Goal: Transaction & Acquisition: Purchase product/service

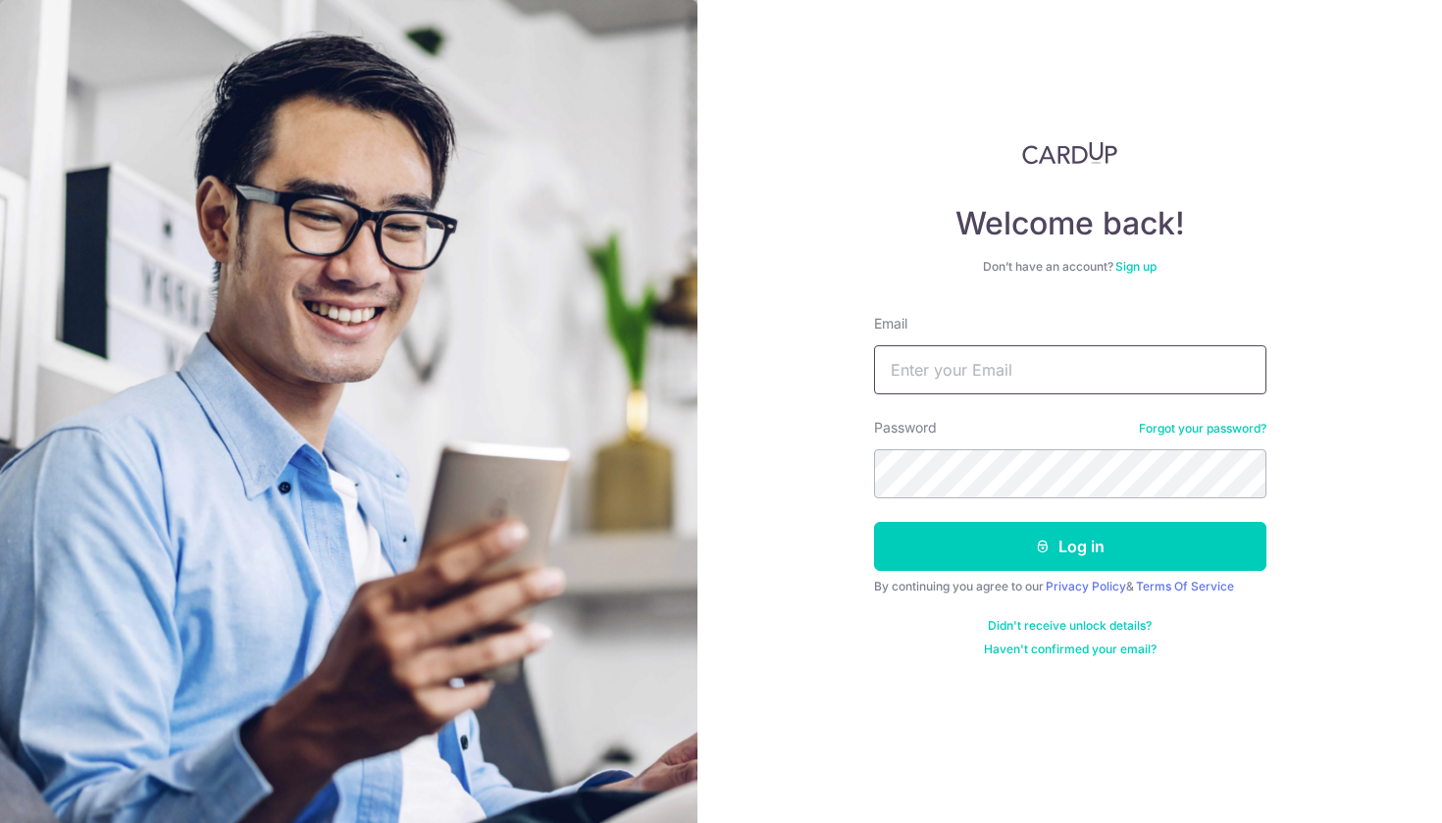
type input "Jeffhsyeo@gmail.com"
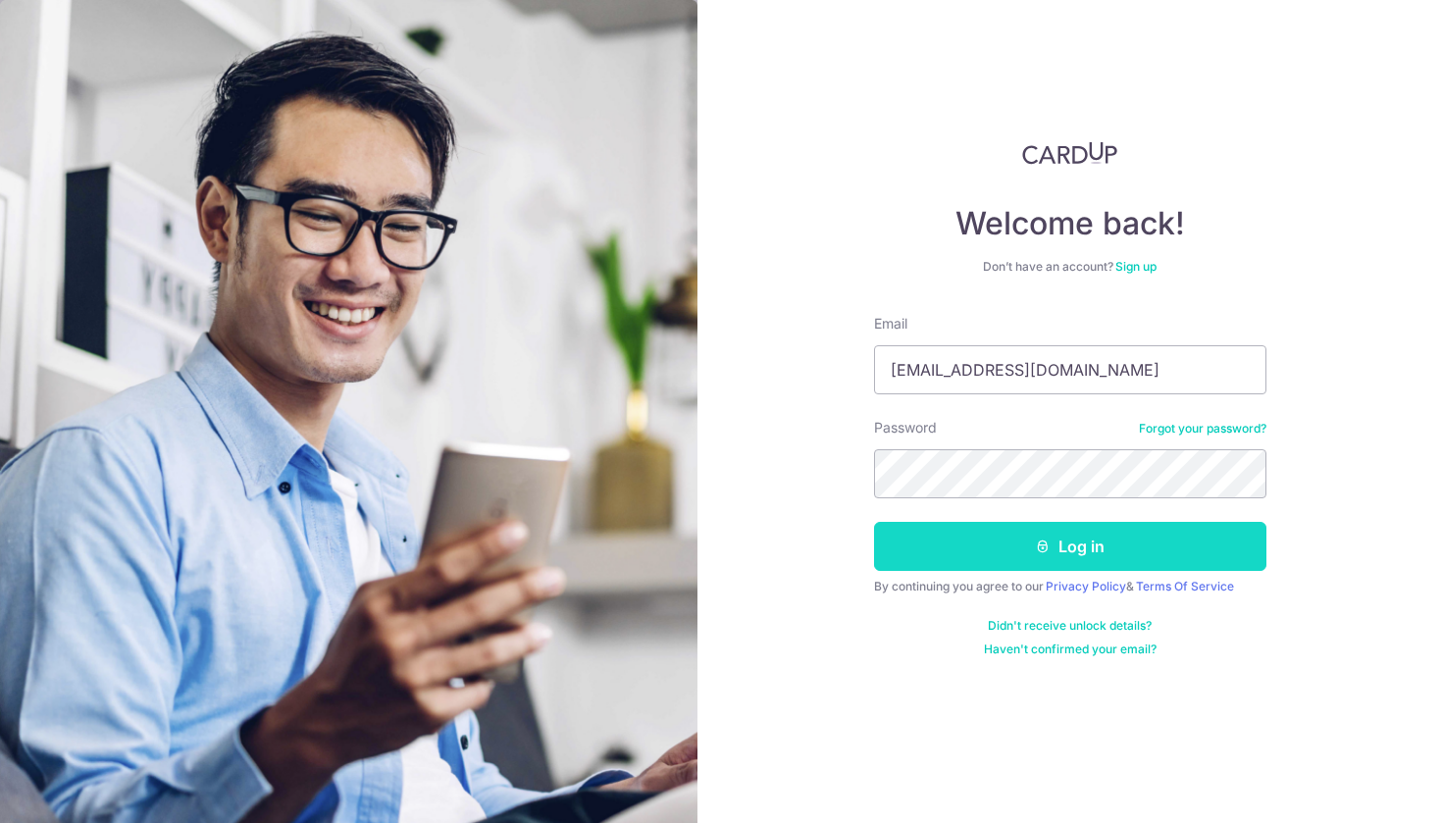
click at [1044, 560] on button "Log in" at bounding box center [1070, 546] width 392 height 49
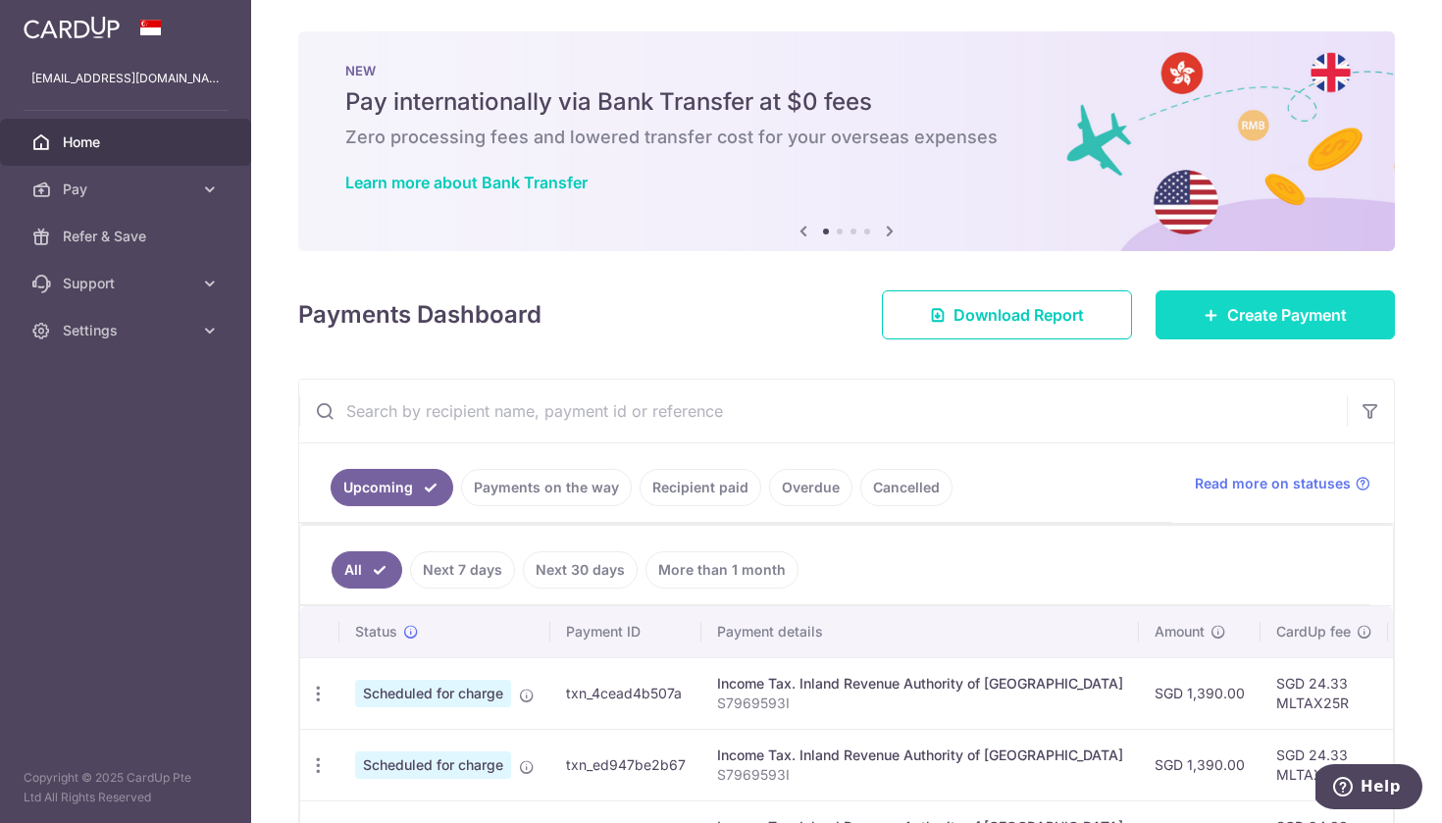
click at [1257, 307] on span "Create Payment" at bounding box center [1287, 315] width 120 height 24
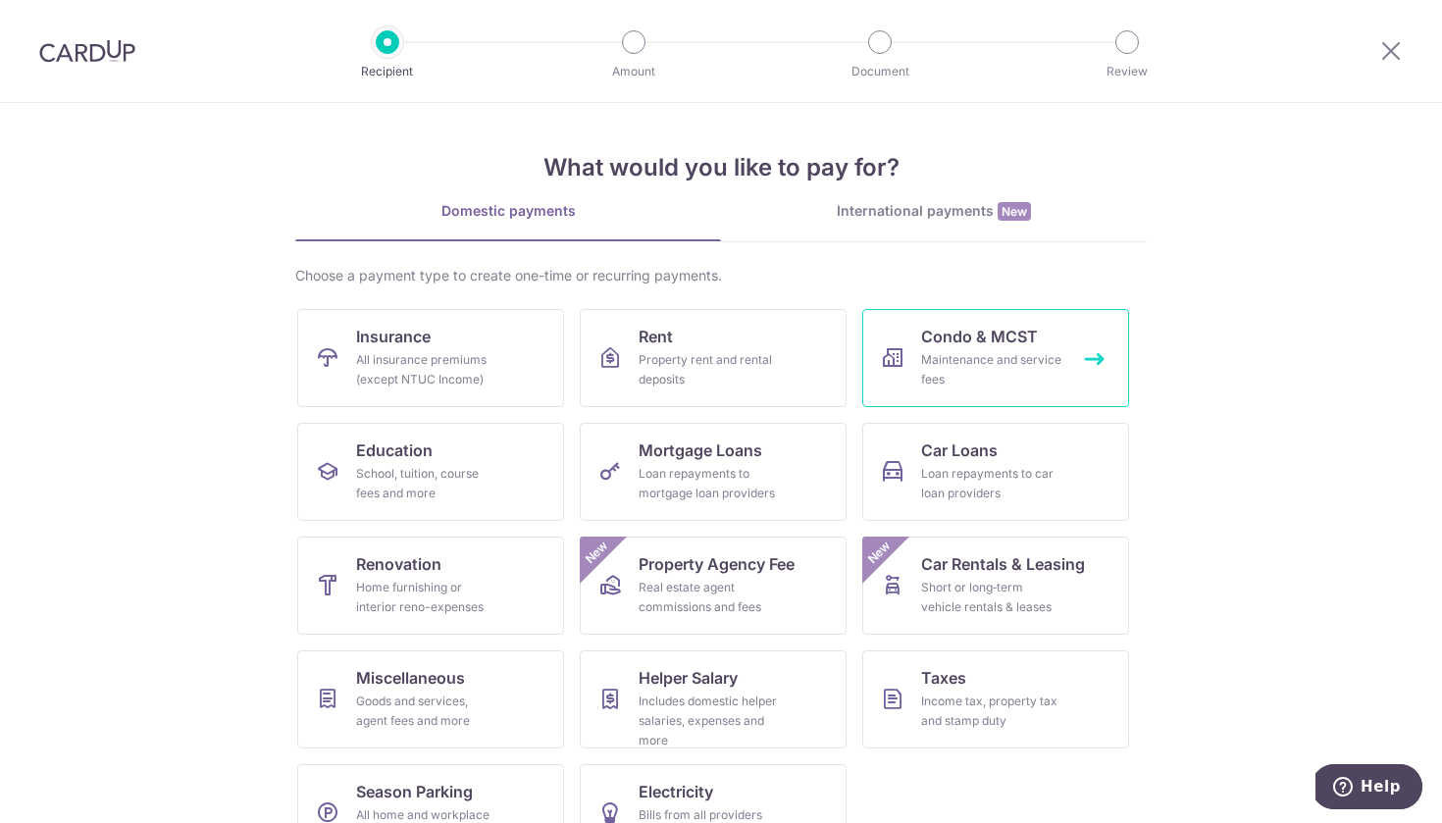
click at [1010, 359] on div "Maintenance and service fees" at bounding box center [991, 369] width 141 height 39
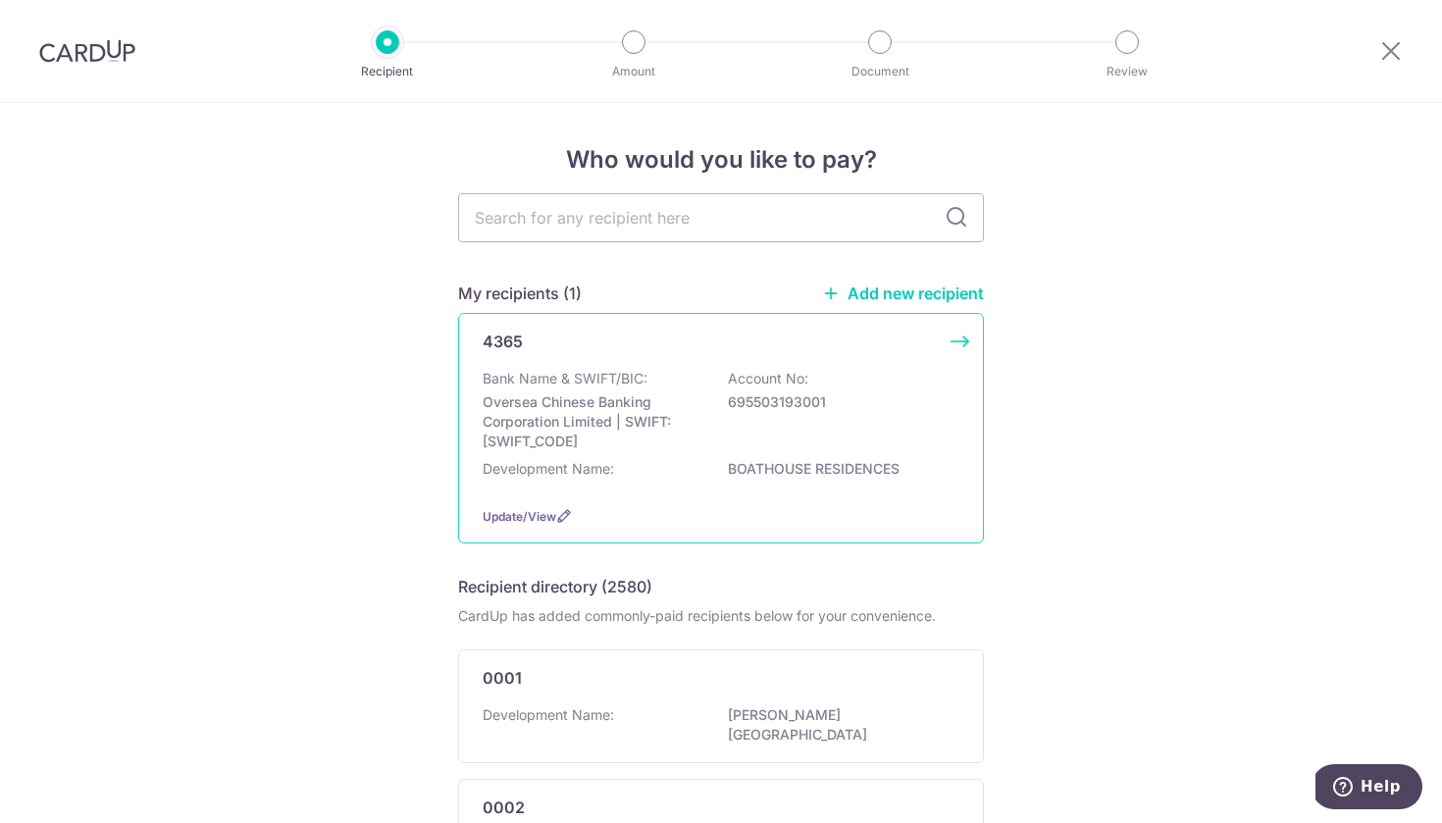
click at [831, 473] on div "Development Name: BOATHOUSE RESIDENCES" at bounding box center [720, 474] width 477 height 31
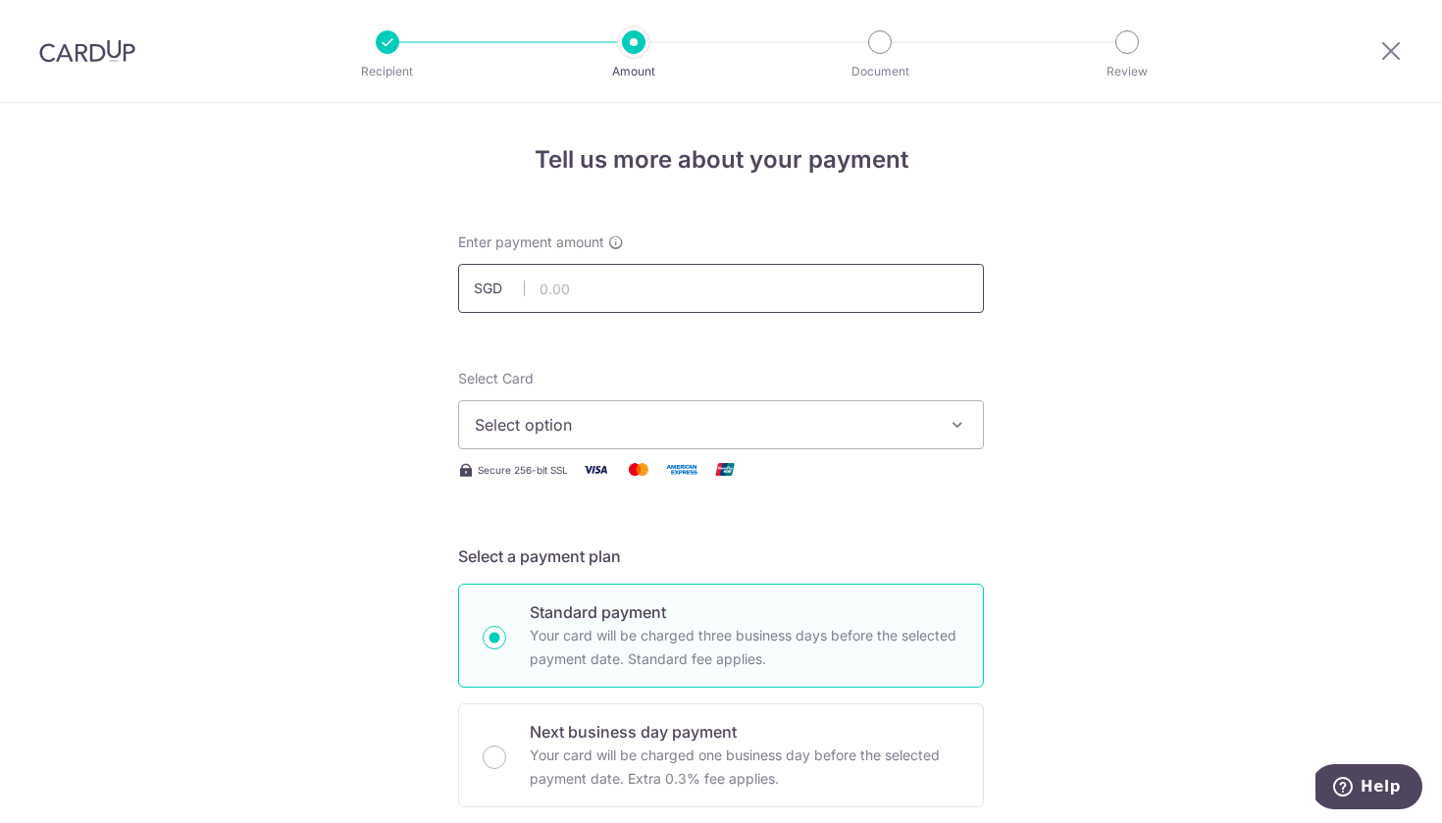
click at [747, 303] on input "text" at bounding box center [721, 288] width 526 height 49
click at [771, 296] on input "1,129.00" at bounding box center [721, 288] width 526 height 49
type input "1,129.69"
click at [745, 425] on span "Select option" at bounding box center [703, 425] width 457 height 24
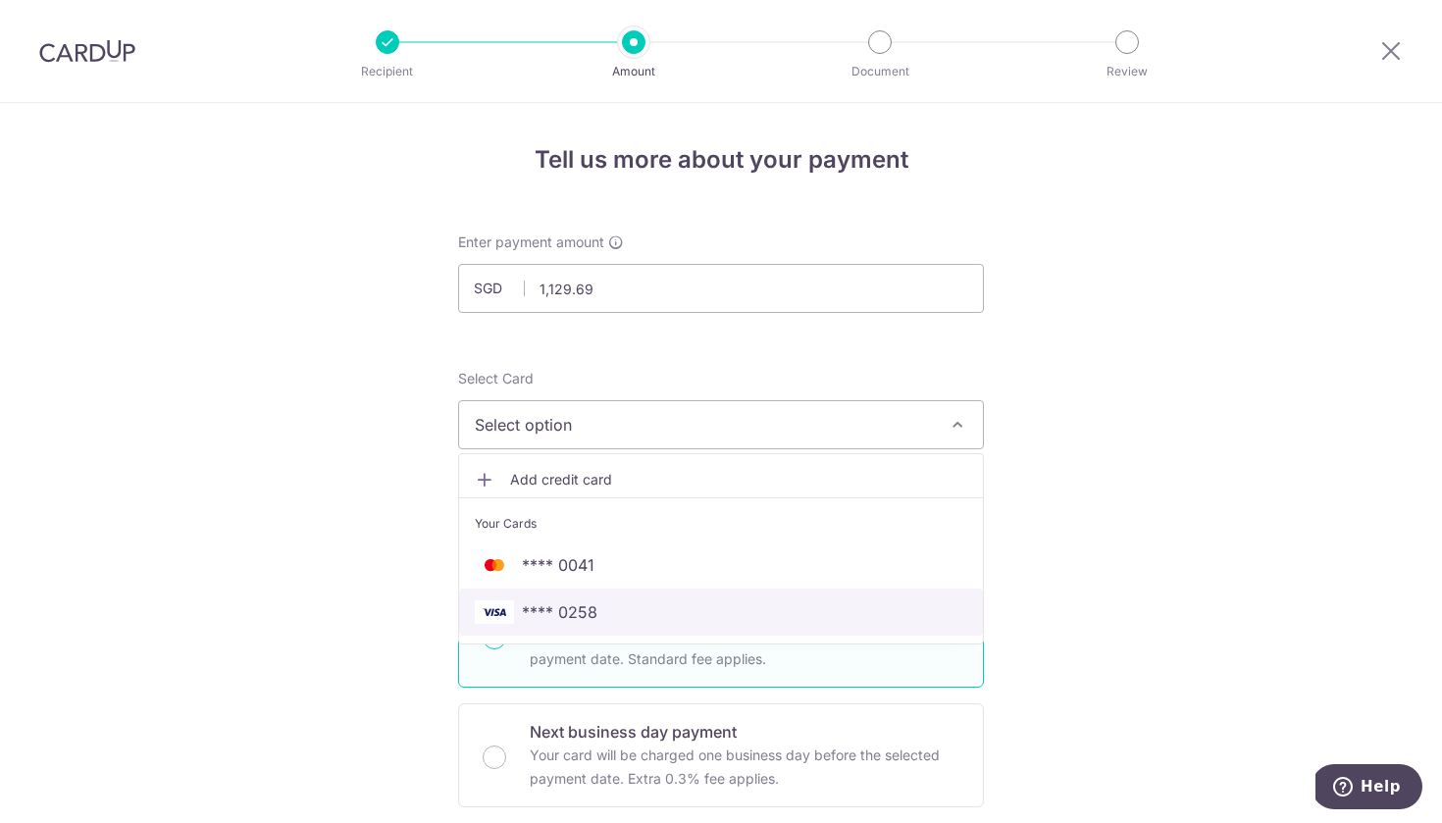
click at [698, 616] on span "**** 0258" at bounding box center [721, 612] width 492 height 24
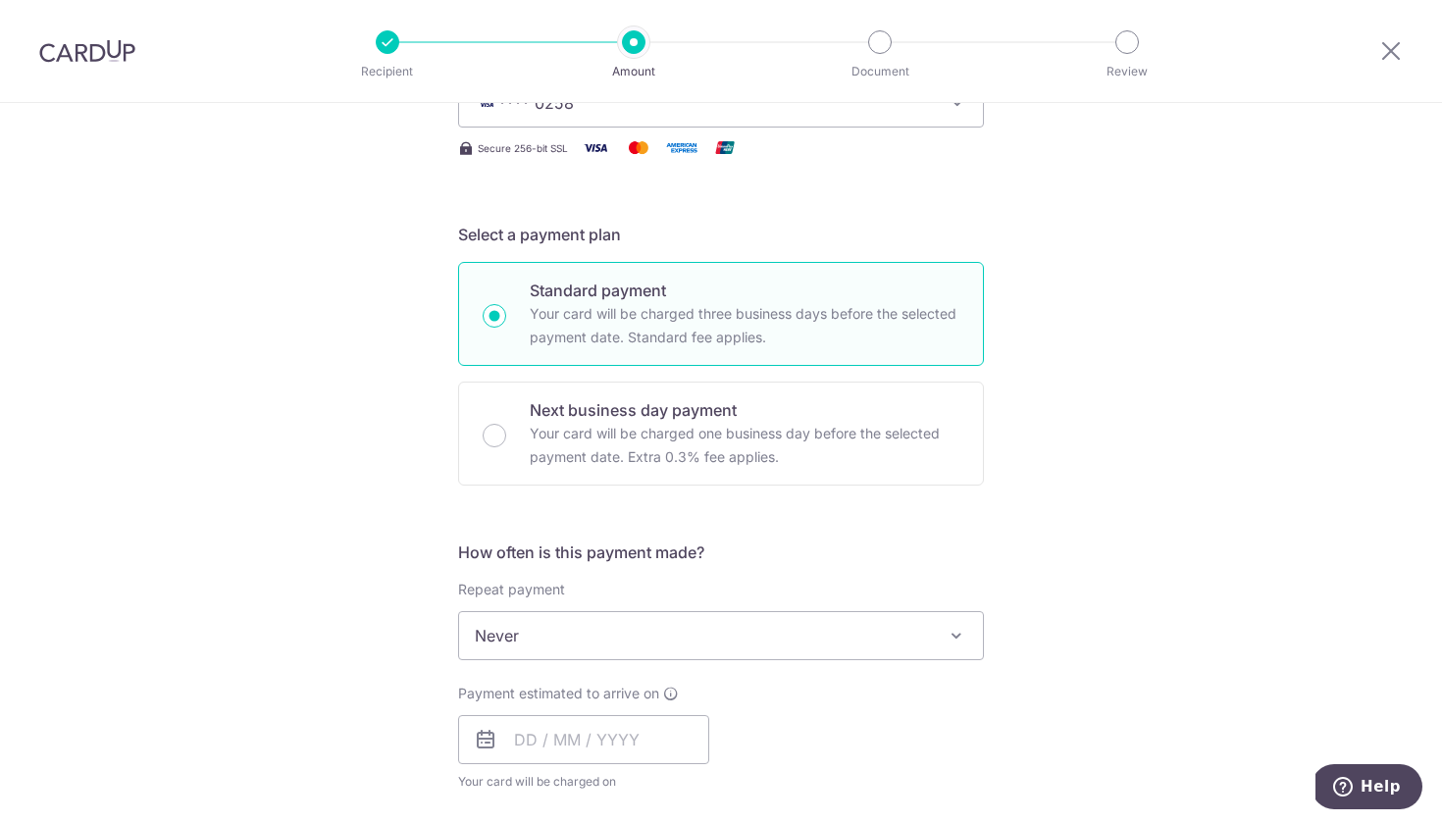
scroll to position [323, 0]
click at [872, 643] on span "Never" at bounding box center [721, 634] width 524 height 47
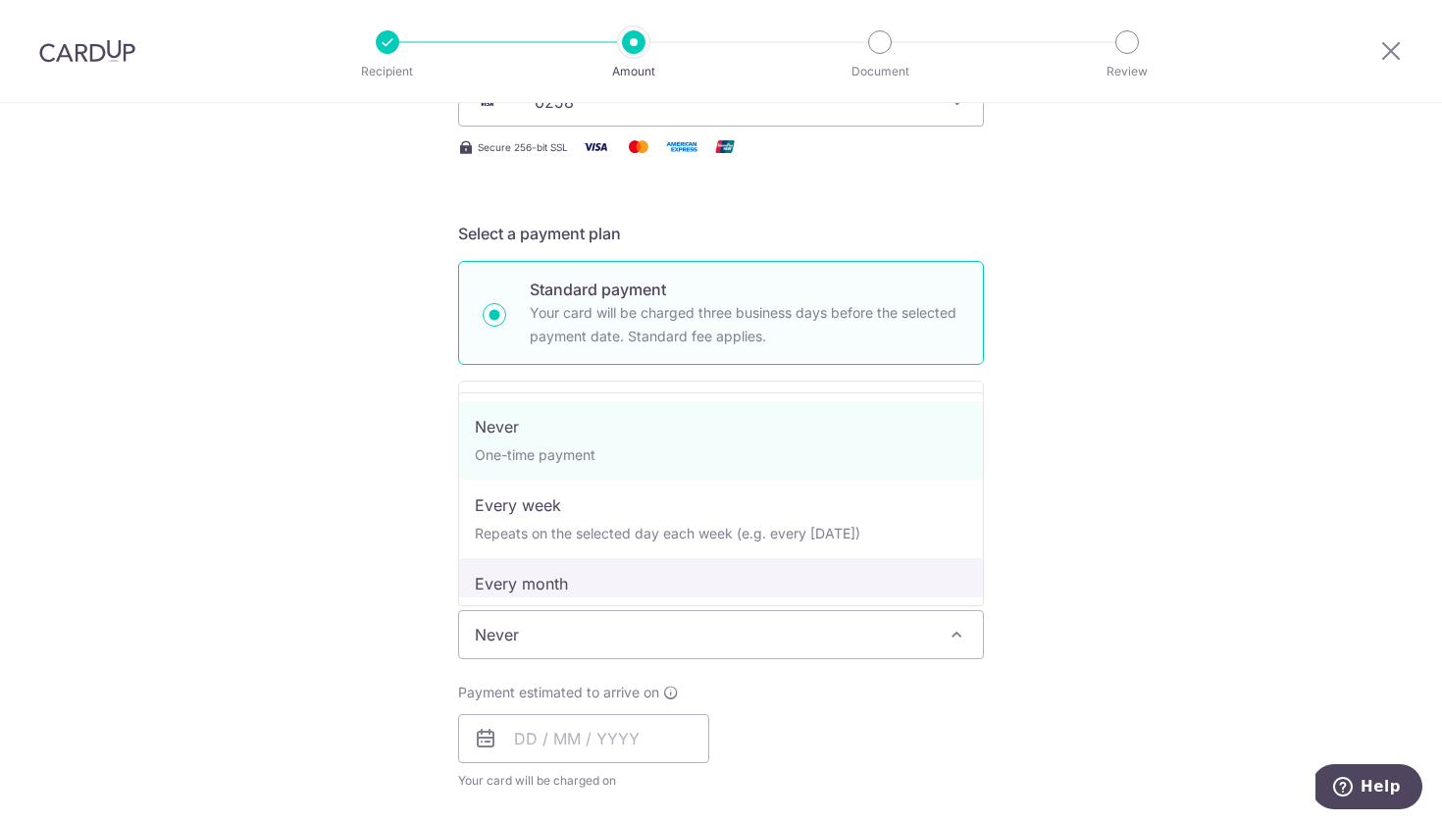
click at [1087, 517] on div "Tell us more about your payment Enter payment amount SGD 1,129.69 1129.69 Selec…" at bounding box center [721, 667] width 1442 height 1774
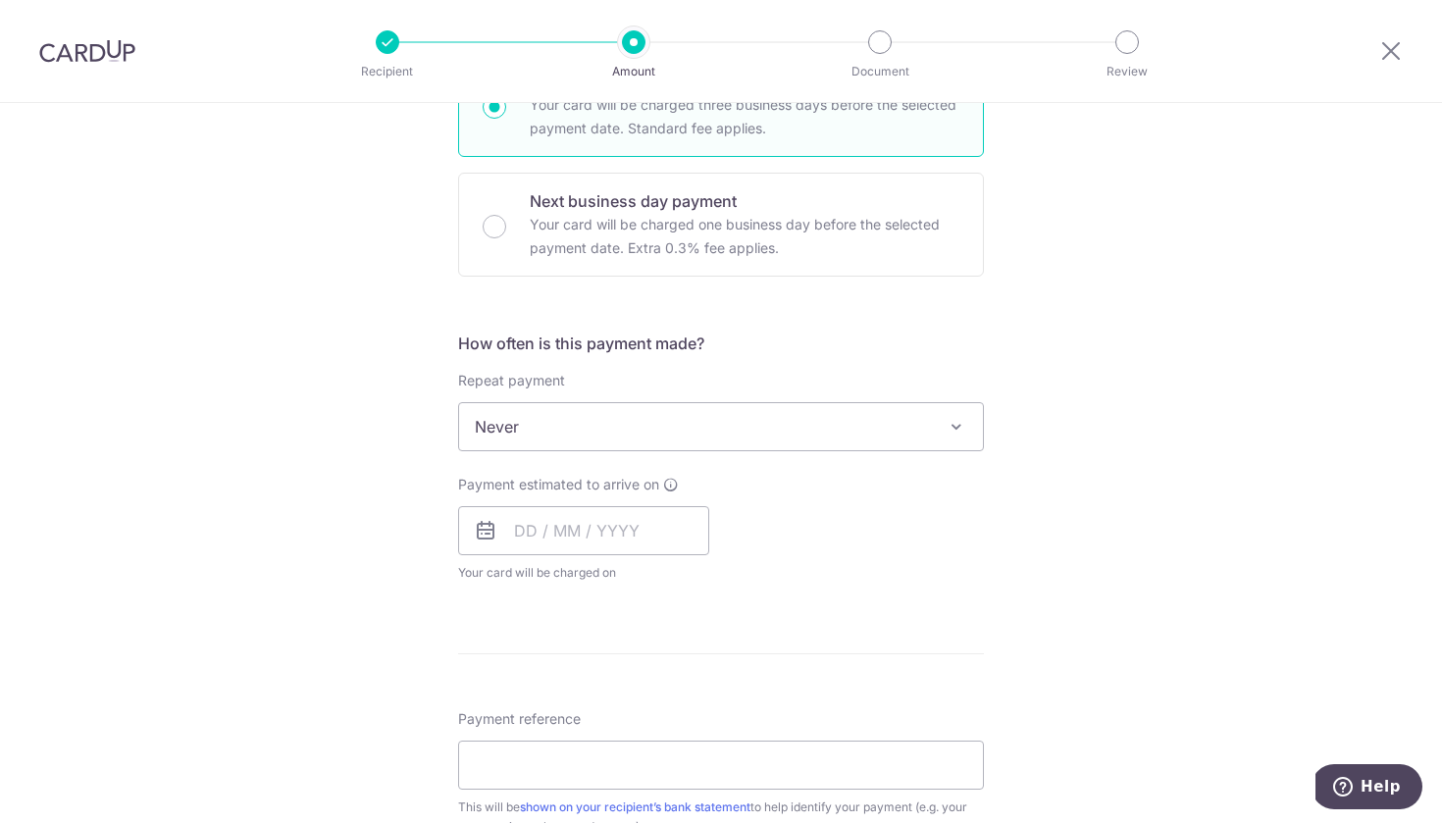
scroll to position [587, 0]
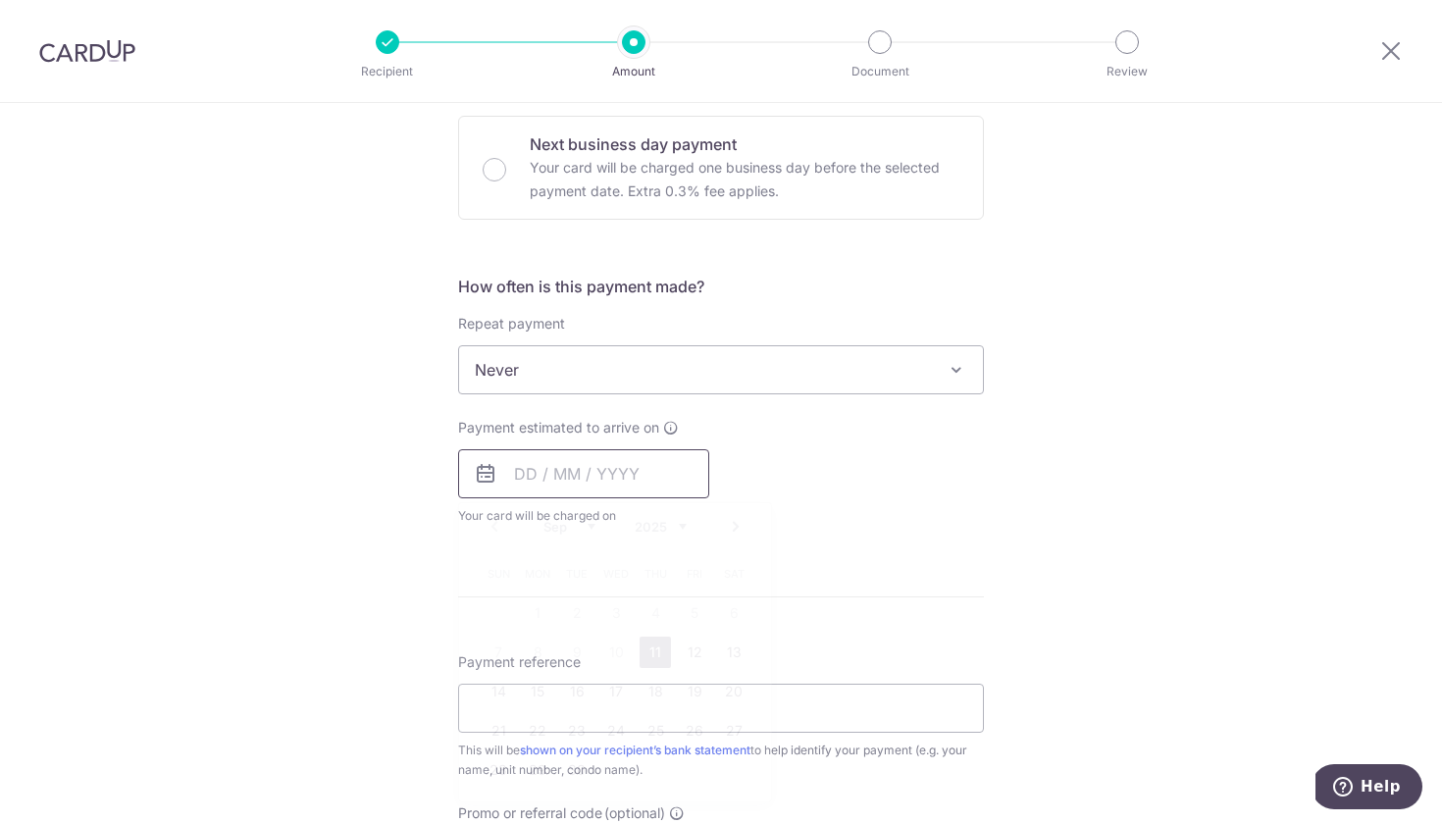
click at [677, 453] on input "text" at bounding box center [583, 473] width 251 height 49
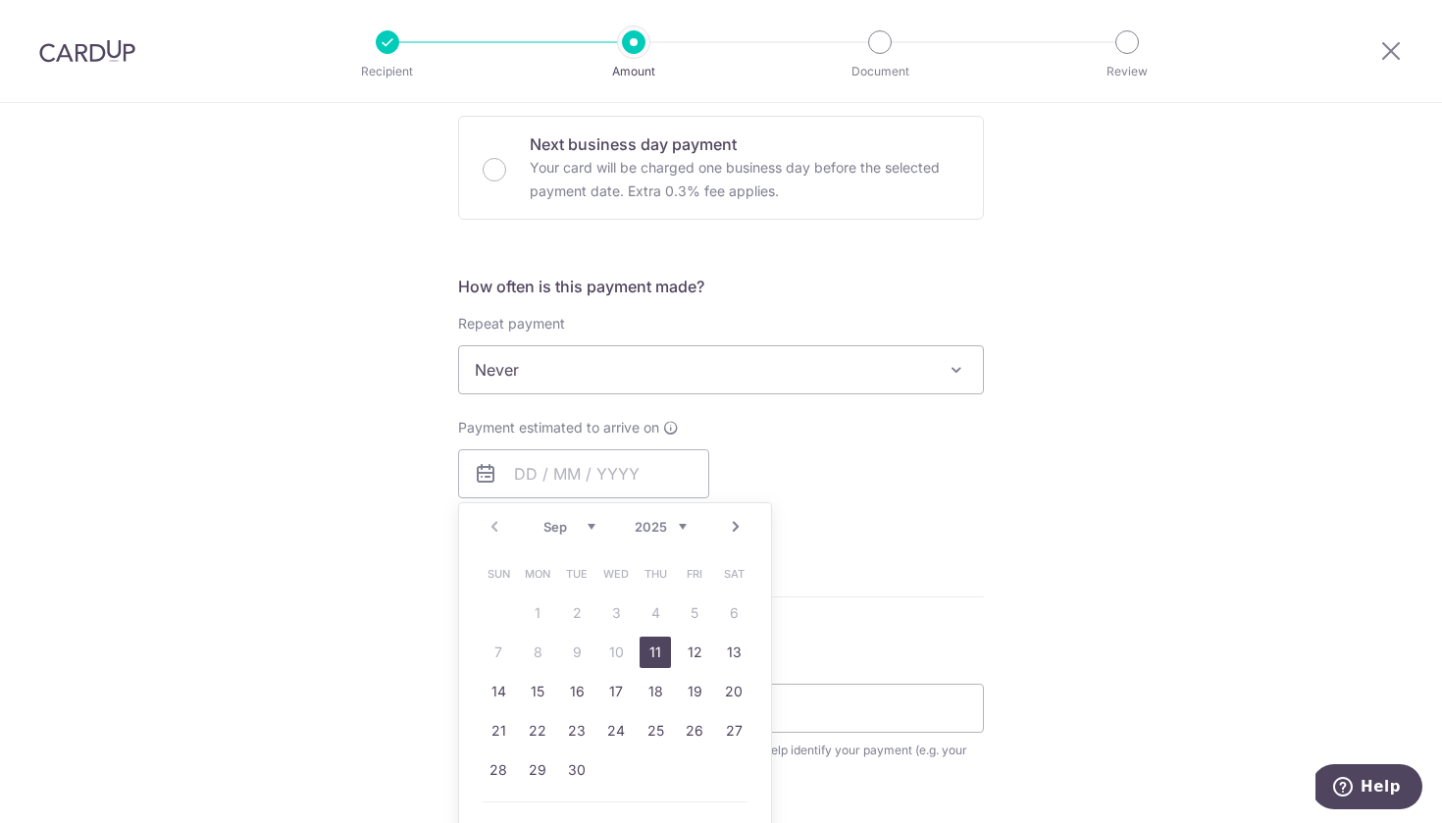
click at [656, 649] on link "11" at bounding box center [654, 651] width 31 height 31
type input "11/09/2025"
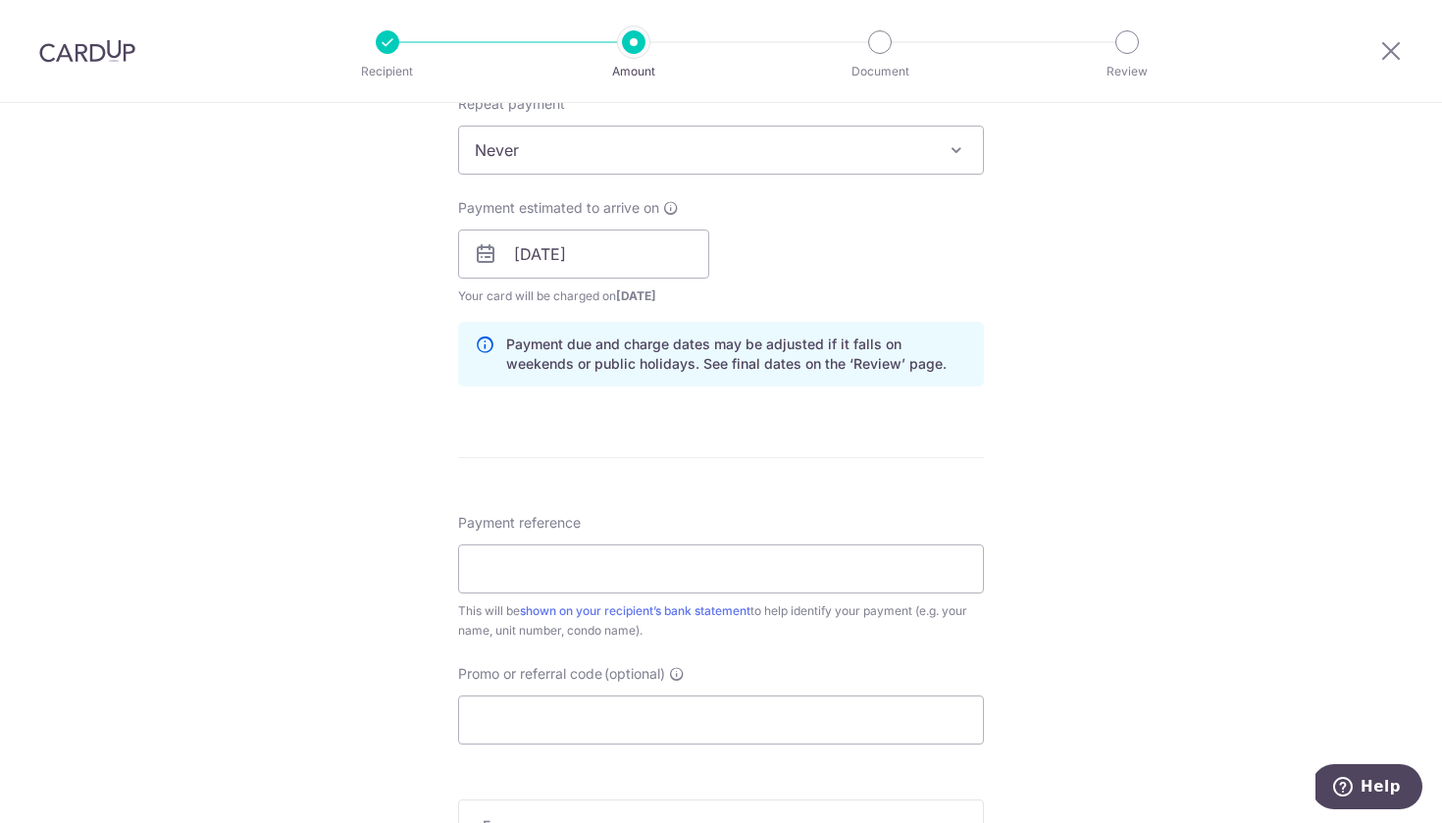
scroll to position [926, 0]
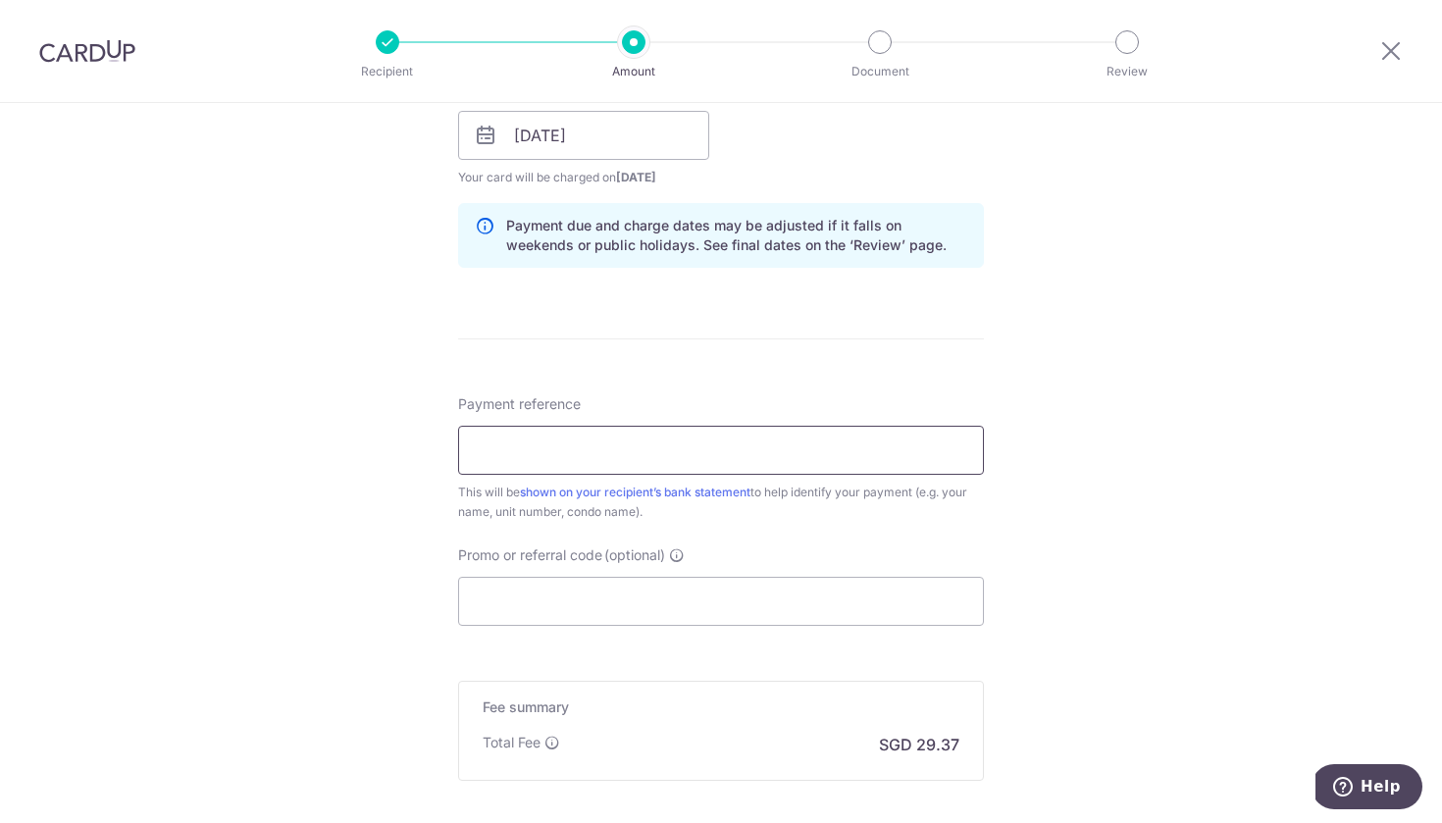
click at [633, 460] on input "Payment reference" at bounding box center [721, 450] width 526 height 49
paste input "31#05-21"
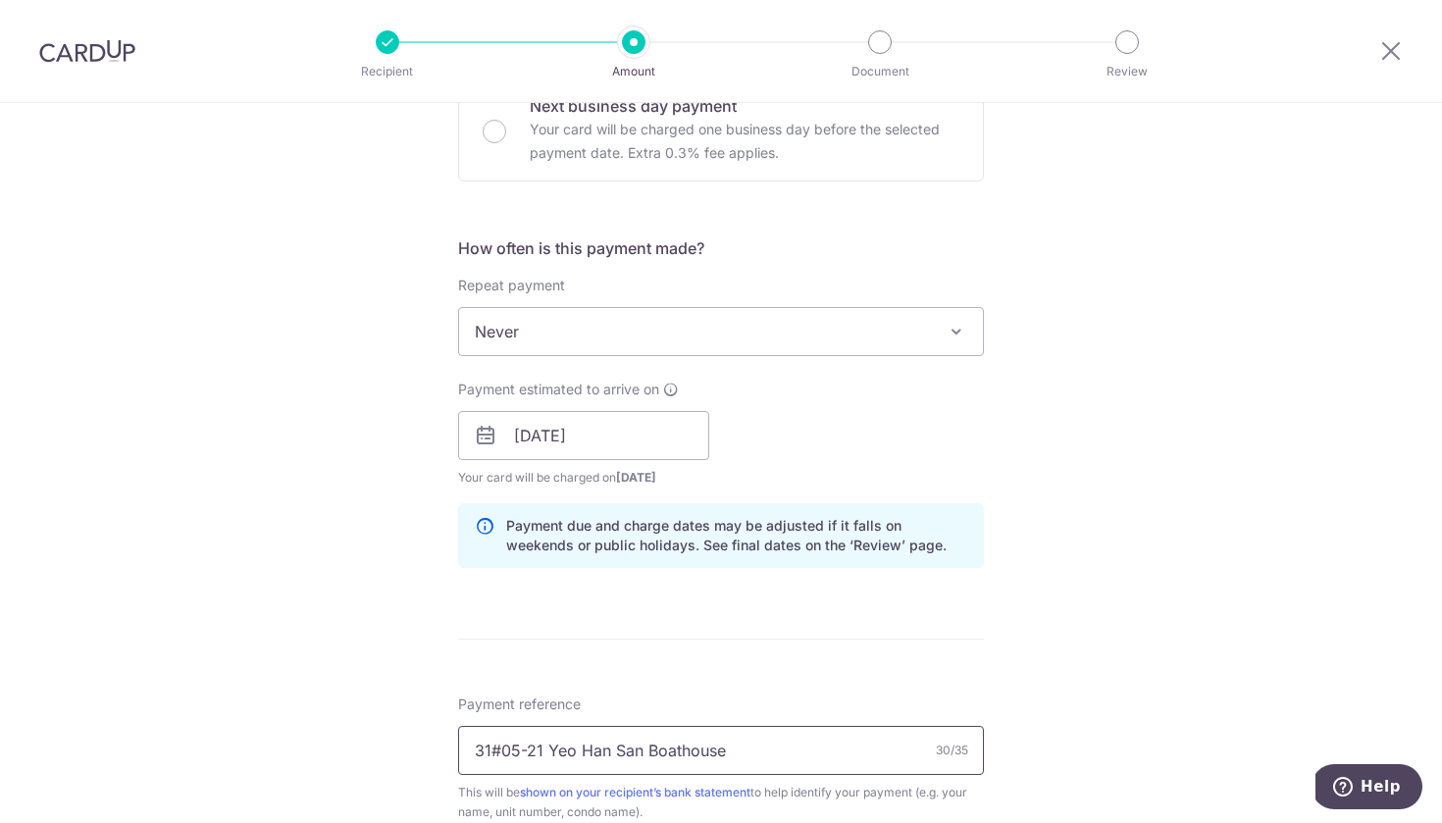
scroll to position [902, 0]
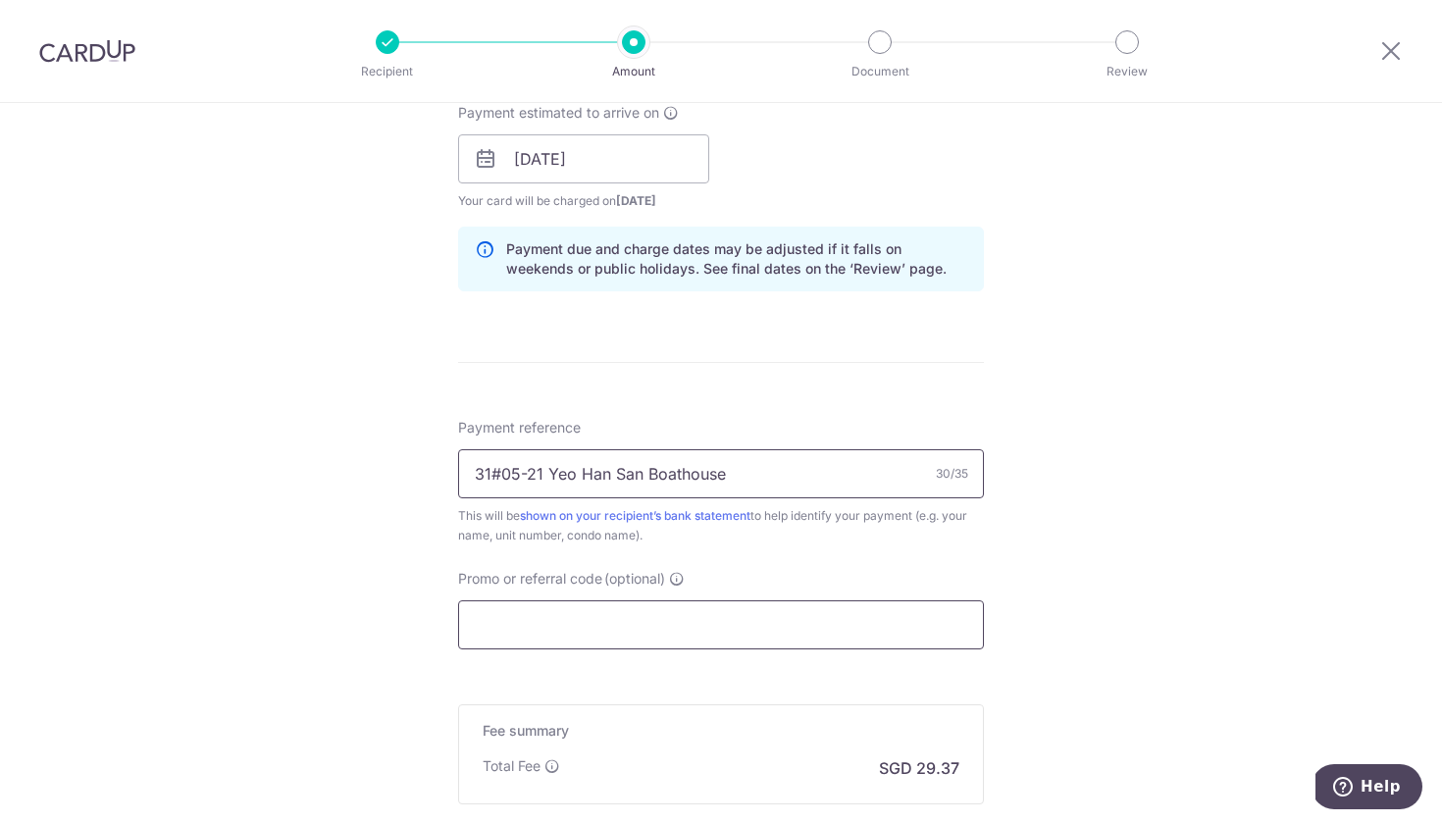
type input "31#05-21 Yeo Han San Boathouse"
click at [563, 630] on input "Promo or referral code (optional)" at bounding box center [721, 624] width 526 height 49
paste input "OFF225"
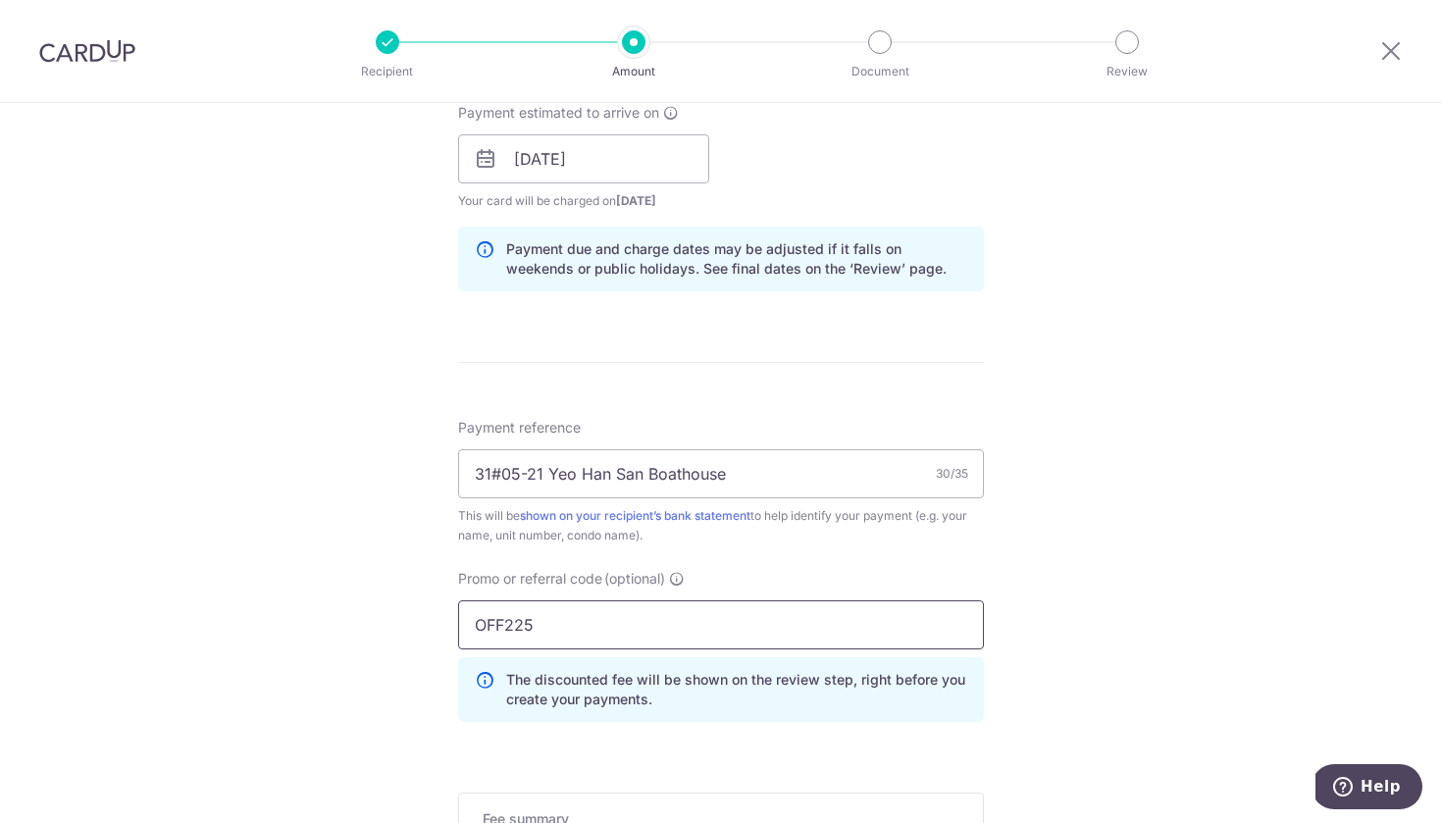
type input "OFF225"
click at [1235, 564] on div "Tell us more about your payment Enter payment amount SGD 1,129.69 1129.69 Selec…" at bounding box center [721, 172] width 1442 height 1943
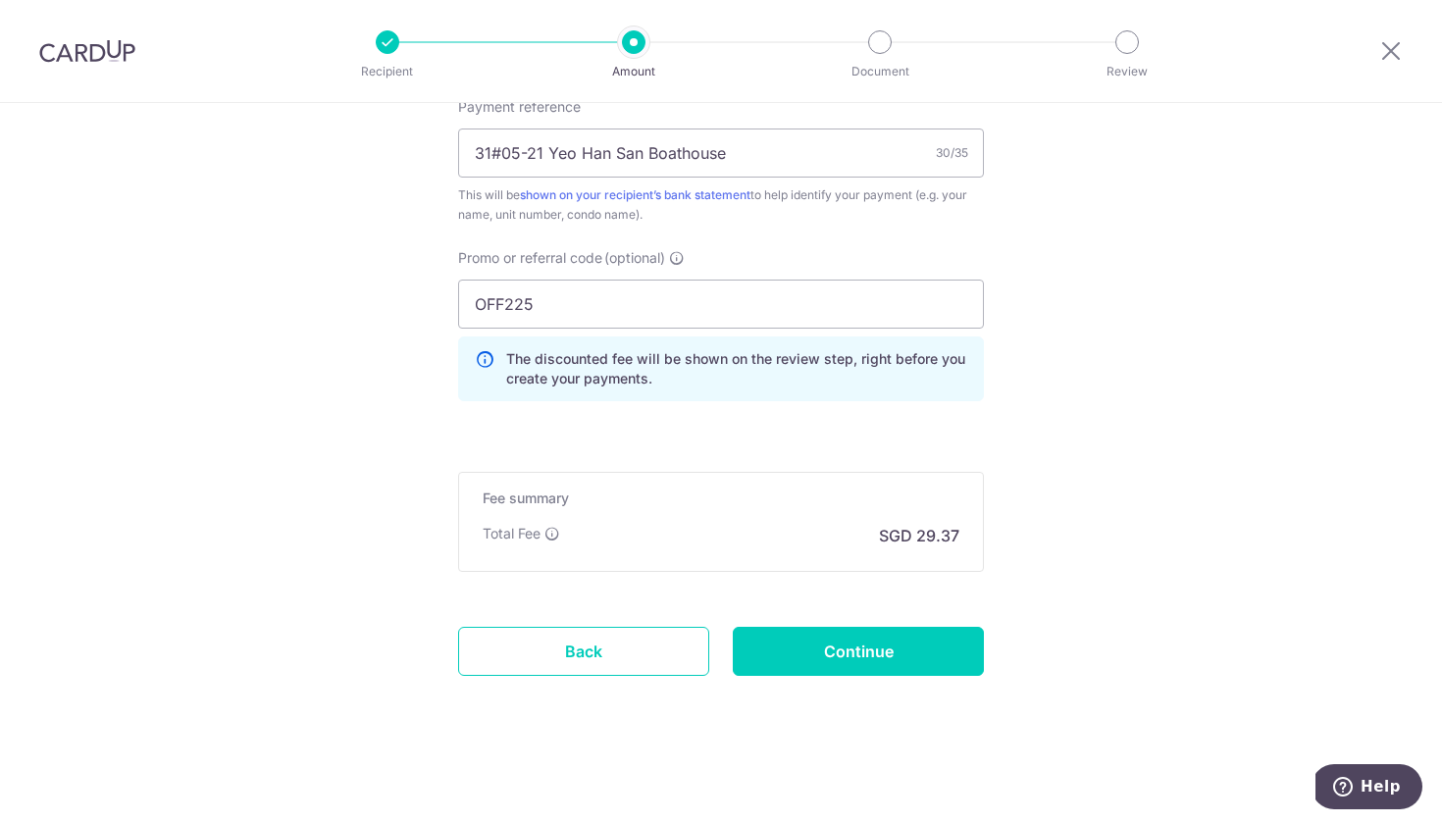
scroll to position [1223, 0]
click at [849, 660] on input "Continue" at bounding box center [858, 651] width 251 height 49
type input "Create Schedule"
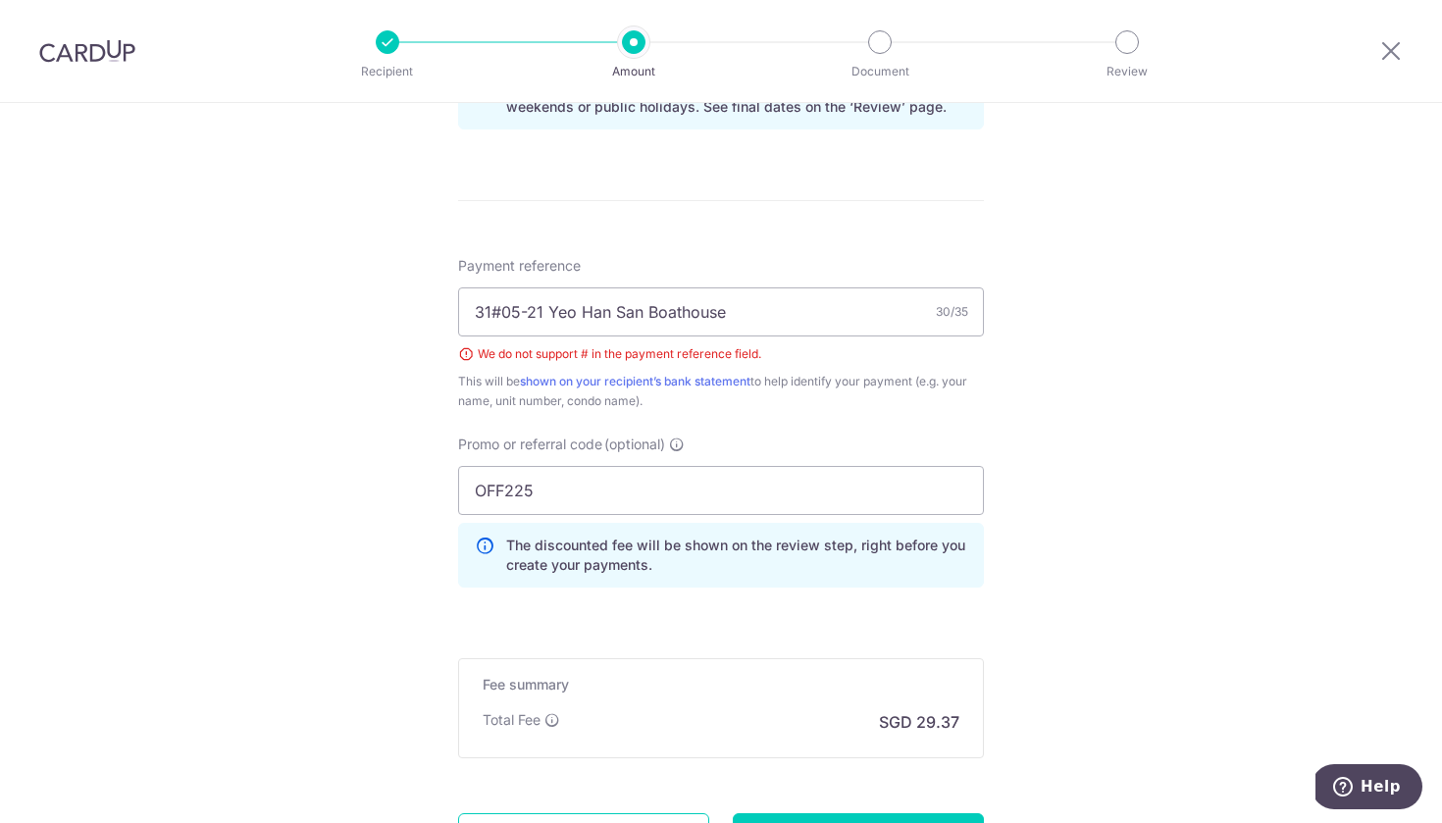
scroll to position [1057, 0]
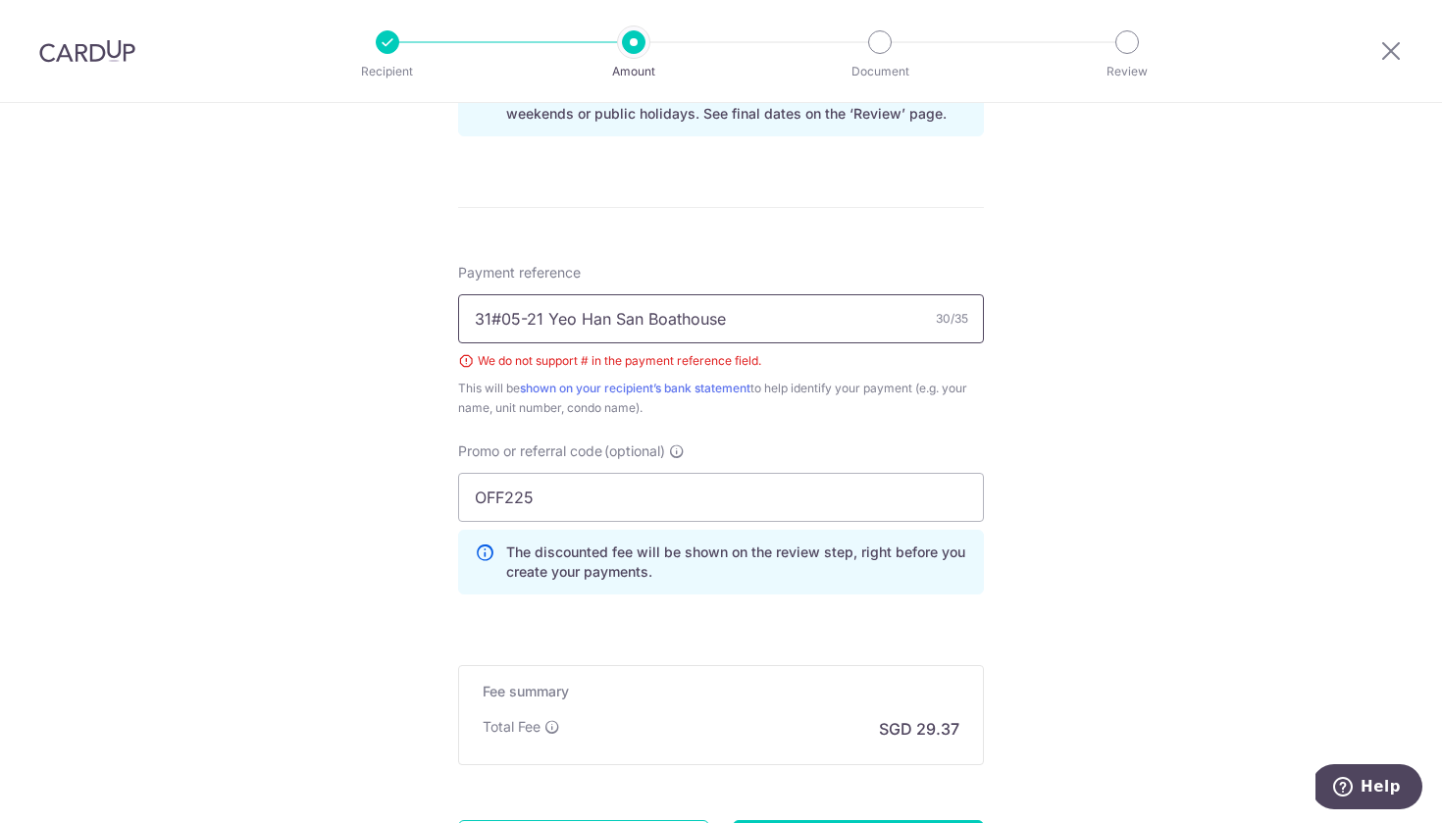
click at [507, 321] on input "31#05-21 Yeo Han San Boathouse" at bounding box center [721, 318] width 526 height 49
type input "Blk 31 05-21 Yeo Han San Boathouse"
click at [993, 458] on div "Promo or referral code (optional) OFF225 The discounted fee will be shown on th…" at bounding box center [720, 525] width 549 height 169
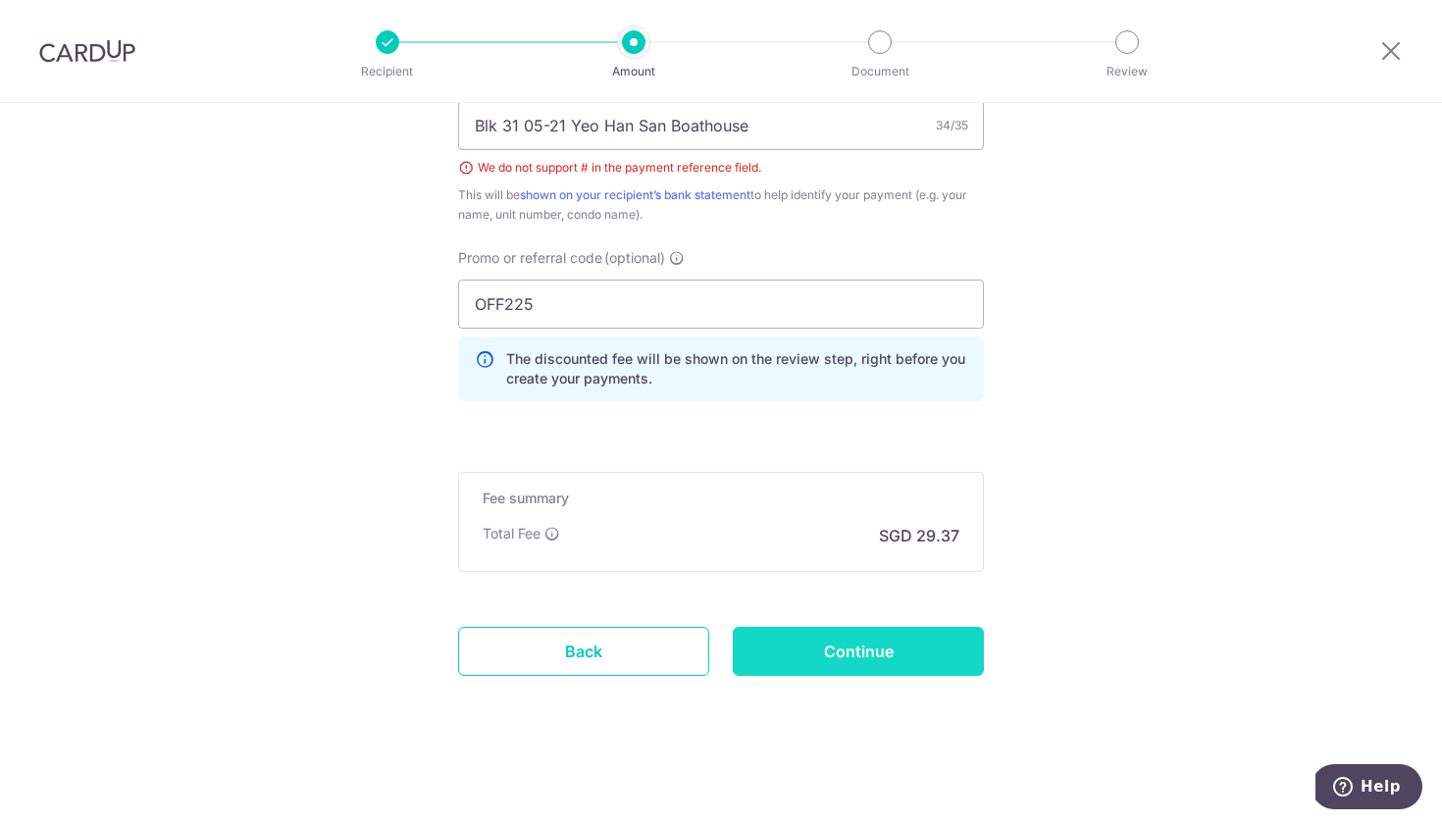
scroll to position [1251, 0]
click at [935, 647] on input "Continue" at bounding box center [858, 651] width 251 height 49
type input "Create Schedule"
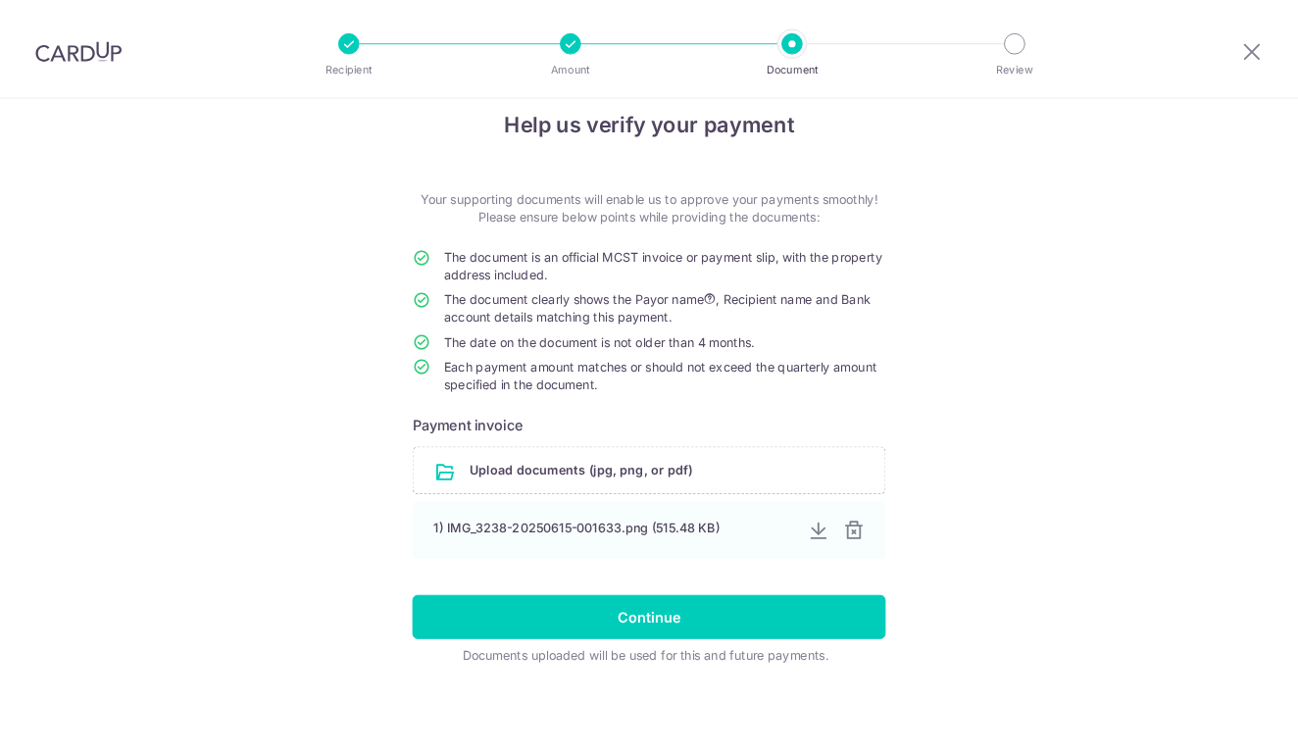
scroll to position [27, 0]
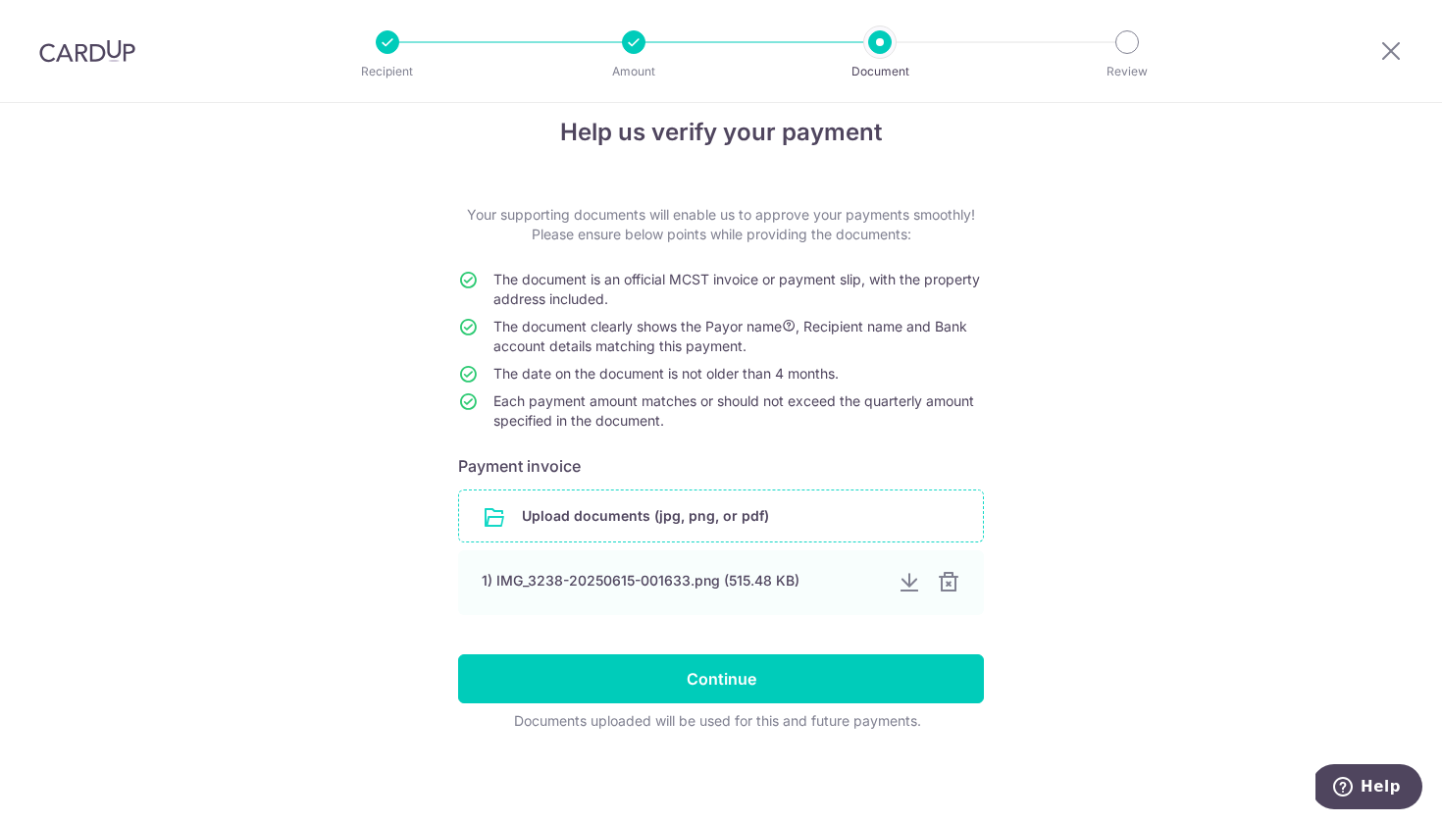
click at [865, 527] on input "file" at bounding box center [721, 515] width 524 height 51
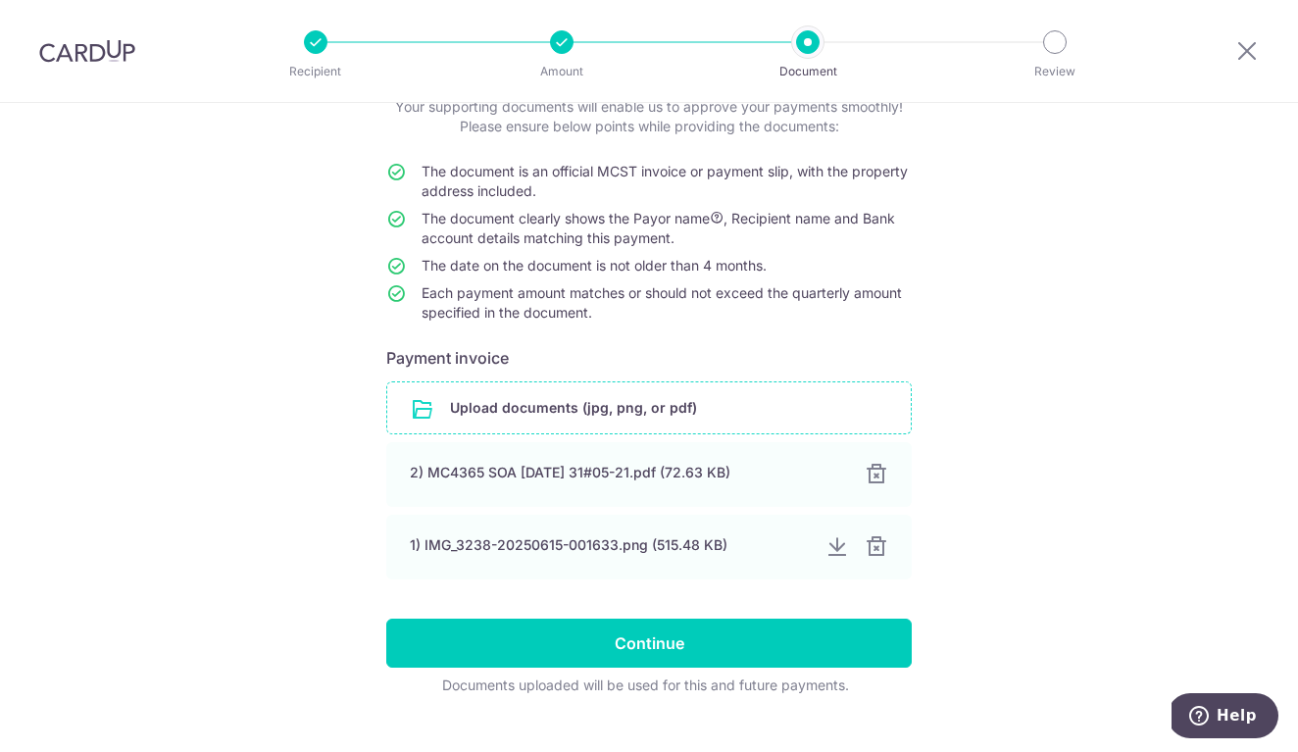
scroll to position [154, 0]
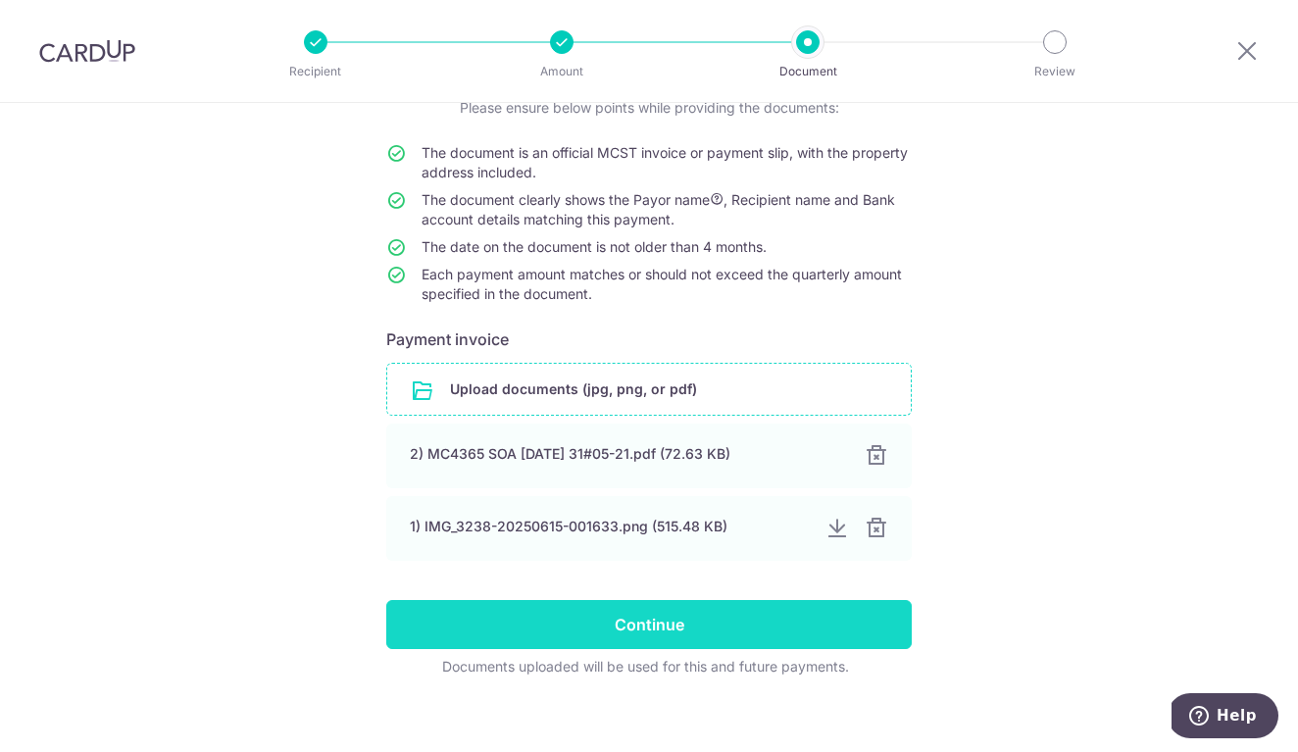
click at [754, 623] on input "Continue" at bounding box center [649, 624] width 526 height 49
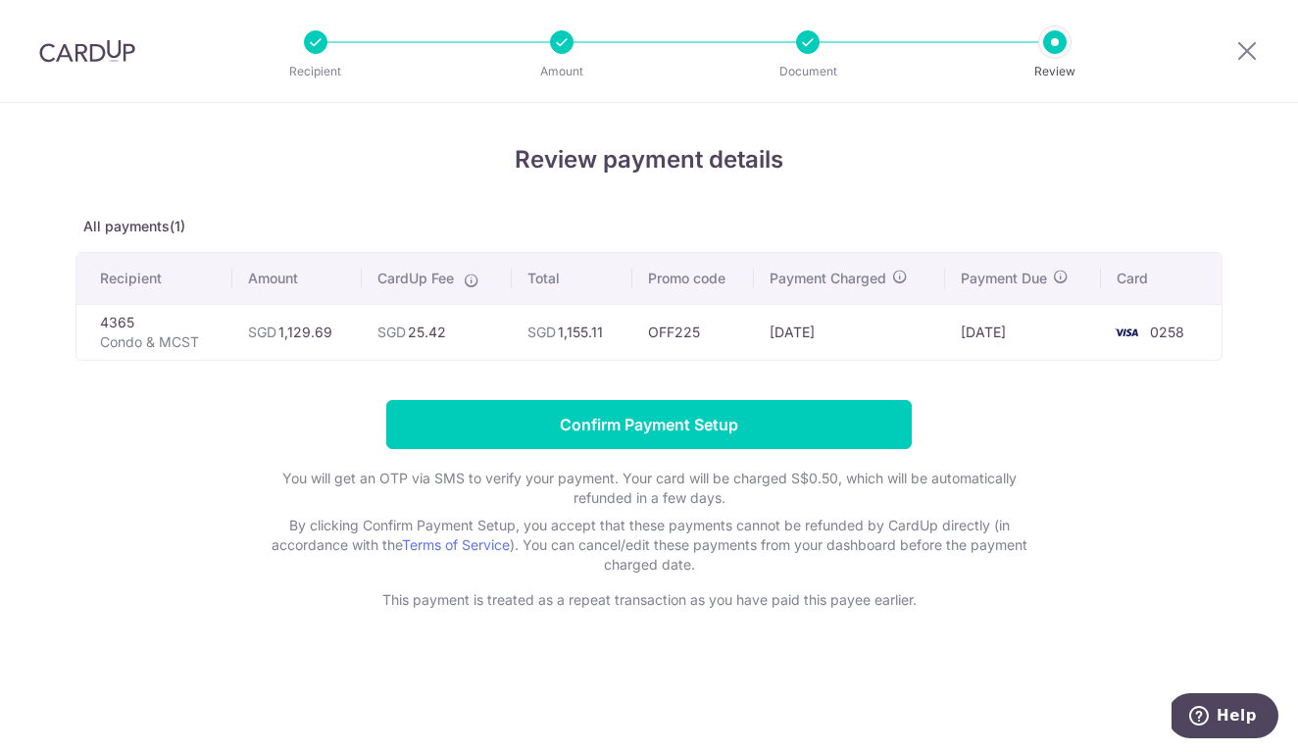
click at [811, 50] on div at bounding box center [808, 42] width 24 height 24
click at [666, 50] on li "Document" at bounding box center [697, 42] width 246 height 24
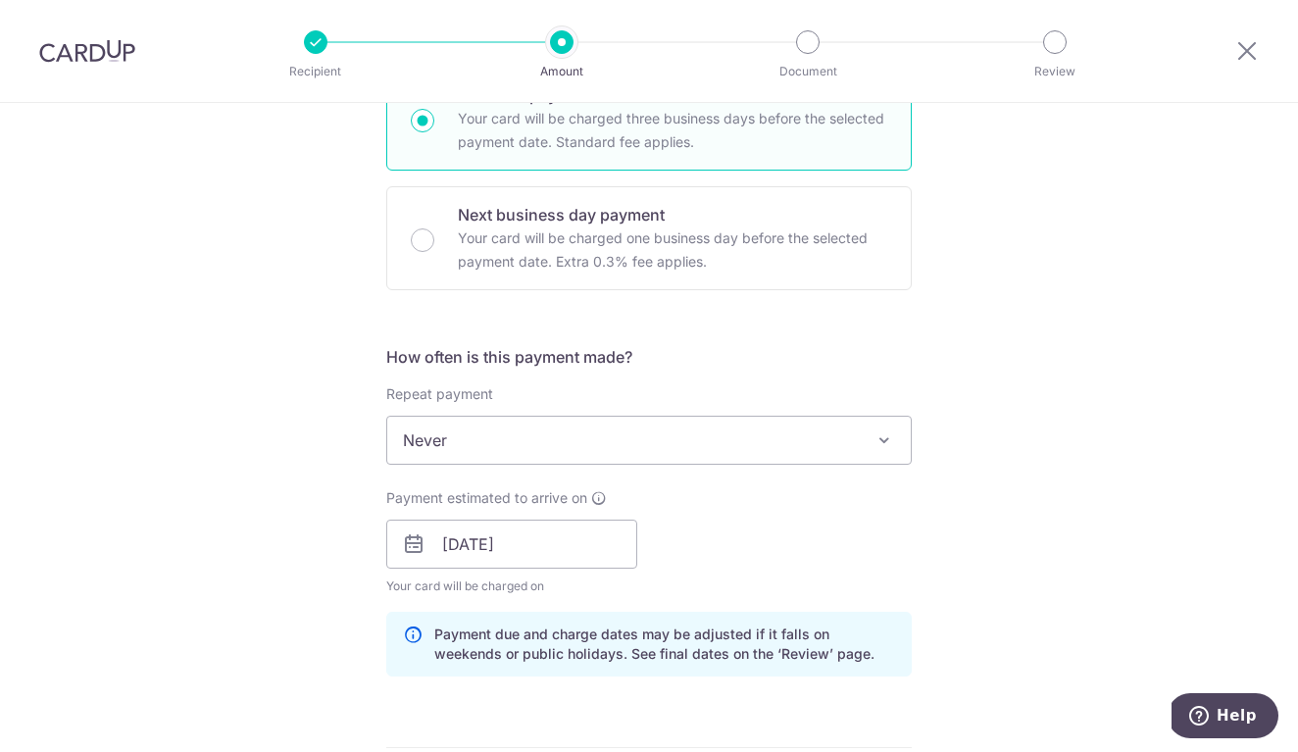
scroll to position [538, 0]
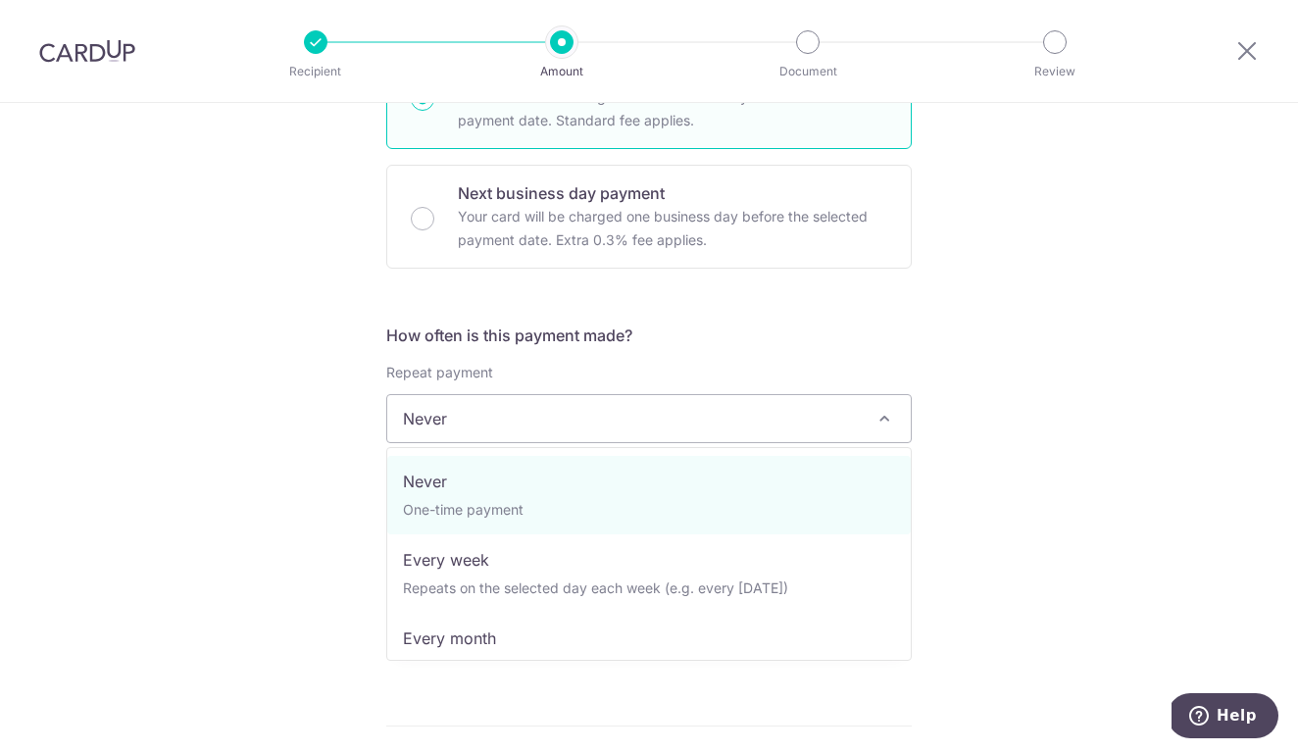
click at [541, 411] on span "Never" at bounding box center [649, 418] width 524 height 47
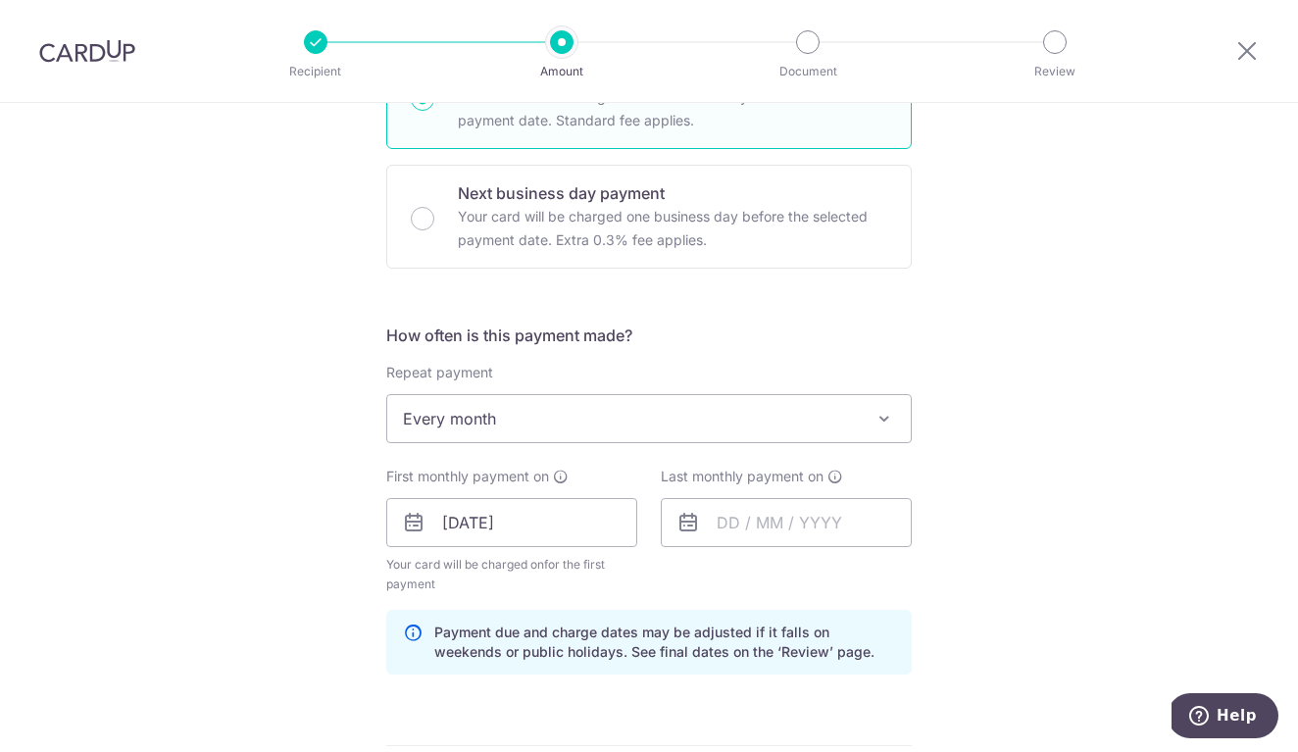
click at [553, 434] on span "Every month" at bounding box center [649, 418] width 524 height 47
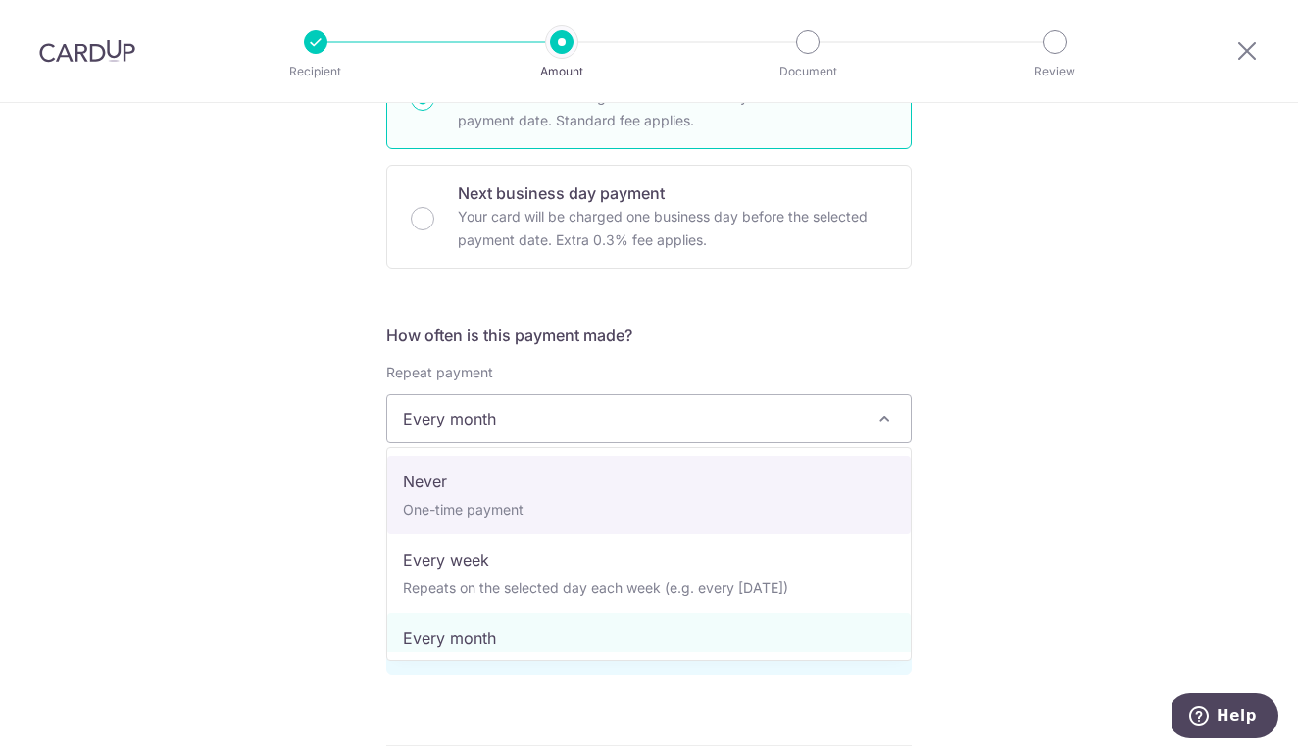
select select "1"
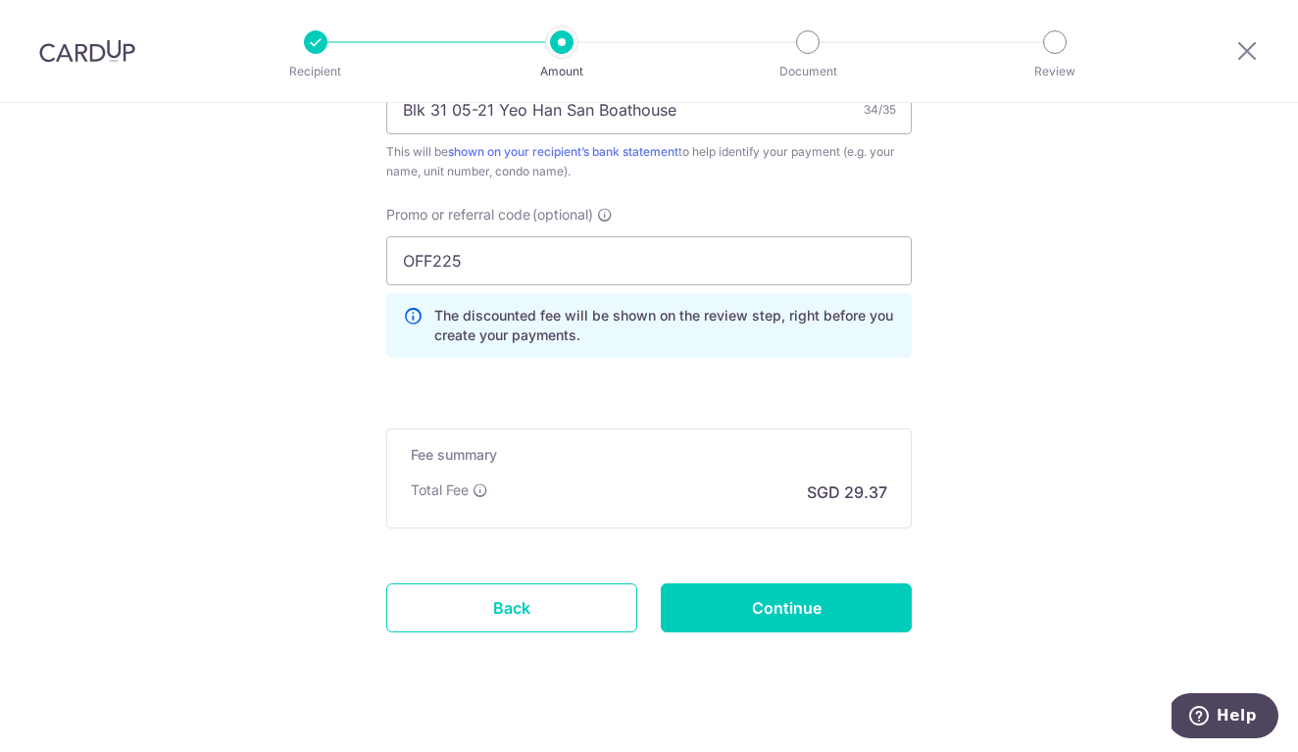
scroll to position [1269, 0]
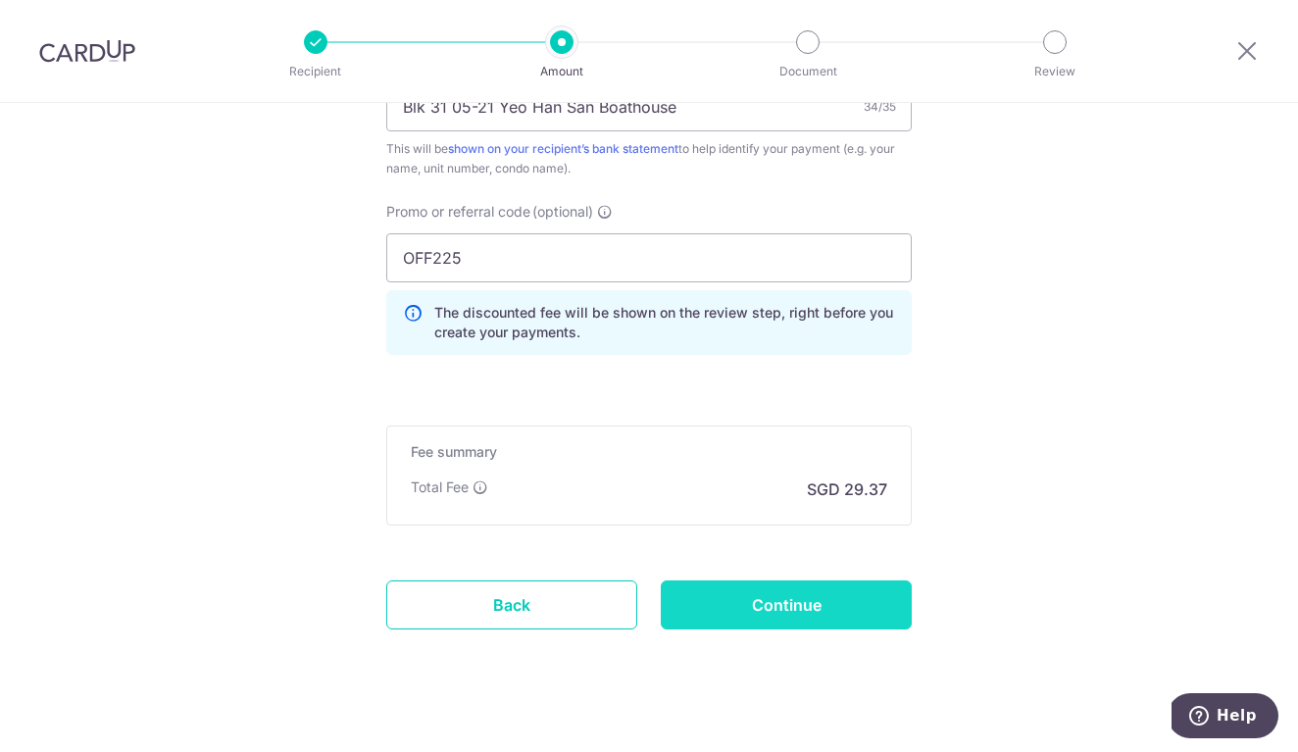
click at [832, 611] on input "Continue" at bounding box center [786, 605] width 251 height 49
type input "Update Schedule"
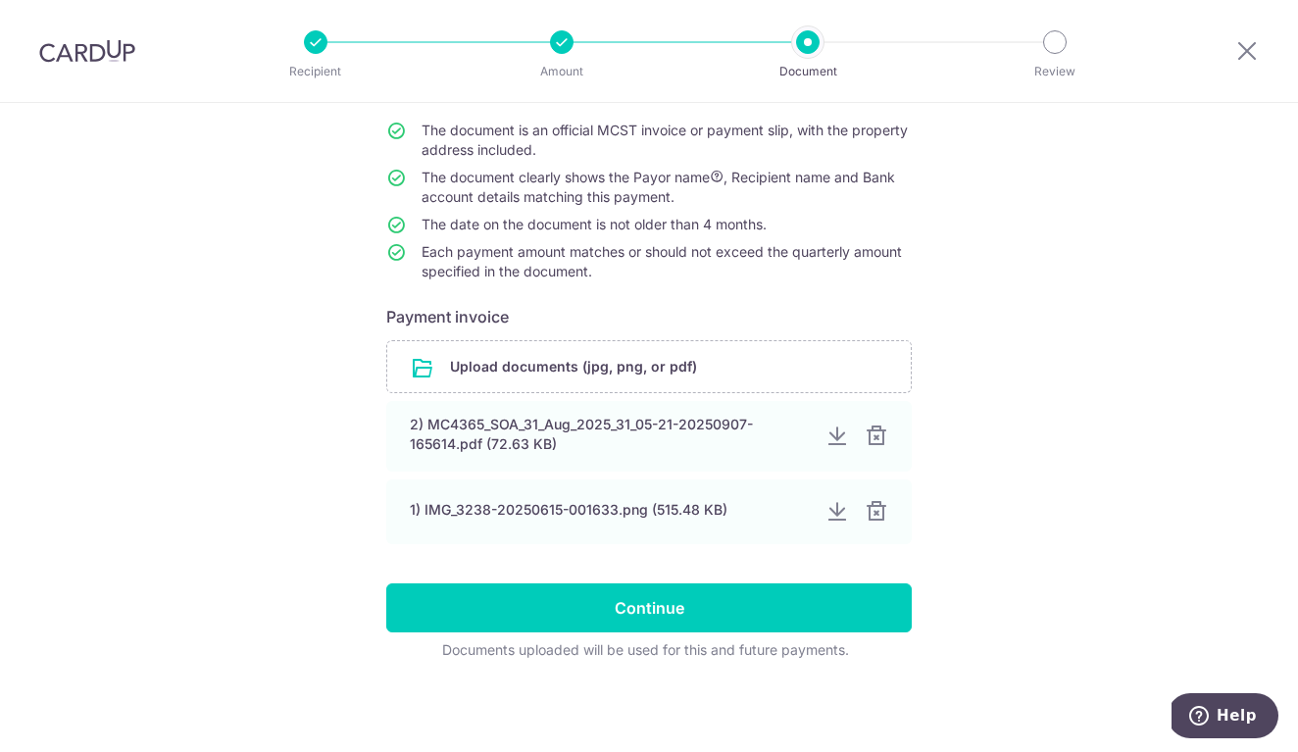
scroll to position [177, 0]
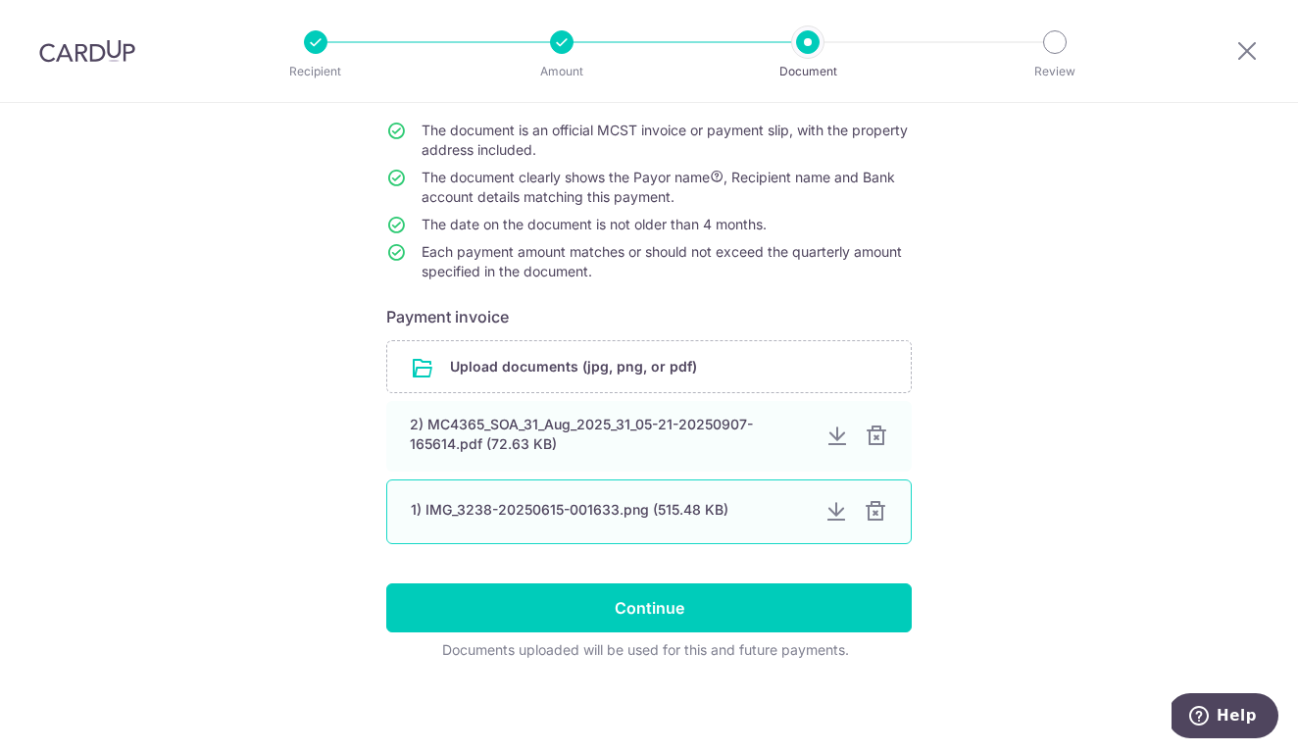
click at [886, 514] on div at bounding box center [876, 512] width 24 height 24
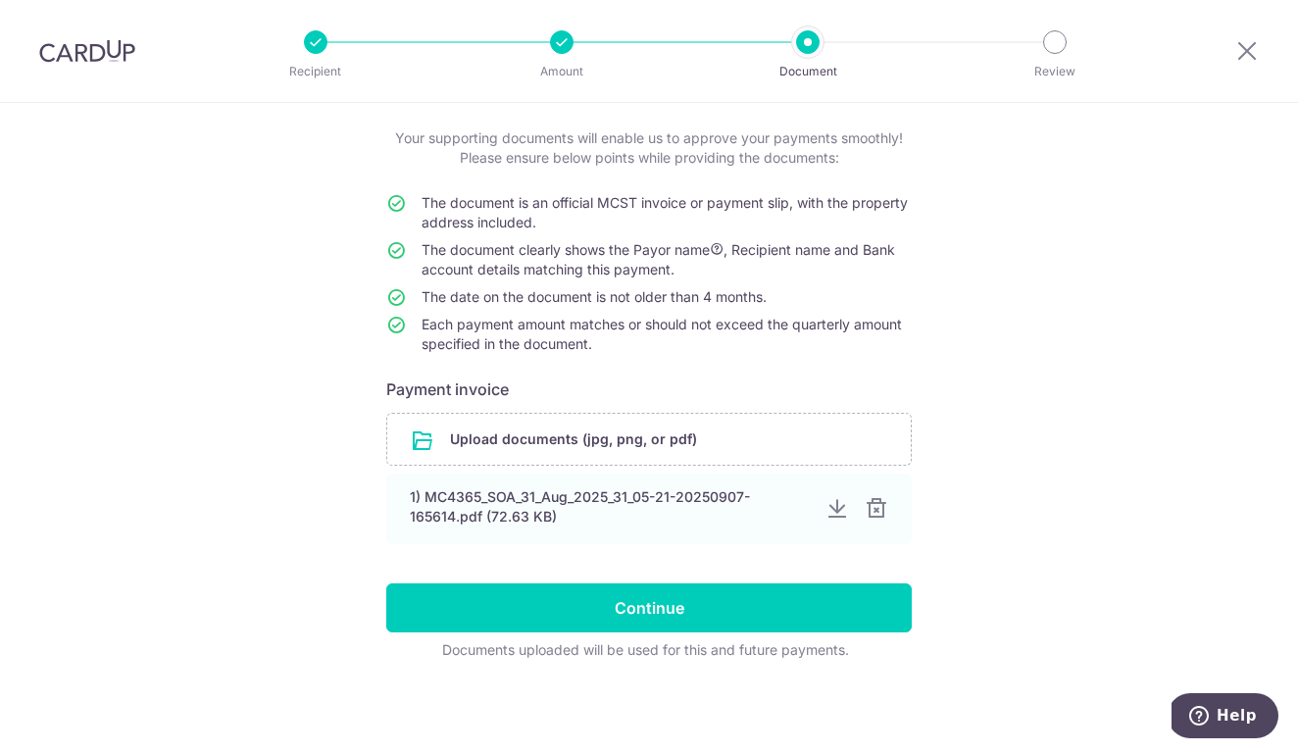
click at [1064, 553] on div "Help us verify your payment Your supporting documents will enable us to approve…" at bounding box center [649, 375] width 1298 height 753
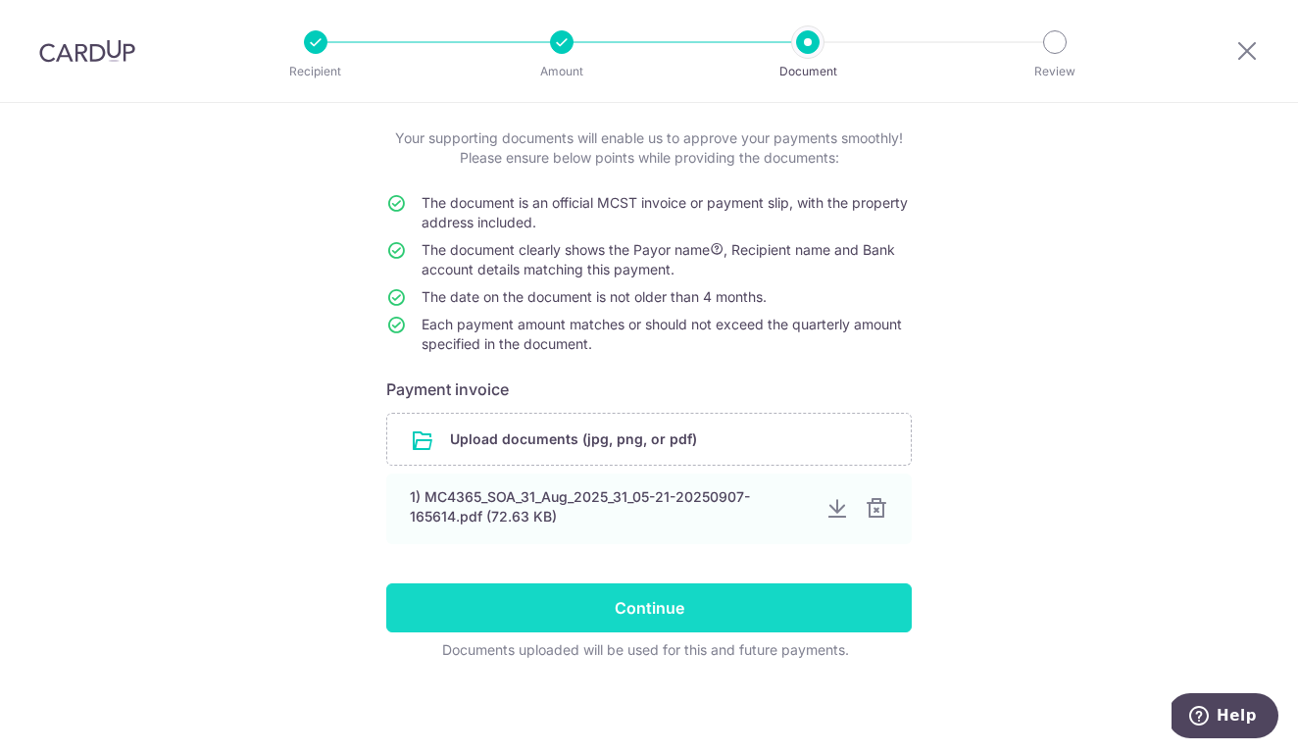
click at [850, 618] on input "Continue" at bounding box center [649, 607] width 526 height 49
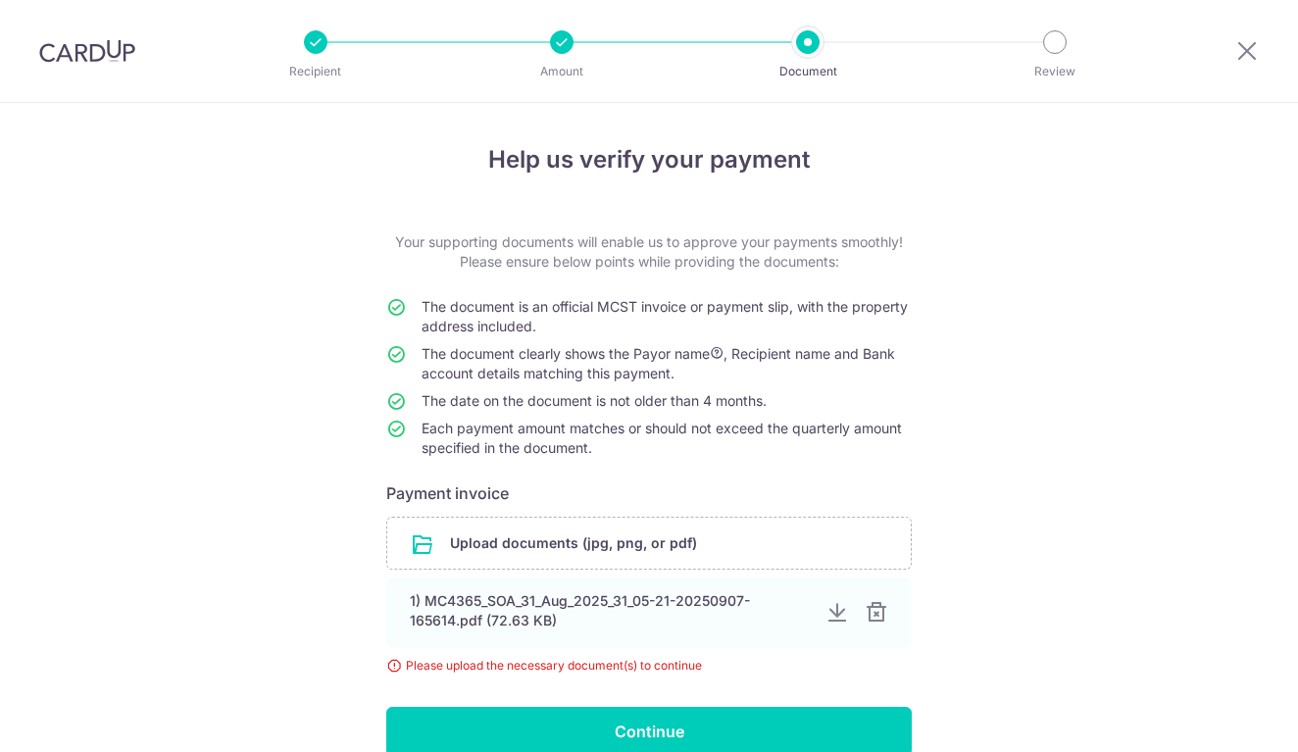
scroll to position [45, 0]
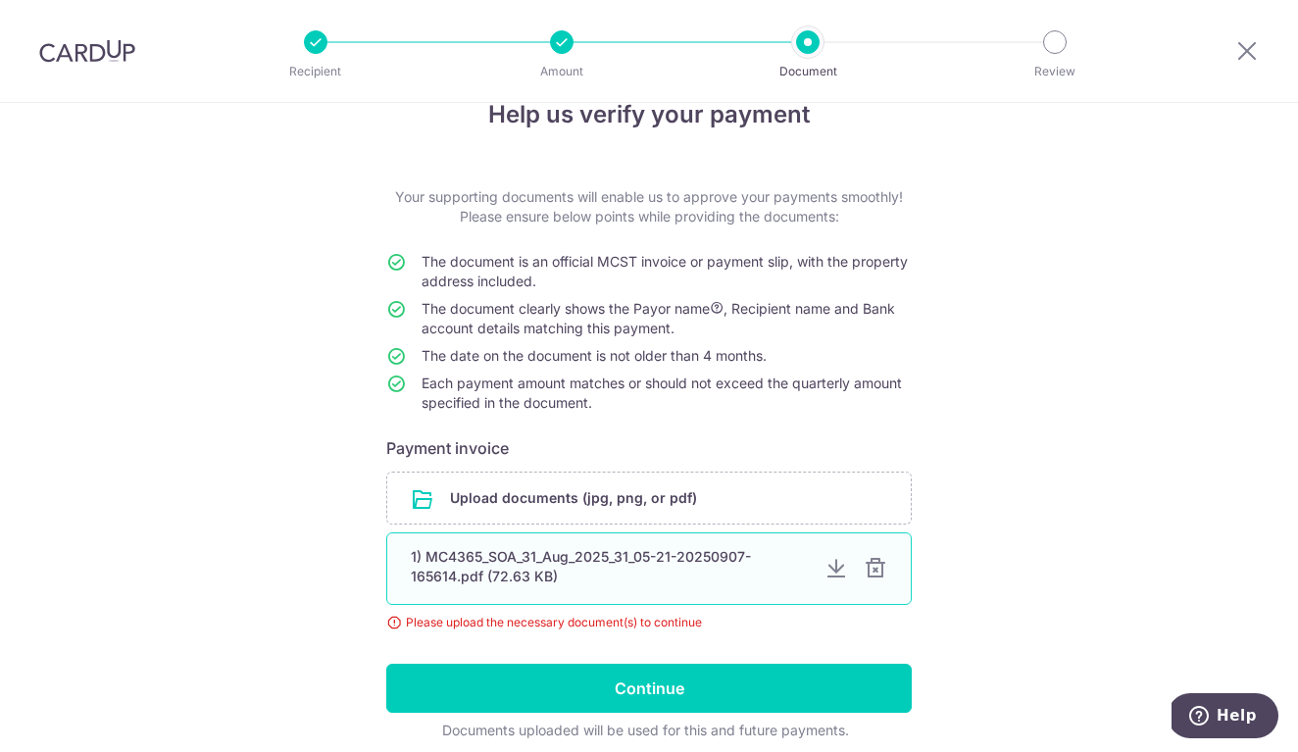
click at [882, 573] on div at bounding box center [876, 569] width 24 height 24
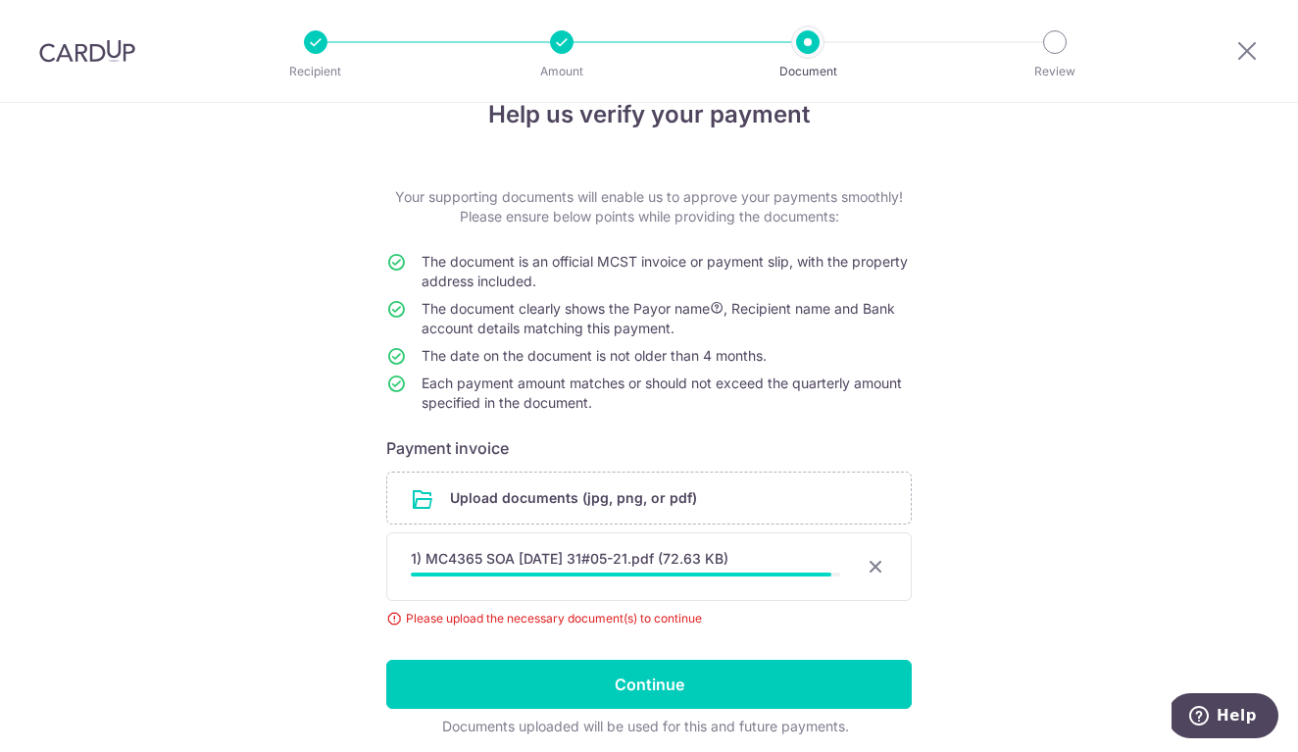
click at [737, 490] on input "file" at bounding box center [649, 498] width 524 height 51
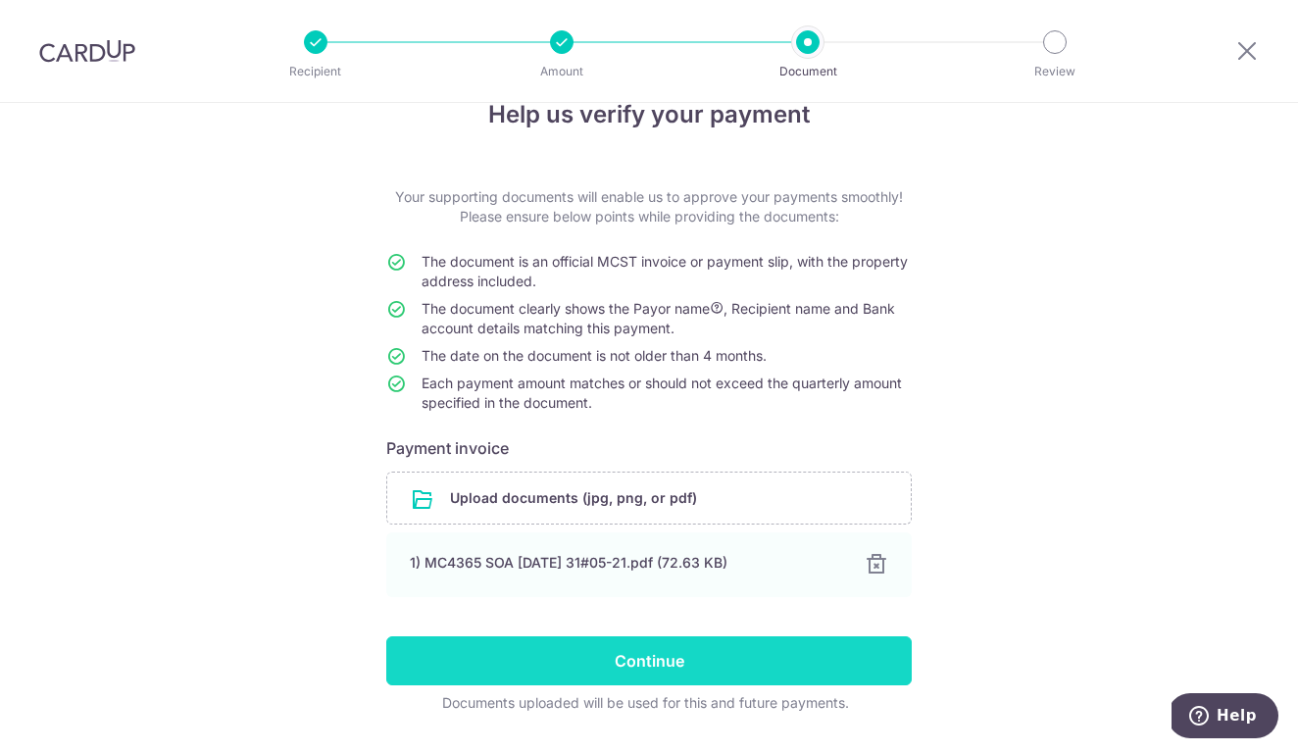
click at [746, 664] on input "Continue" at bounding box center [649, 660] width 526 height 49
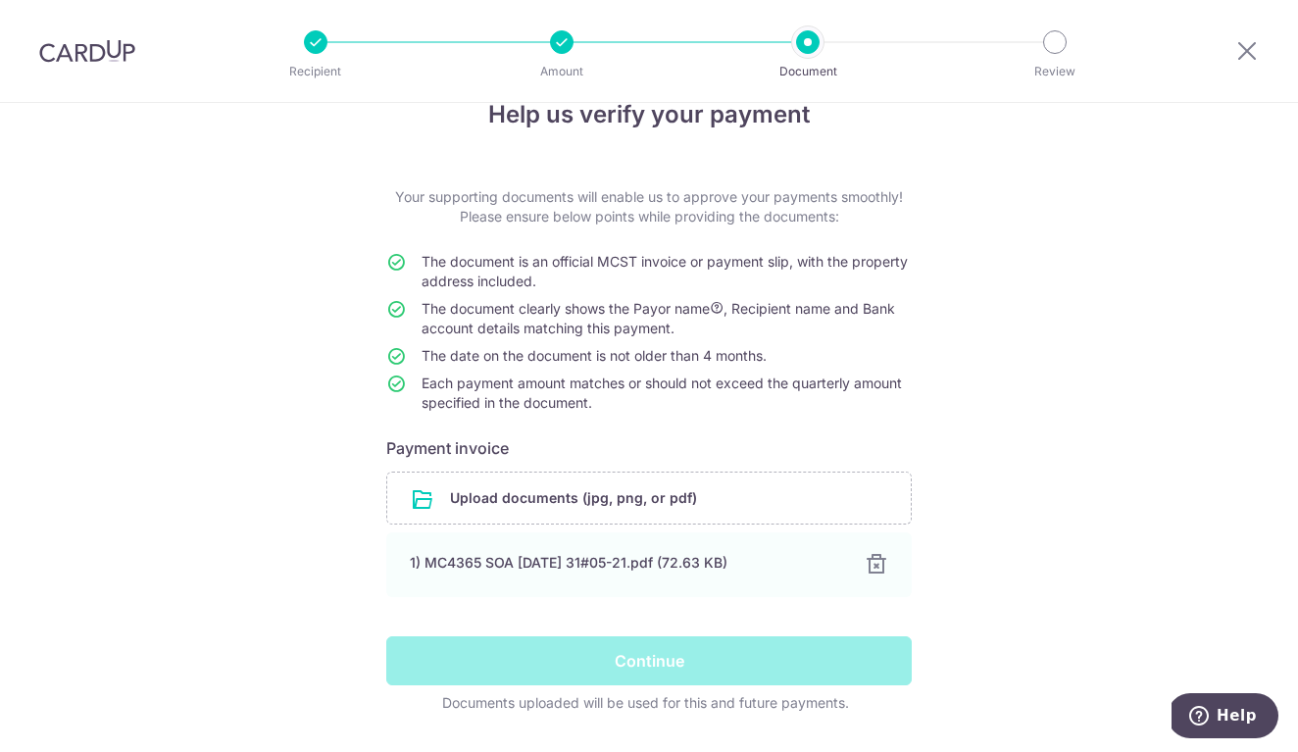
click at [636, 636] on div "Continue" at bounding box center [649, 660] width 549 height 49
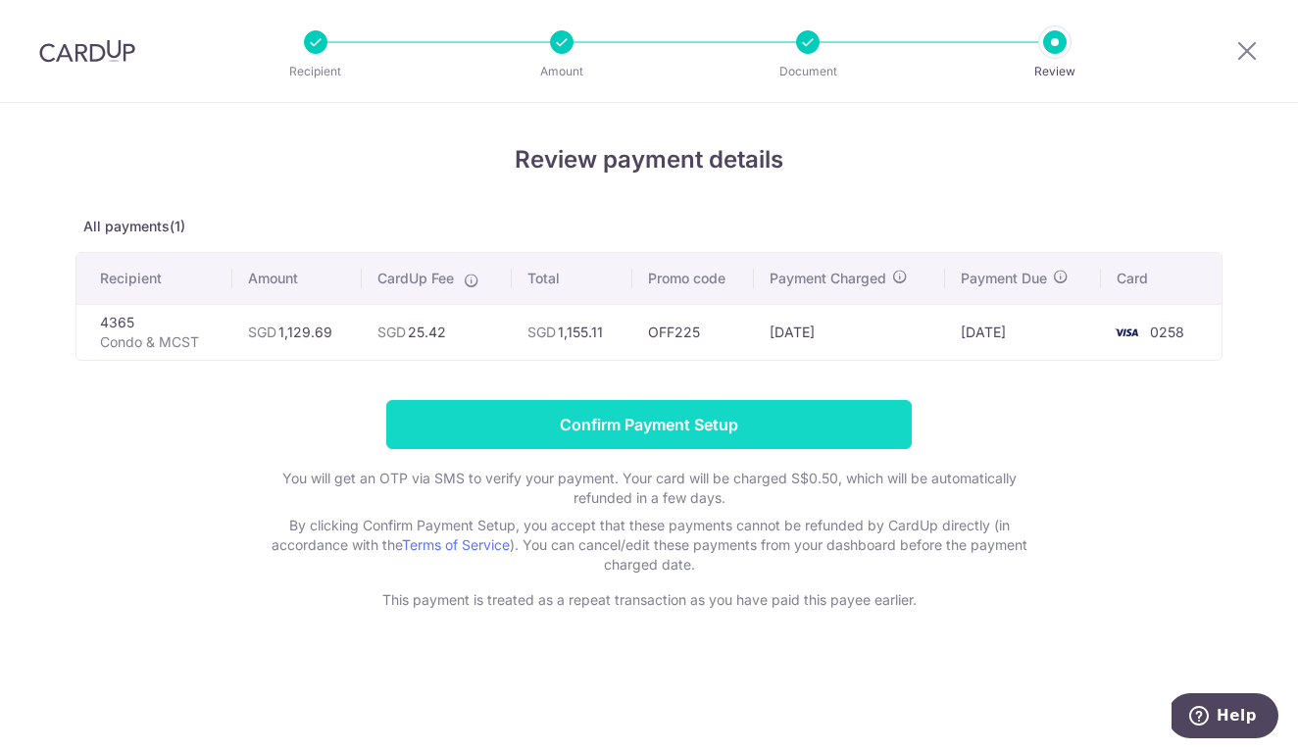
click at [651, 423] on input "Confirm Payment Setup" at bounding box center [649, 424] width 526 height 49
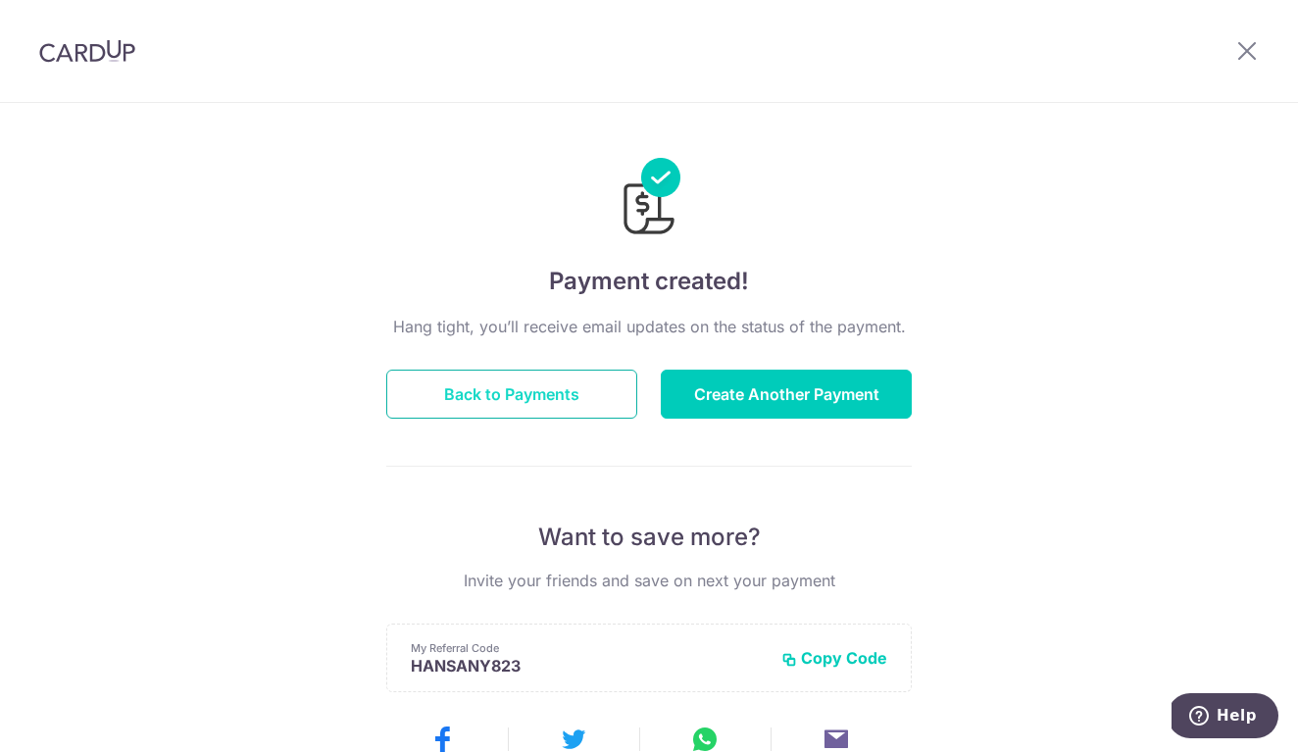
click at [556, 385] on button "Back to Payments" at bounding box center [511, 394] width 251 height 49
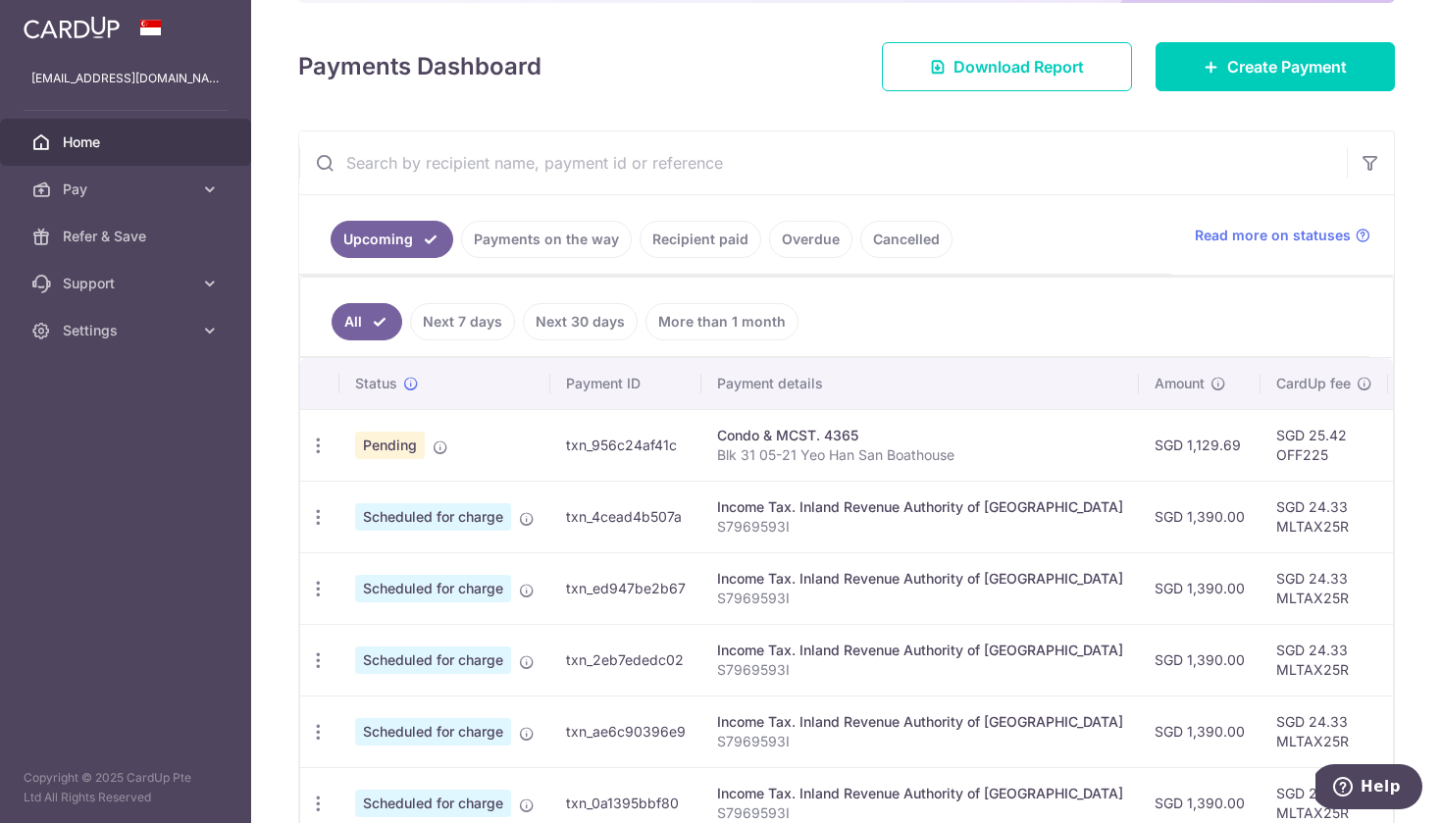
scroll to position [185, 0]
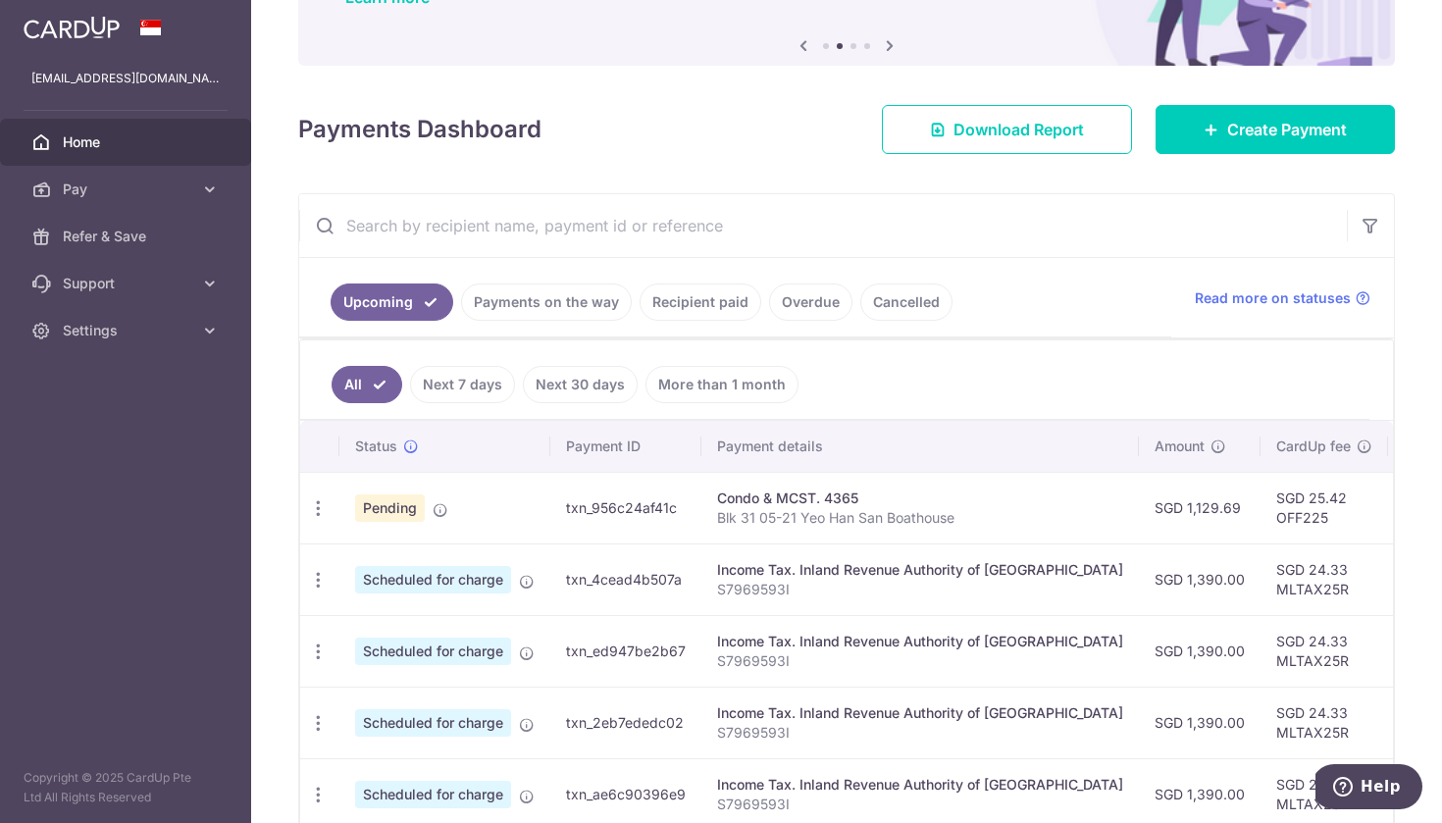
click at [724, 300] on link "Recipient paid" at bounding box center [700, 301] width 122 height 37
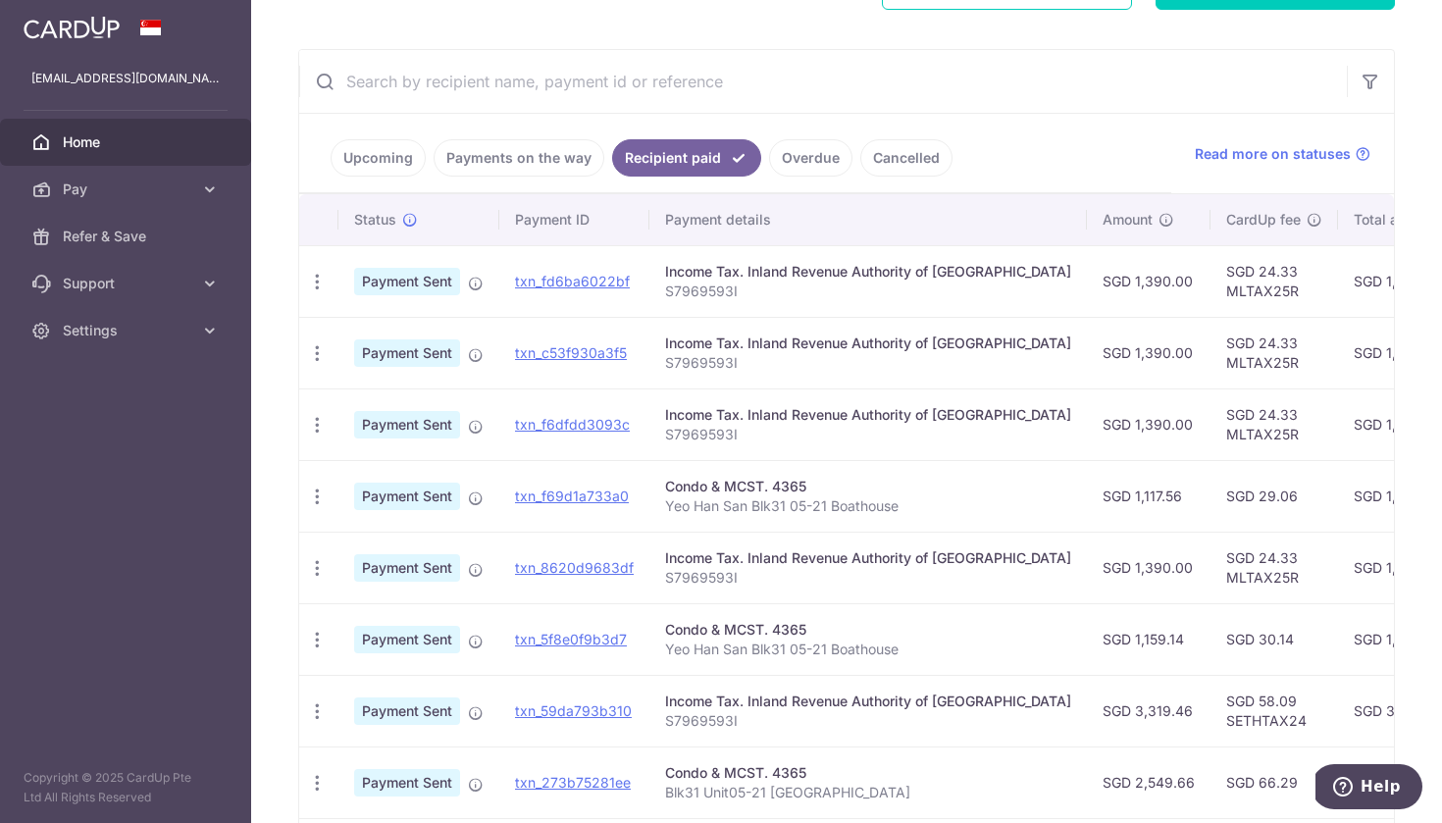
scroll to position [335, 0]
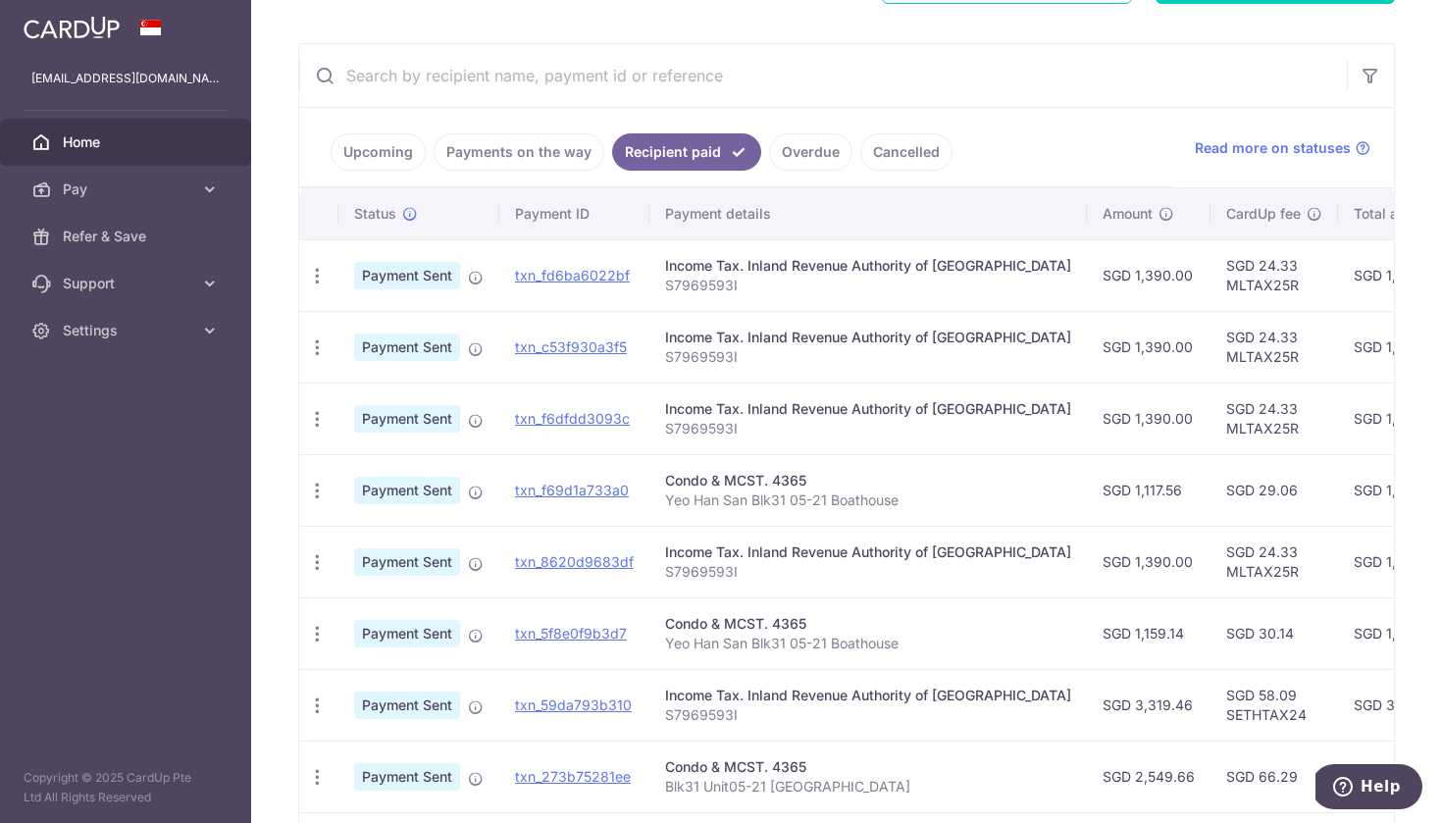
click at [1210, 482] on td "SGD 29.06" at bounding box center [1273, 490] width 127 height 72
click at [1210, 633] on td "SGD 30.14" at bounding box center [1273, 633] width 127 height 72
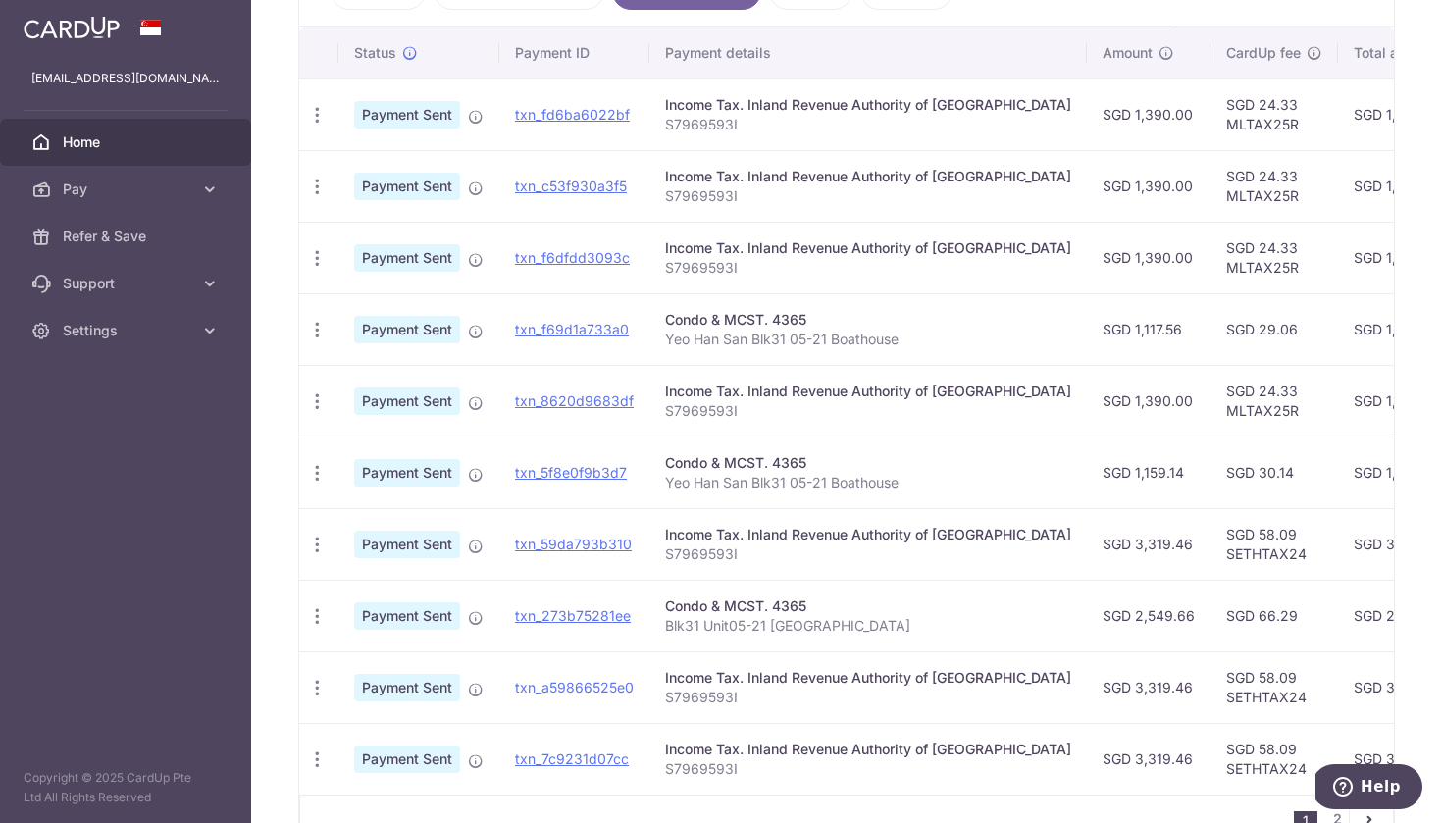
scroll to position [509, 0]
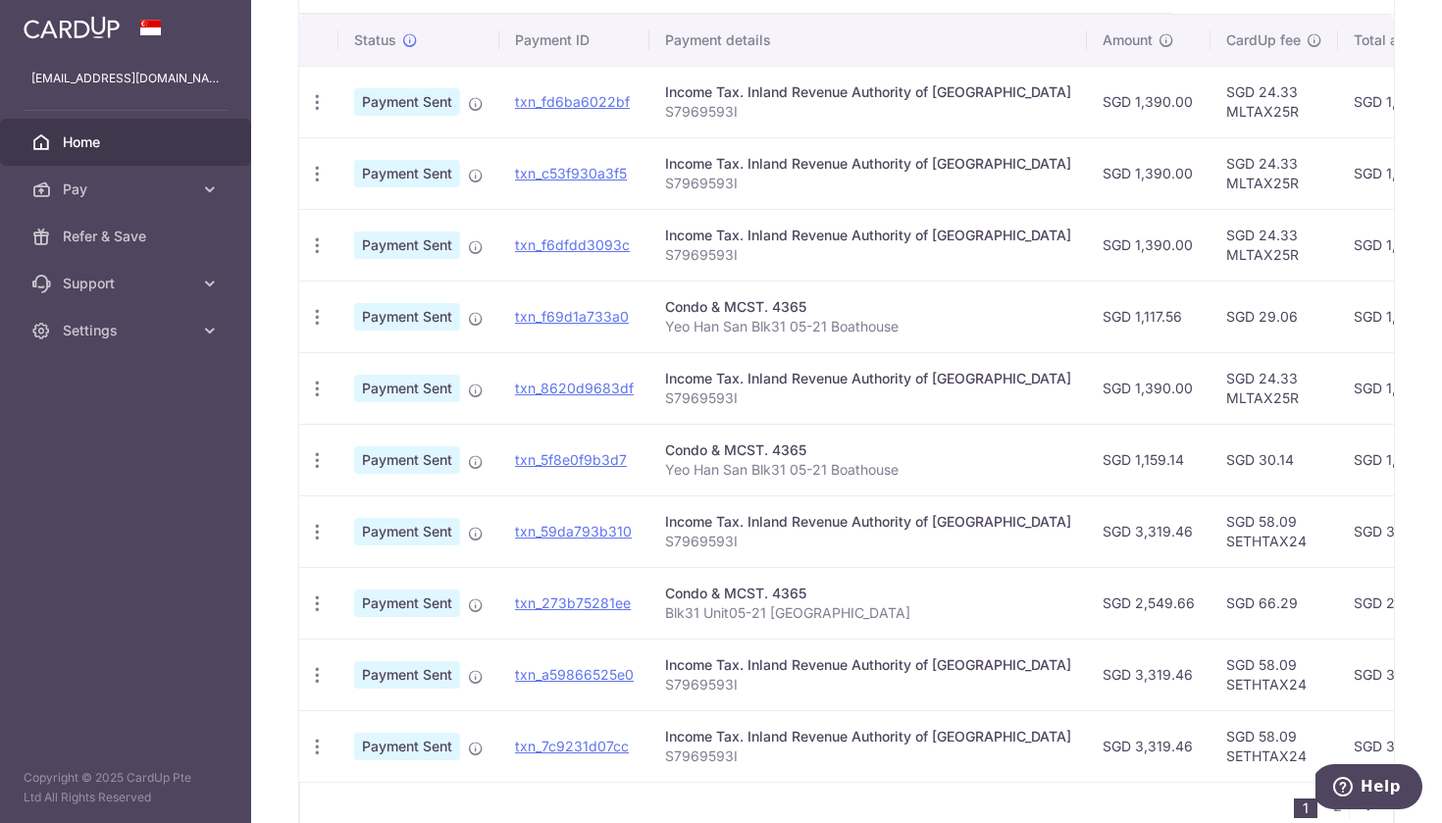
click at [1210, 607] on td "SGD 66.29" at bounding box center [1273, 603] width 127 height 72
click at [1210, 610] on td "SGD 66.29" at bounding box center [1273, 603] width 127 height 72
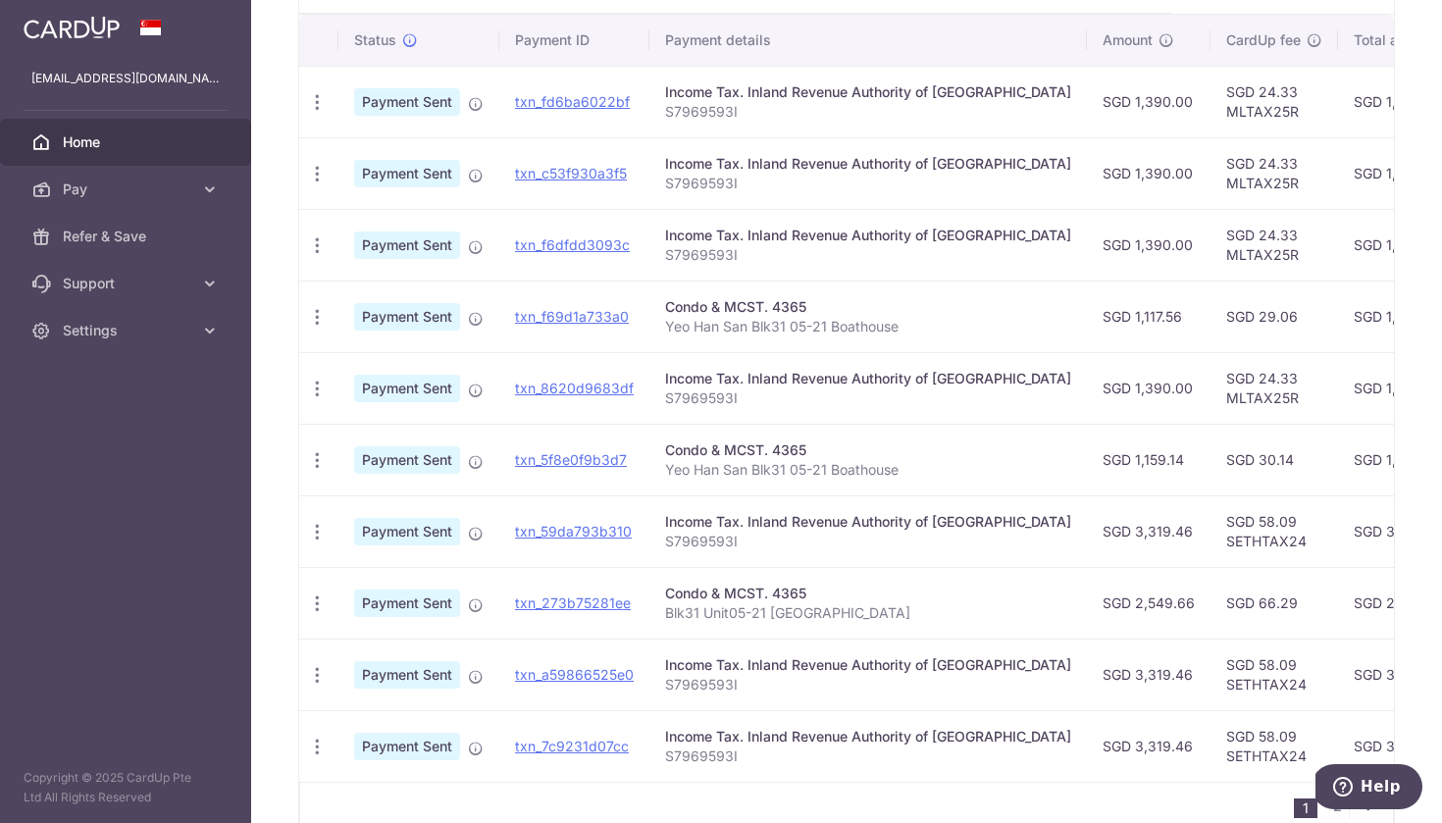
click at [1210, 476] on td "SGD 30.14" at bounding box center [1273, 460] width 127 height 72
click at [1210, 350] on td "SGD 29.06" at bounding box center [1273, 316] width 127 height 72
click at [1210, 319] on td "SGD 29.06" at bounding box center [1273, 316] width 127 height 72
click at [1210, 450] on td "SGD 30.14" at bounding box center [1273, 460] width 127 height 72
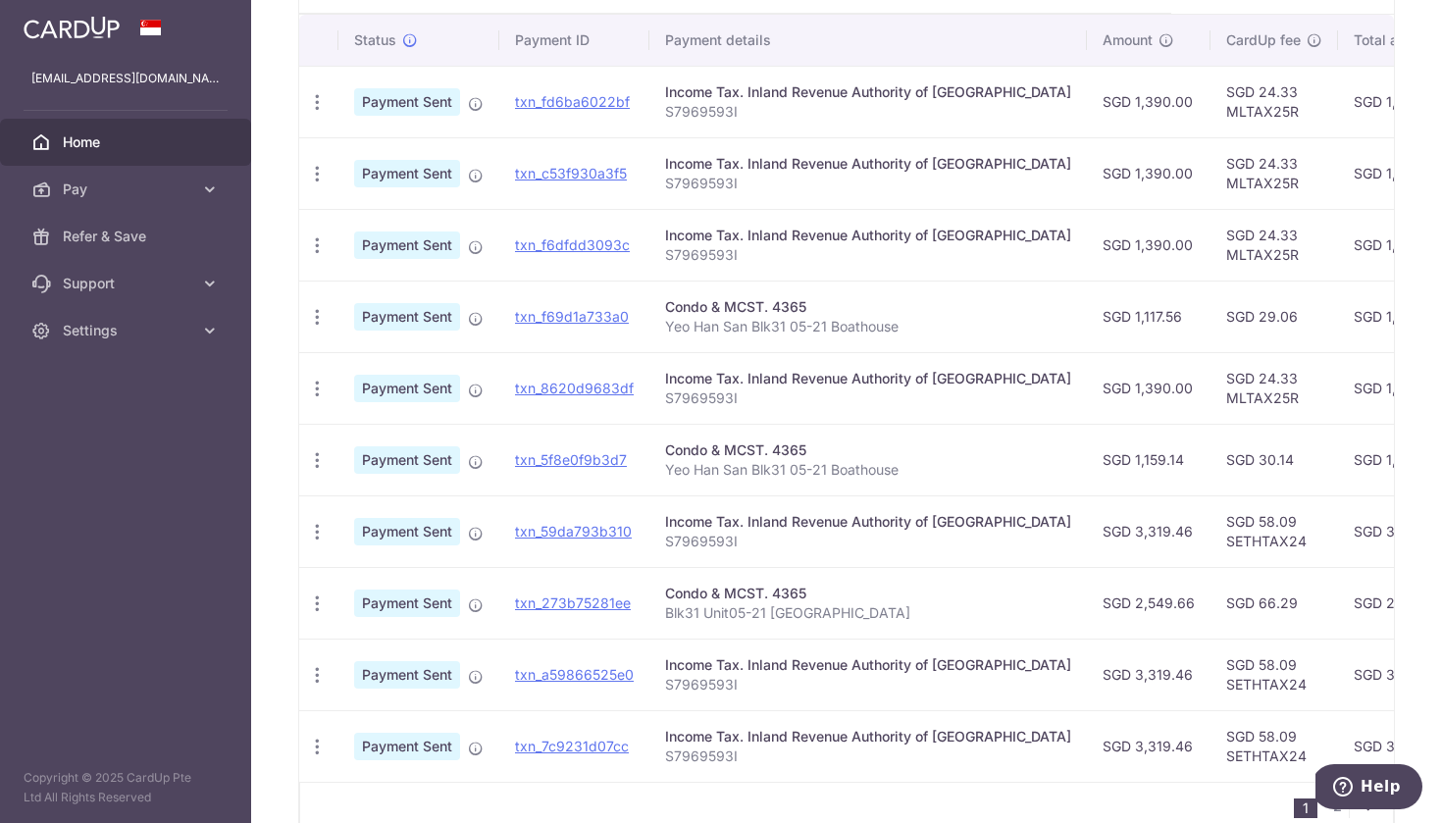
click at [1210, 450] on td "SGD 30.14" at bounding box center [1273, 460] width 127 height 72
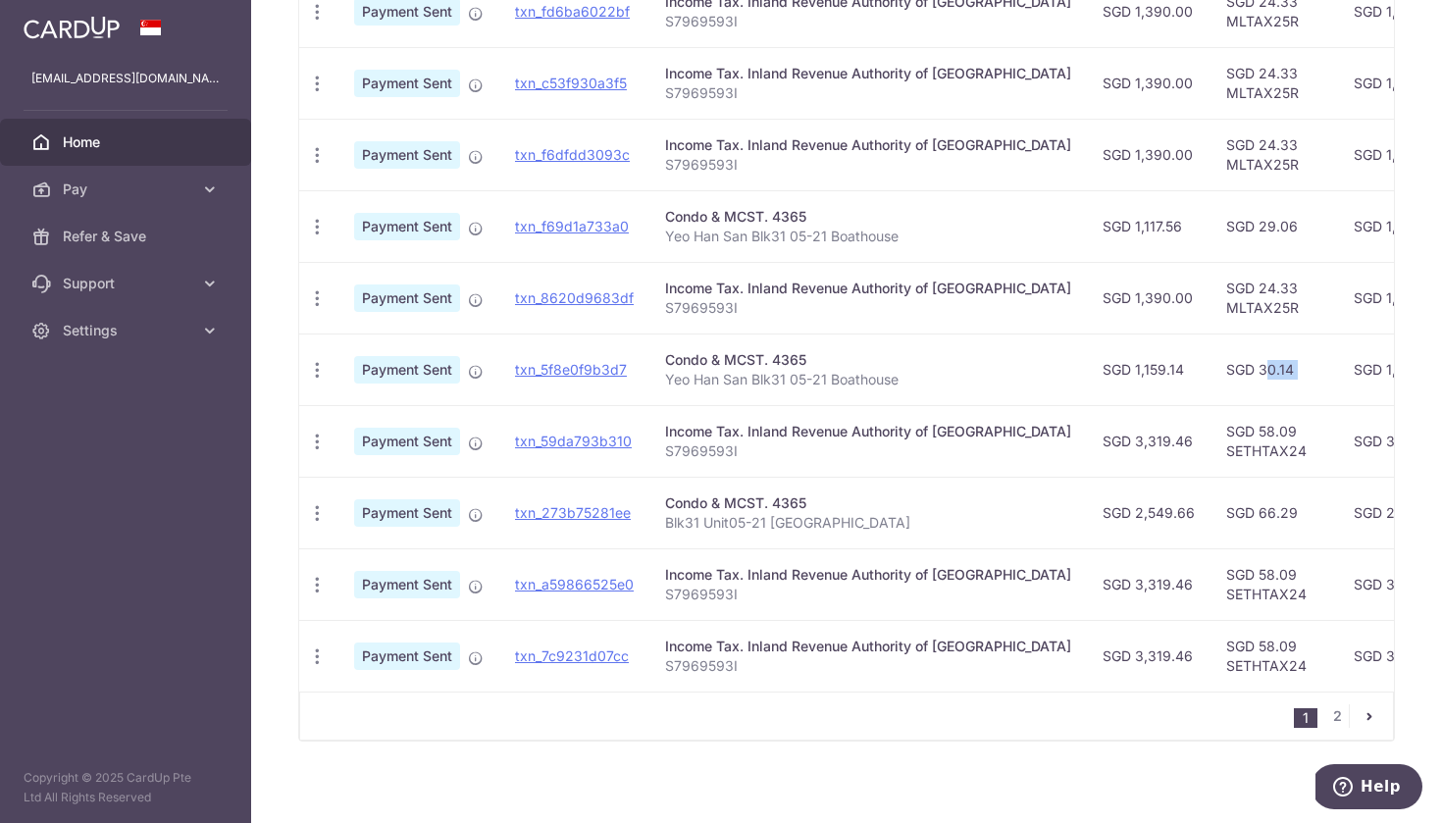
scroll to position [603, 0]
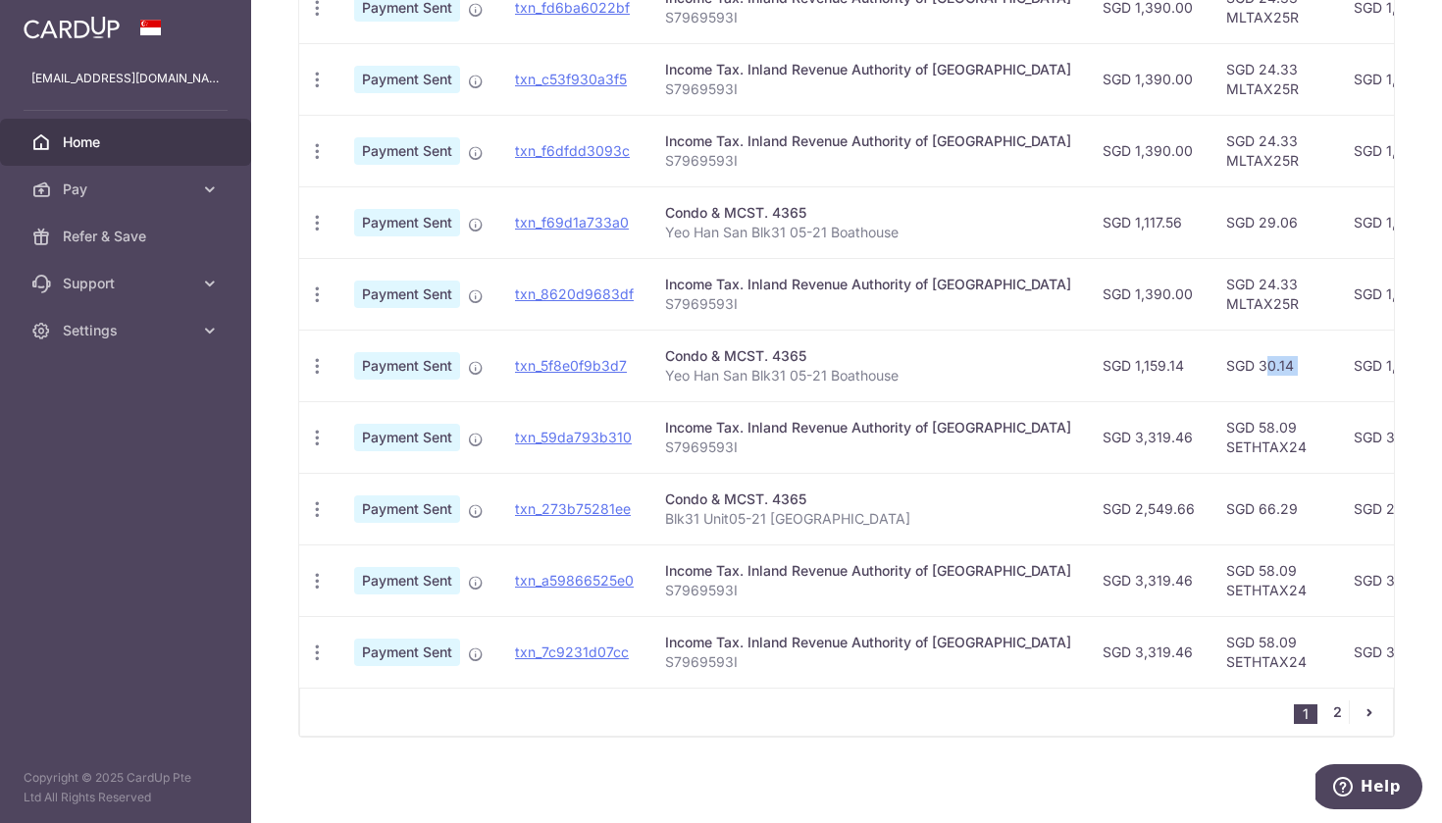
click at [1297, 714] on link "2" at bounding box center [1337, 712] width 24 height 24
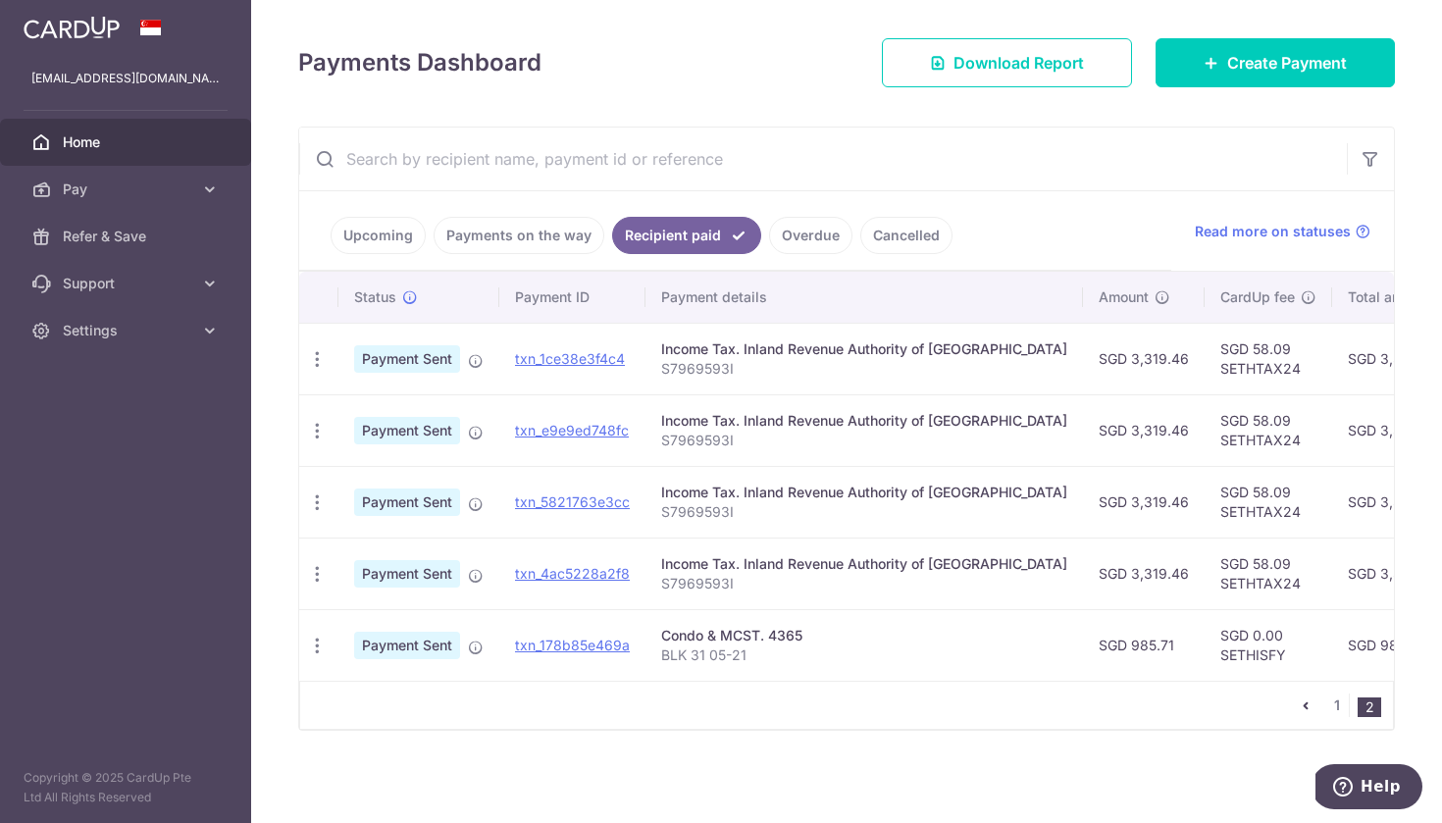
scroll to position [252, 0]
click at [1297, 702] on icon "pager" at bounding box center [1305, 705] width 16 height 16
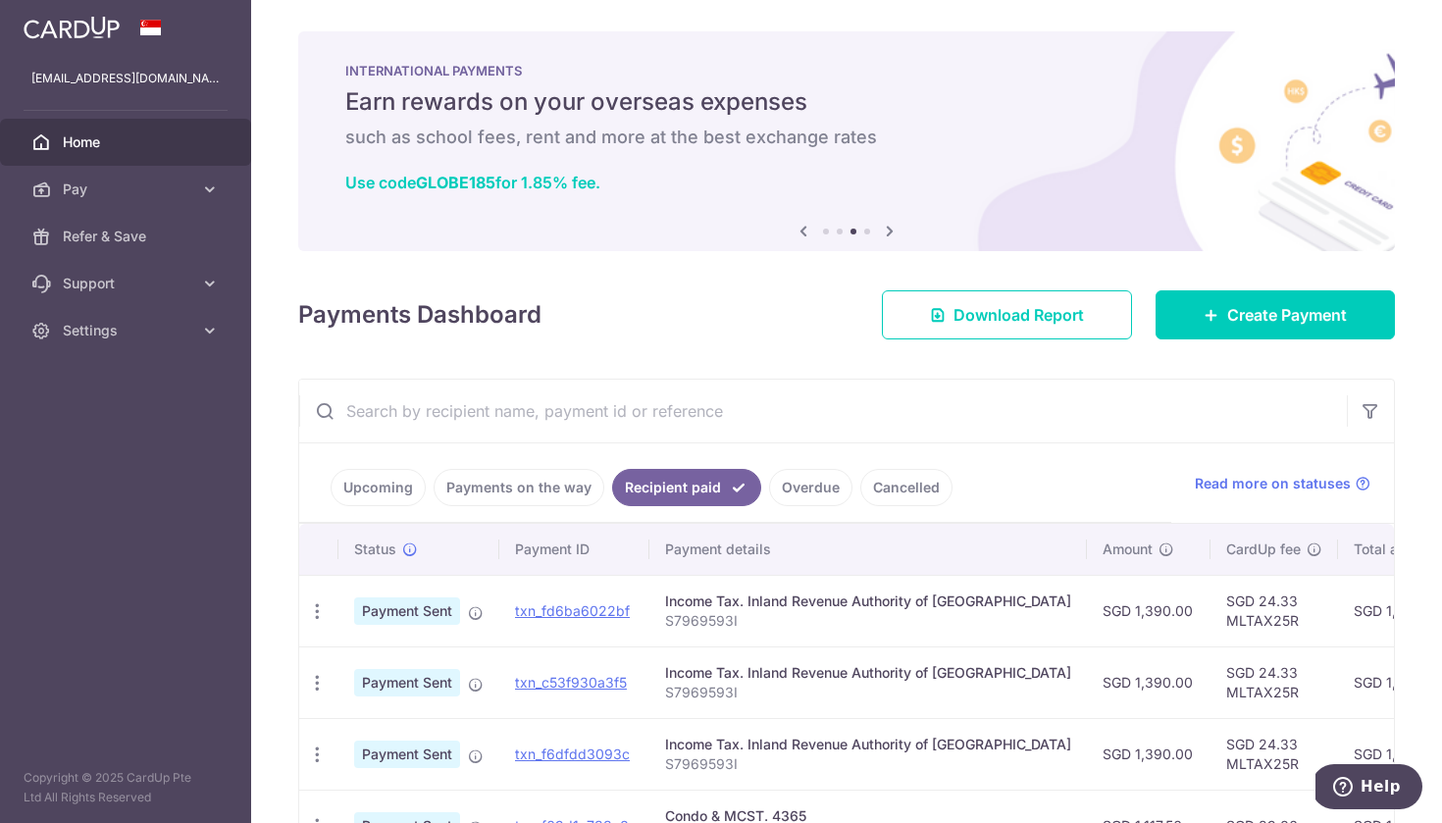
scroll to position [0, 0]
click at [176, 229] on span "Refer & Save" at bounding box center [127, 237] width 129 height 20
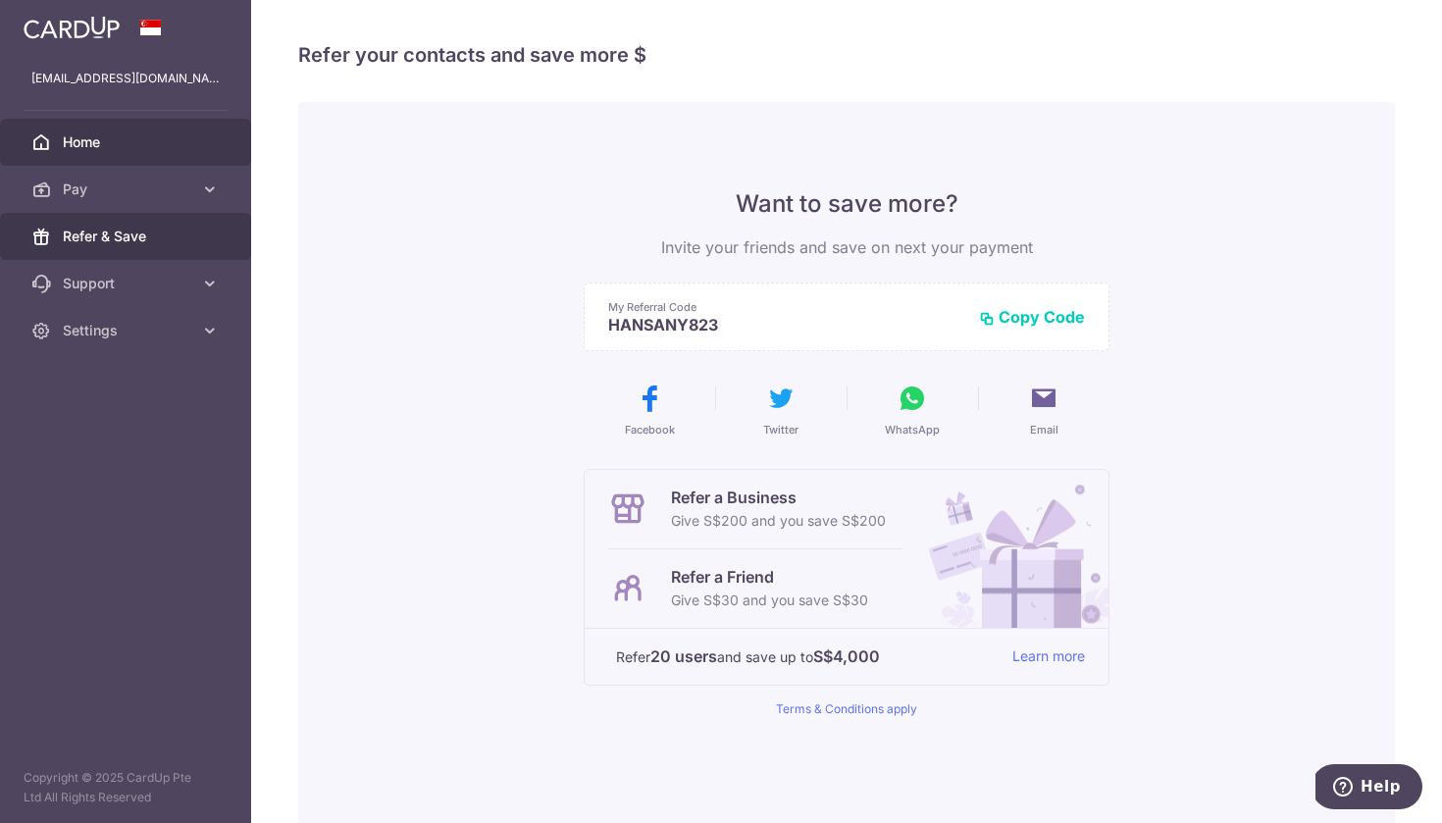
click at [131, 150] on span "Home" at bounding box center [127, 142] width 129 height 20
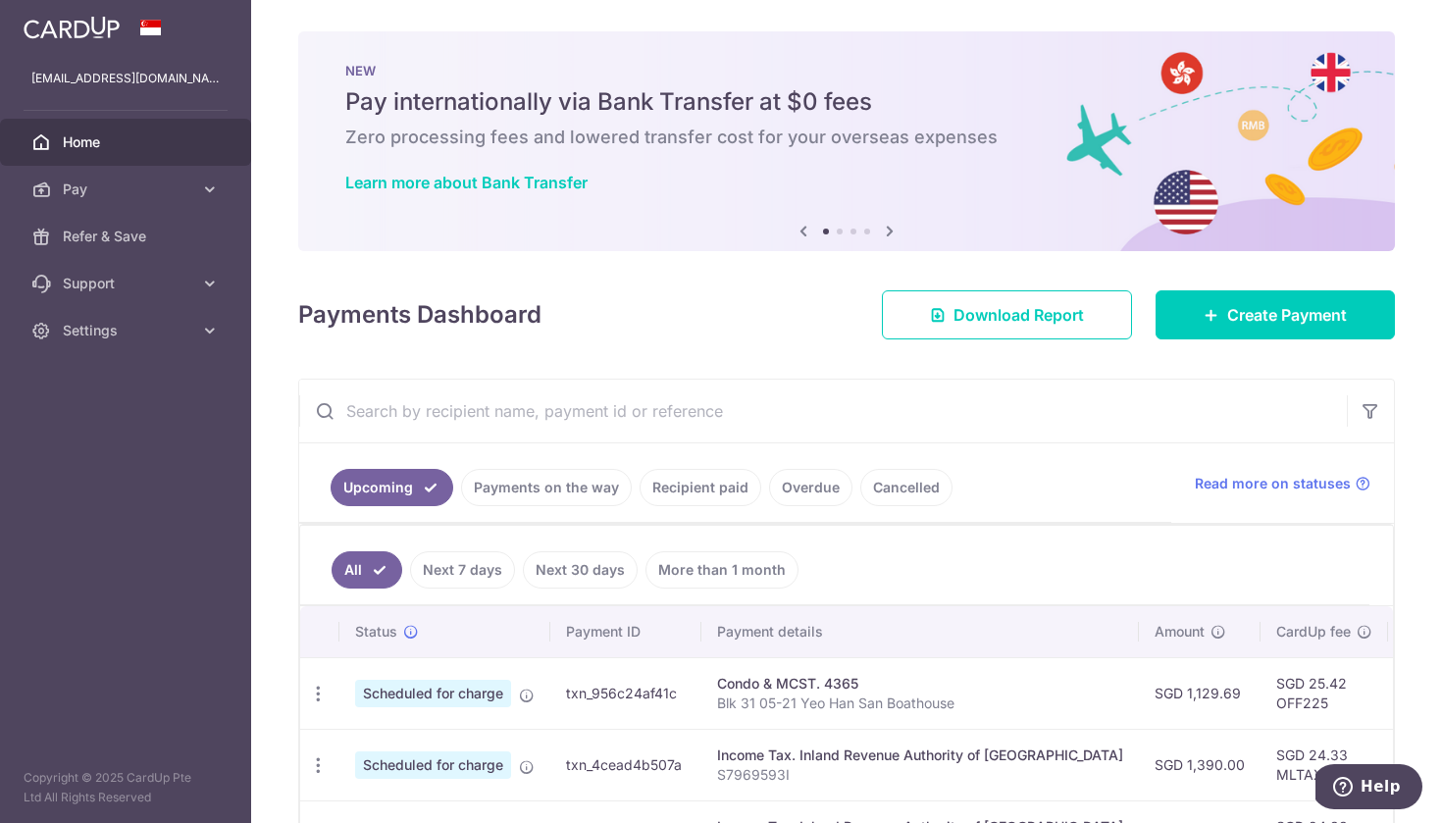
click at [888, 229] on icon at bounding box center [890, 231] width 24 height 25
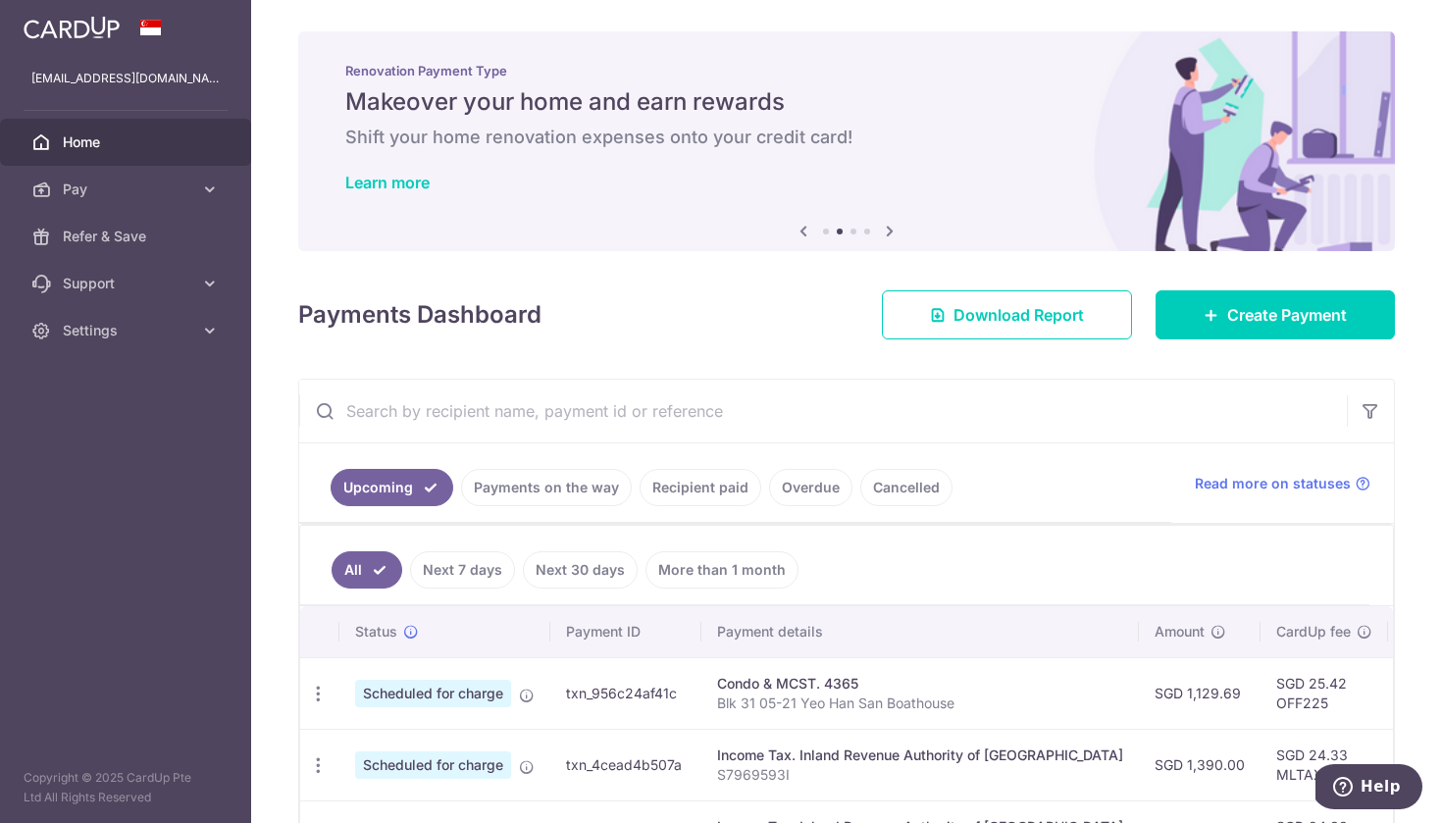
click at [890, 229] on icon at bounding box center [890, 231] width 24 height 25
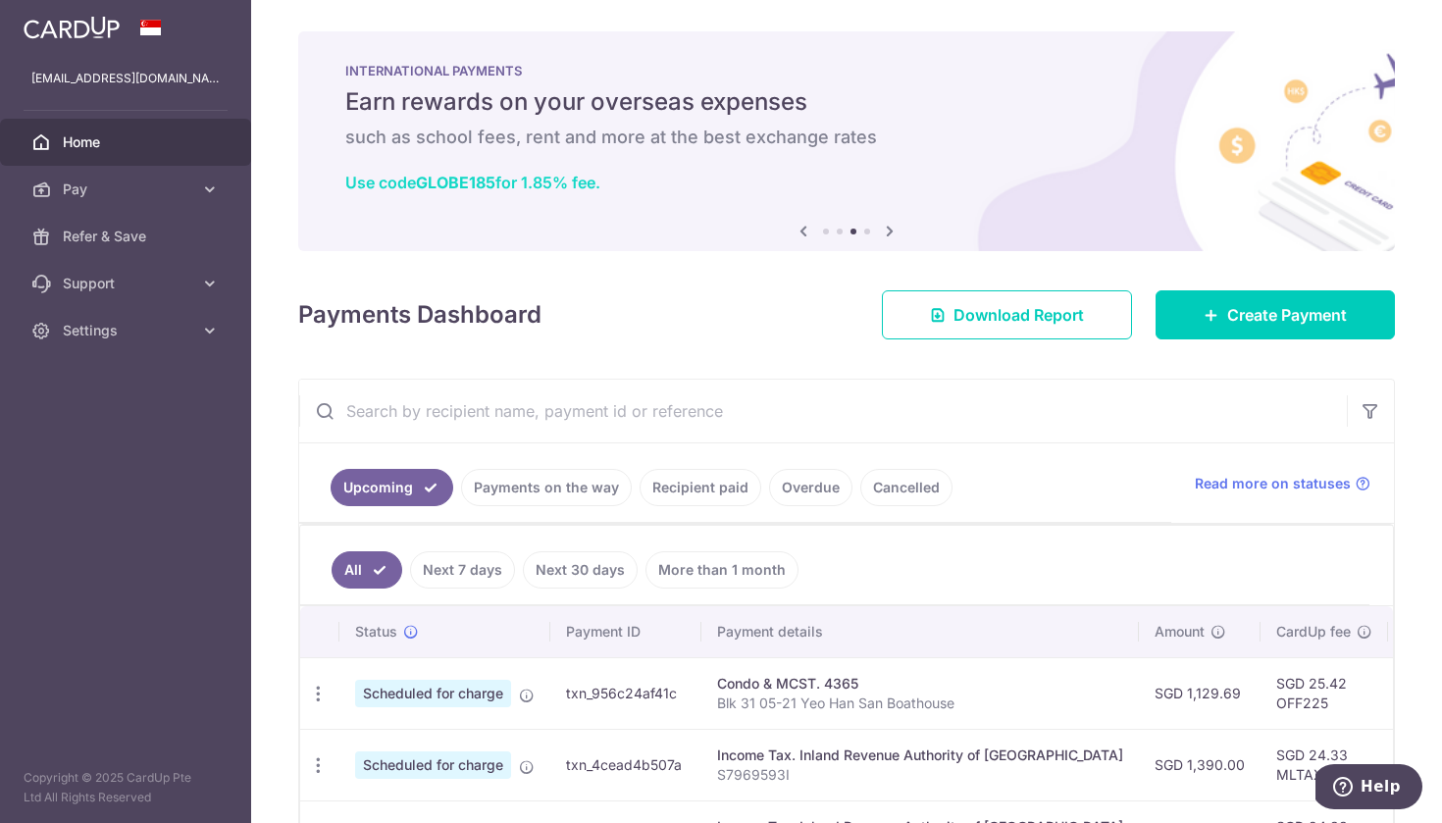
click at [582, 181] on link "Use code GLOBE185 for 1.85% fee." at bounding box center [472, 183] width 255 height 20
click at [205, 197] on icon at bounding box center [210, 189] width 20 height 20
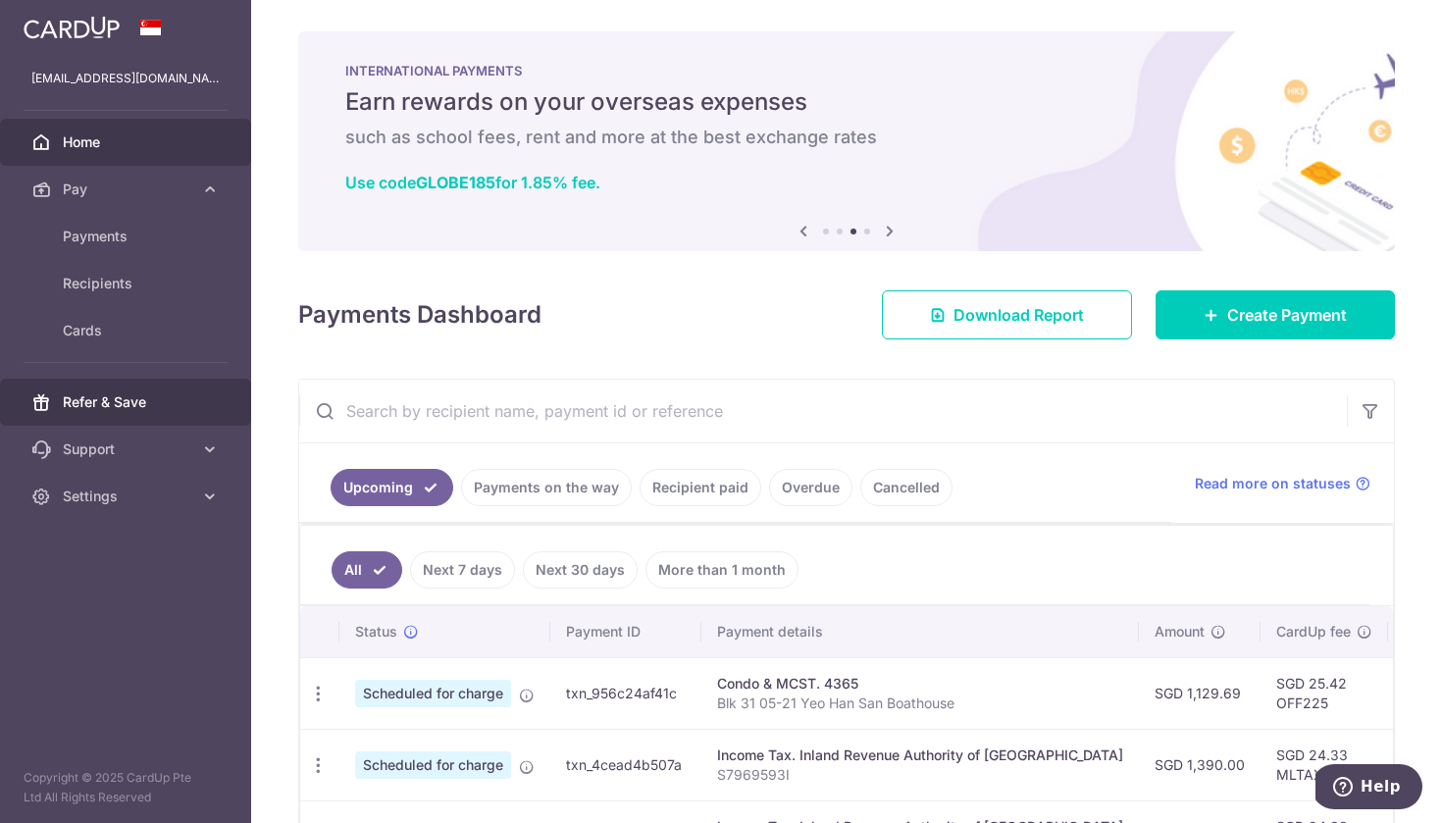
click at [154, 402] on span "Refer & Save" at bounding box center [127, 402] width 129 height 20
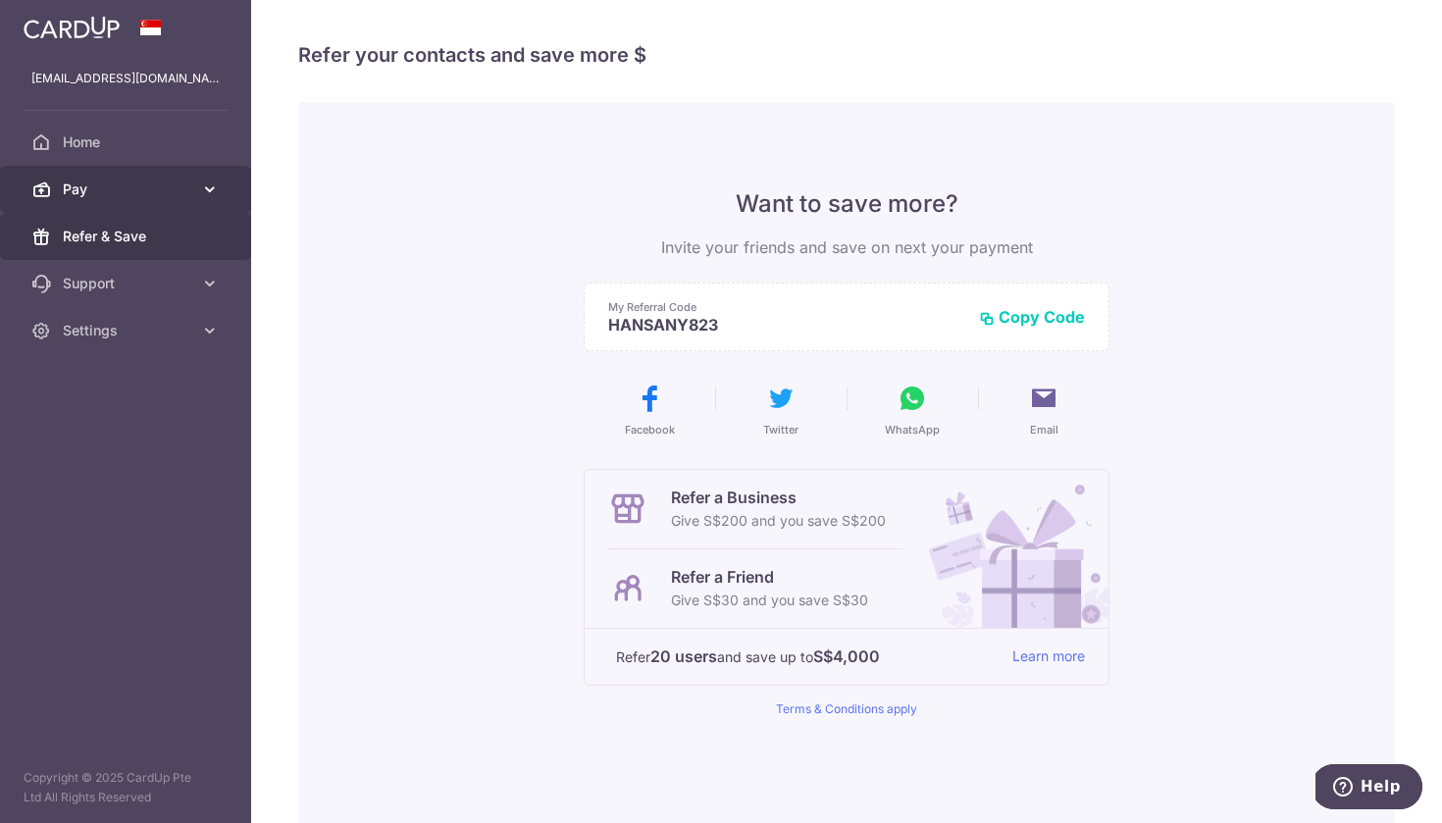
click at [133, 177] on link "Pay" at bounding box center [125, 189] width 251 height 47
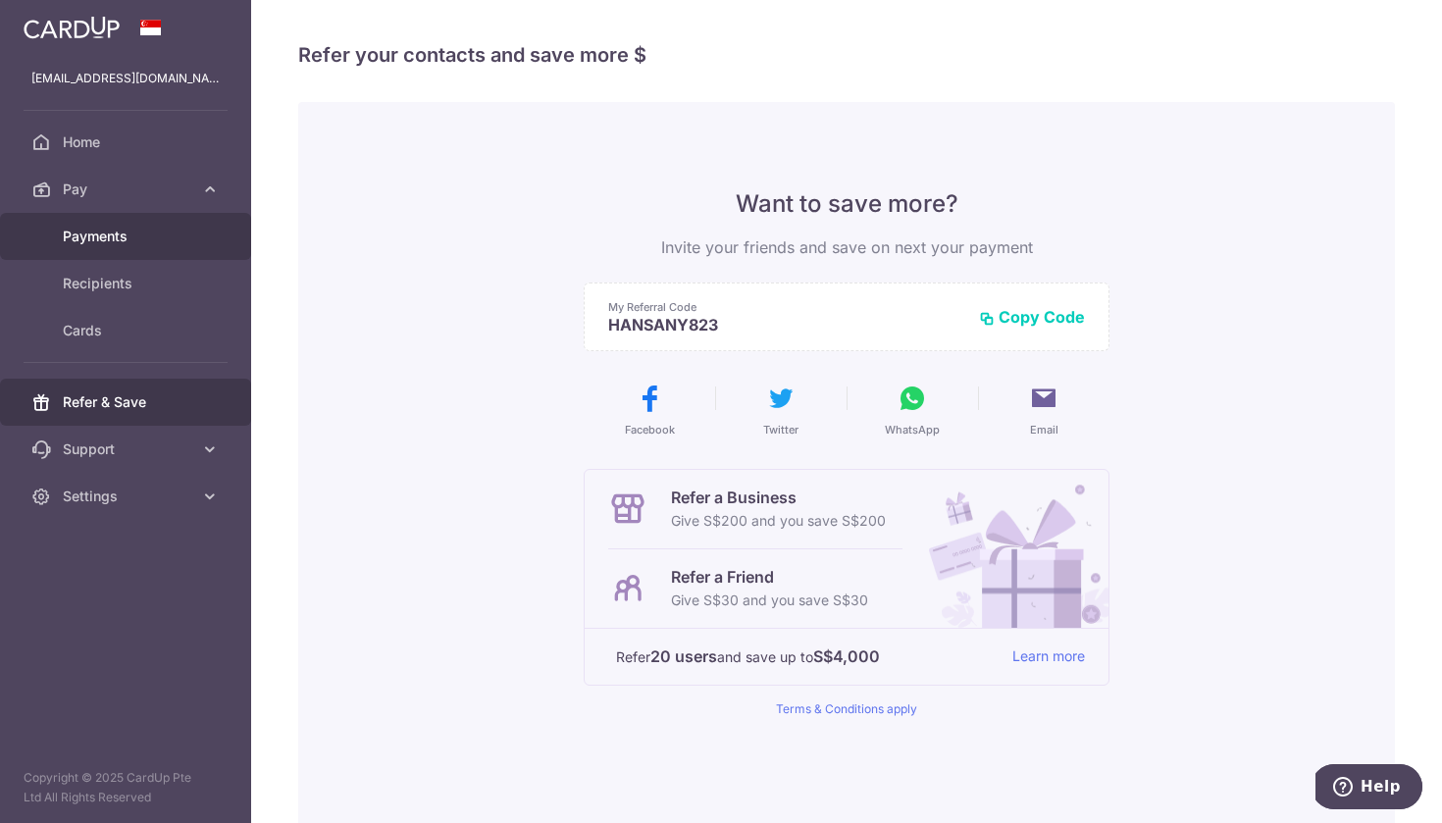
click at [107, 232] on span "Payments" at bounding box center [127, 237] width 129 height 20
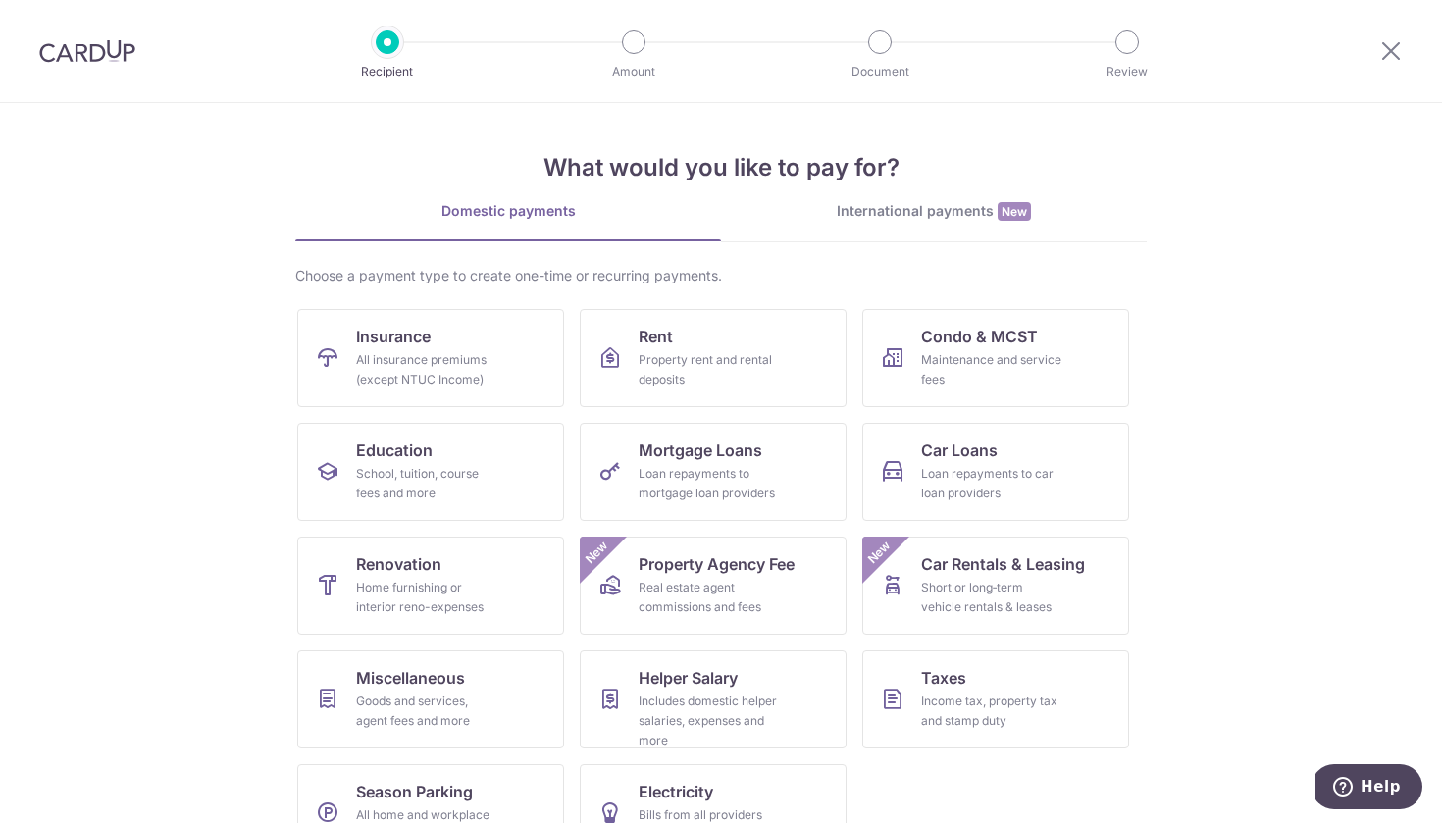
click at [78, 44] on img at bounding box center [87, 51] width 96 height 24
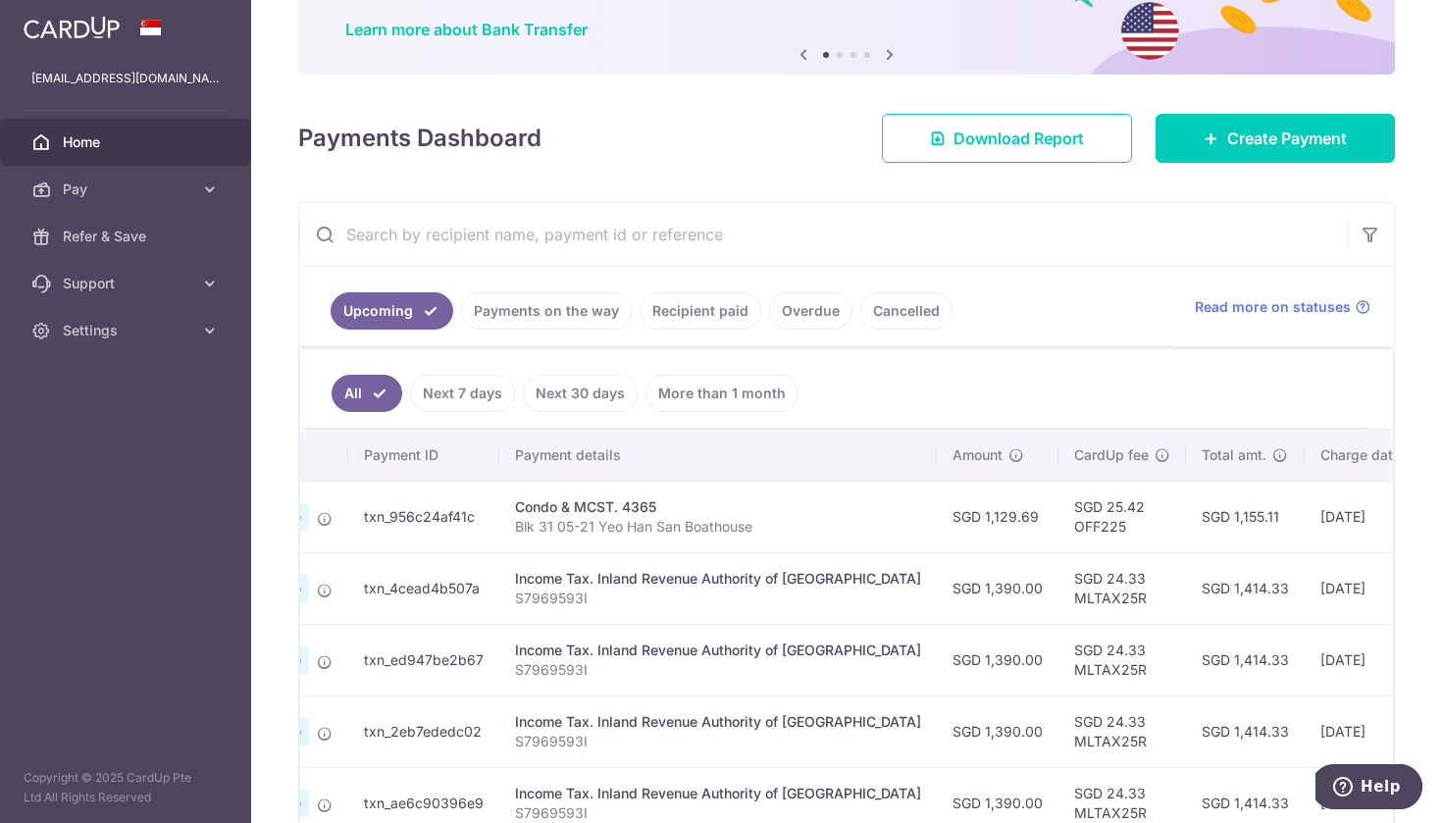
scroll to position [0, 204]
